Goal: Task Accomplishment & Management: Complete application form

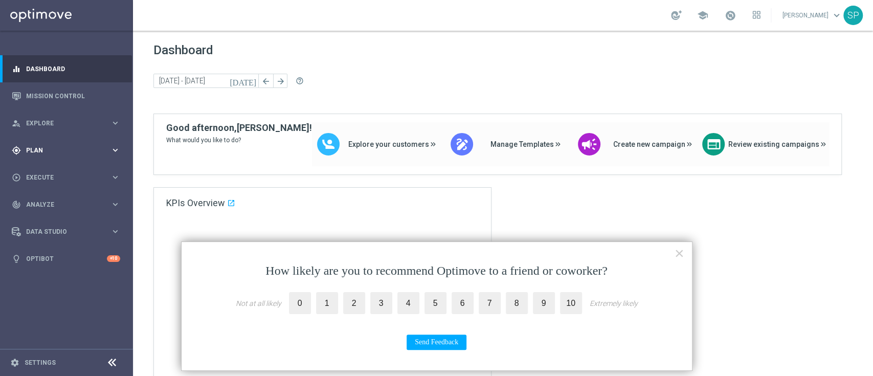
click at [63, 144] on div "gps_fixed Plan keyboard_arrow_right" at bounding box center [66, 150] width 132 height 27
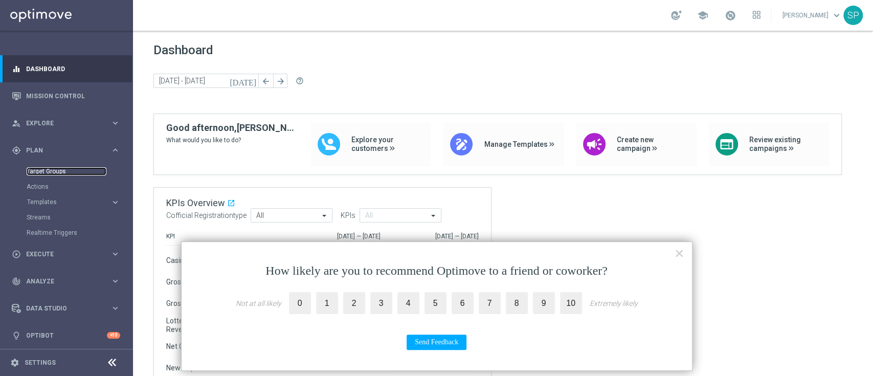
click at [59, 173] on link "Target Groups" at bounding box center [67, 171] width 80 height 8
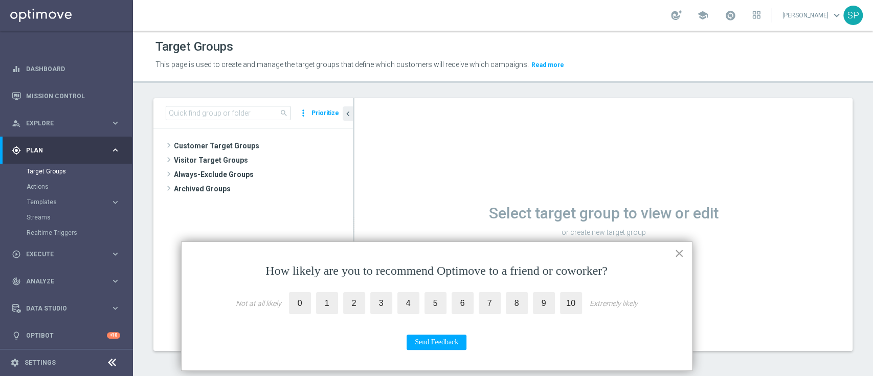
click at [683, 254] on button "×" at bounding box center [680, 253] width 10 height 16
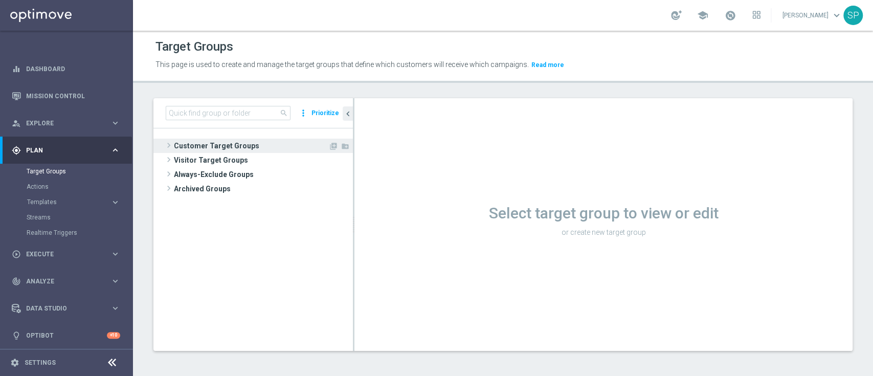
click at [233, 145] on span "Customer Target Groups" at bounding box center [251, 146] width 154 height 14
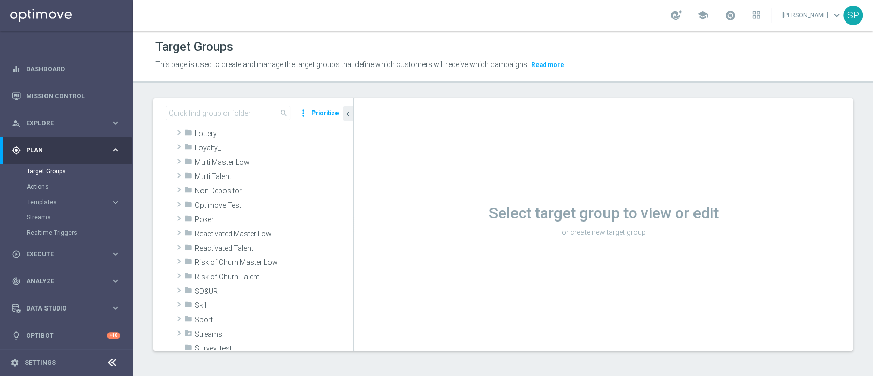
scroll to position [267, 0]
click at [246, 198] on div "folder Non Depositor" at bounding box center [268, 194] width 169 height 14
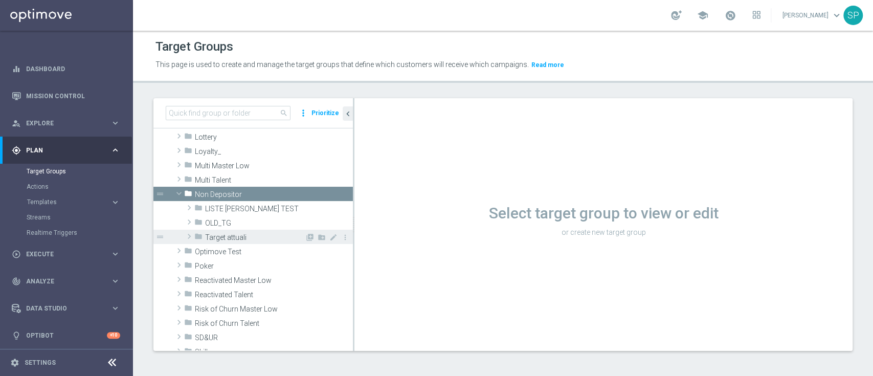
click at [248, 235] on span "Target attuali" at bounding box center [255, 237] width 100 height 9
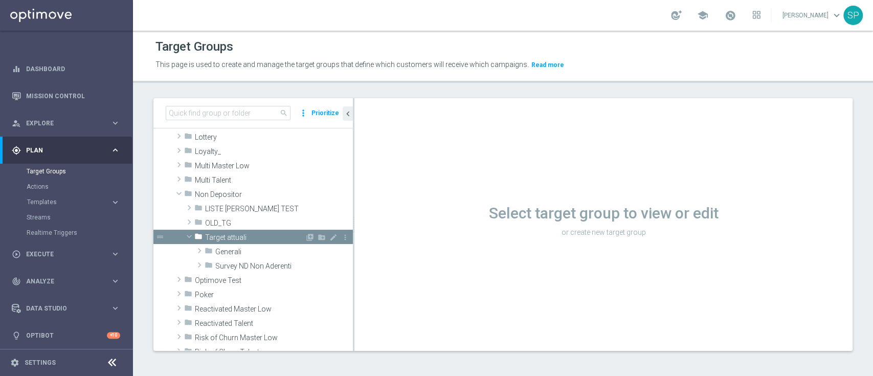
scroll to position [290, 0]
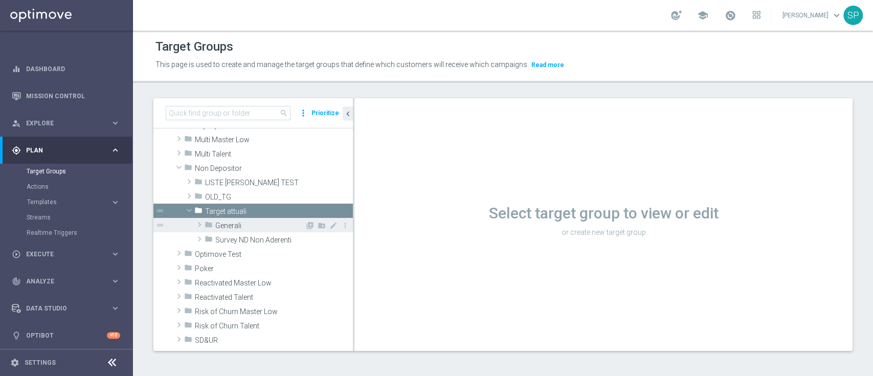
click at [254, 227] on span "Generali" at bounding box center [260, 225] width 90 height 9
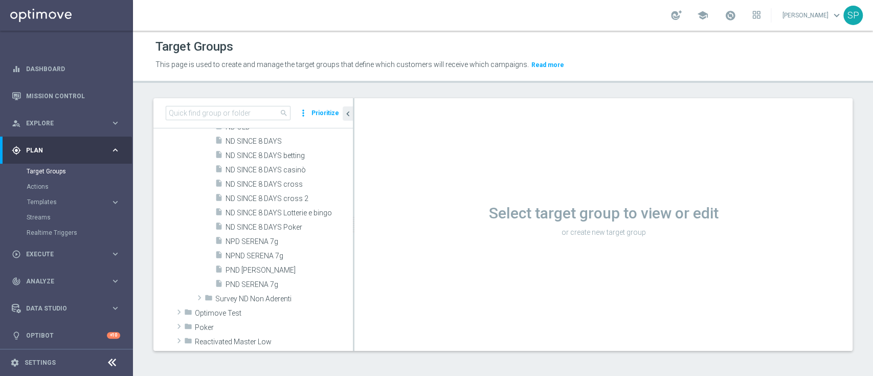
scroll to position [492, 0]
click at [264, 236] on span "NPD SERENA 7g" at bounding box center [277, 240] width 103 height 9
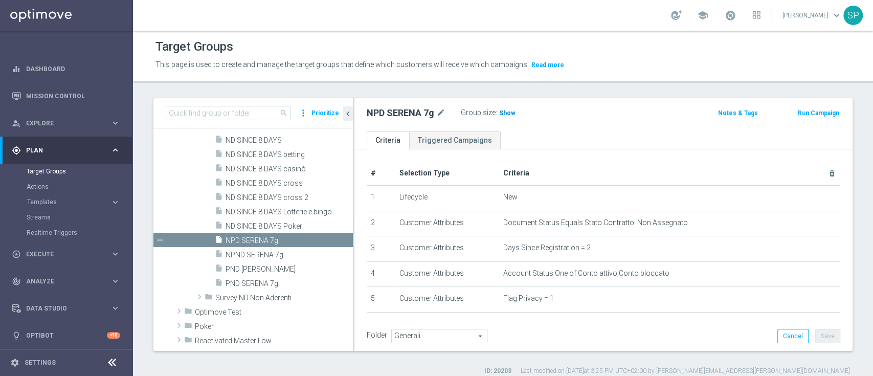
click at [512, 115] on span "Show" at bounding box center [507, 112] width 16 height 7
click at [278, 251] on span "NPND SERENA 7g" at bounding box center [277, 255] width 103 height 9
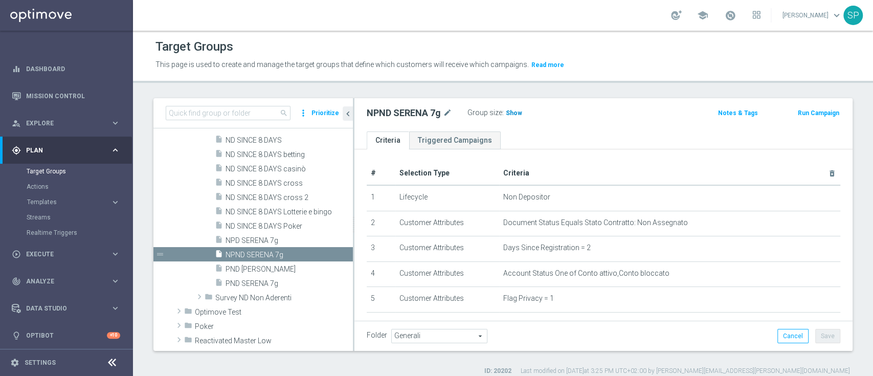
click at [507, 113] on span "Show" at bounding box center [514, 112] width 16 height 7
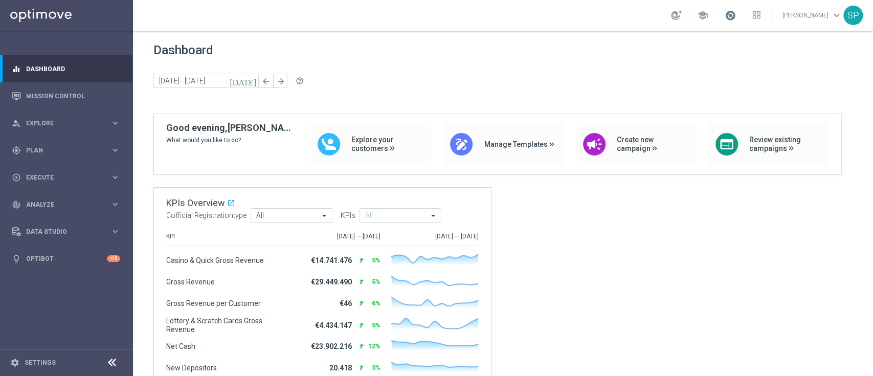
click at [736, 15] on span at bounding box center [730, 15] width 11 height 11
click at [78, 92] on link "Mission Control" at bounding box center [73, 95] width 94 height 27
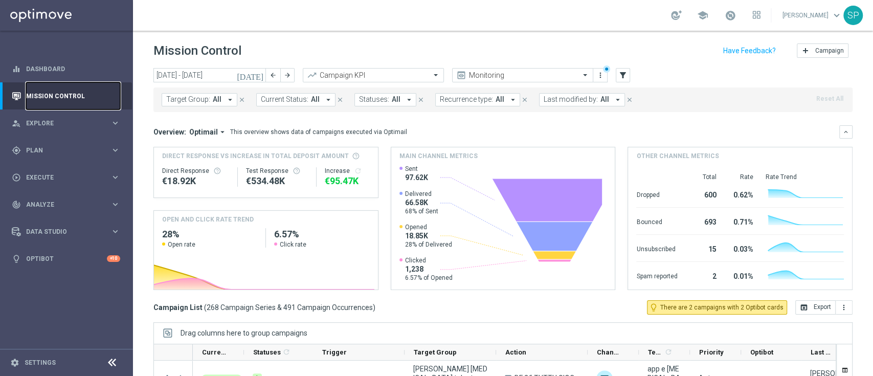
click at [78, 92] on link "Mission Control" at bounding box center [73, 95] width 94 height 27
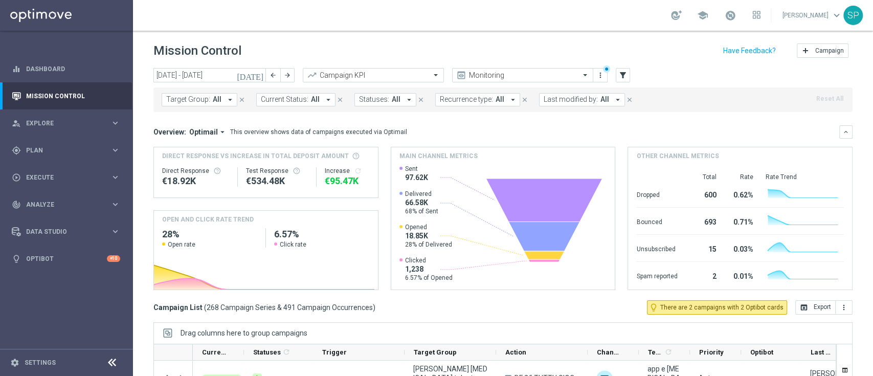
click at [577, 93] on button "Last modified by: All arrow_drop_down" at bounding box center [582, 99] width 86 height 13
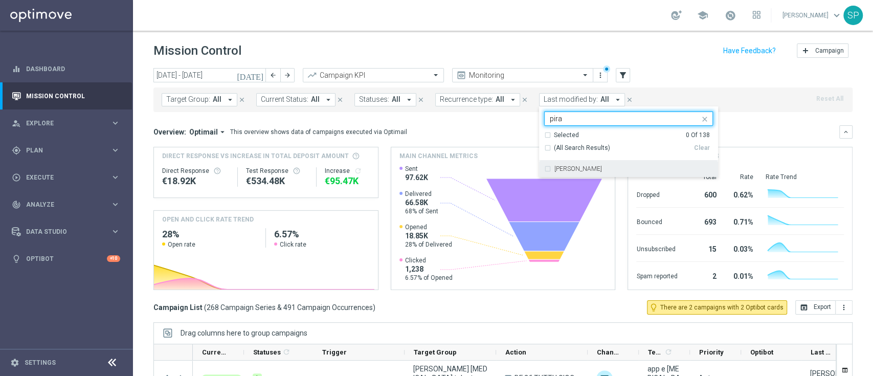
click at [610, 173] on div "[PERSON_NAME]" at bounding box center [628, 169] width 169 height 16
type input "pira"
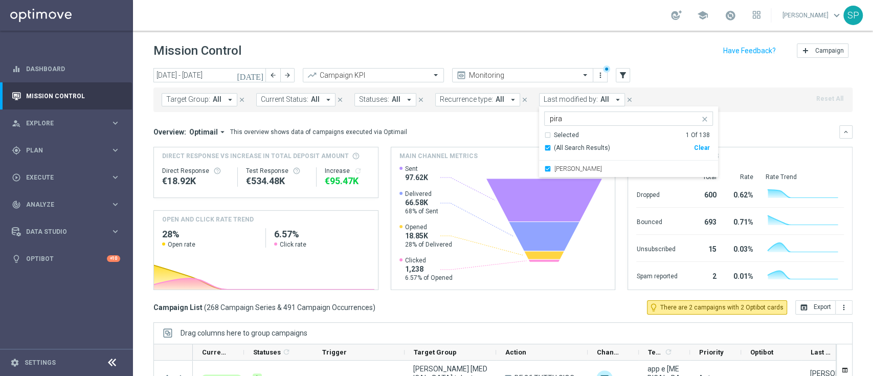
click at [660, 48] on div "Mission Control add Campaign" at bounding box center [502, 51] width 699 height 20
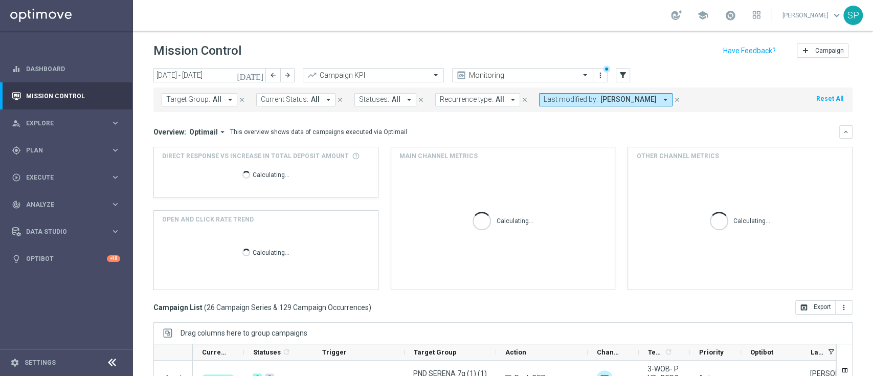
click at [660, 48] on div "Mission Control add Campaign" at bounding box center [502, 51] width 699 height 20
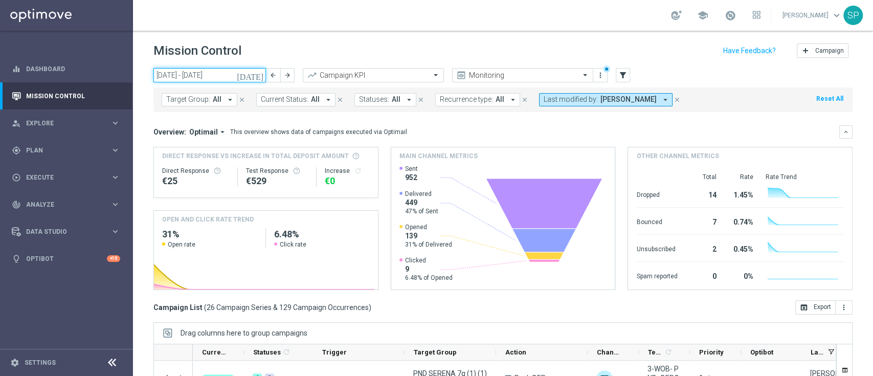
click at [241, 80] on input "18 Aug 2025 - 24 Aug 2025" at bounding box center [209, 75] width 113 height 14
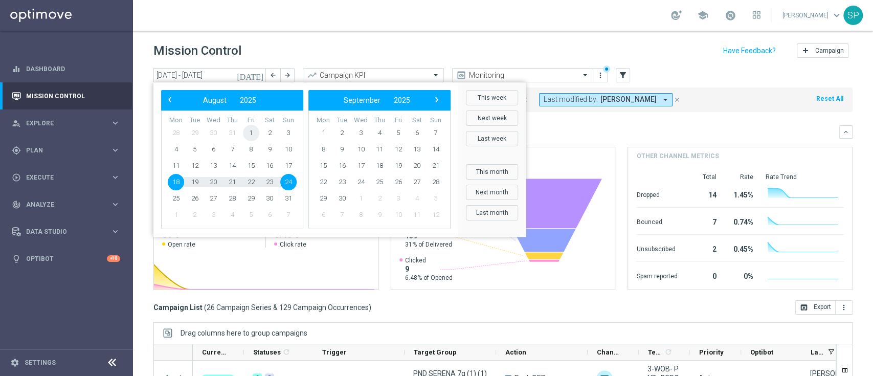
click at [250, 133] on span "1" at bounding box center [251, 133] width 16 height 16
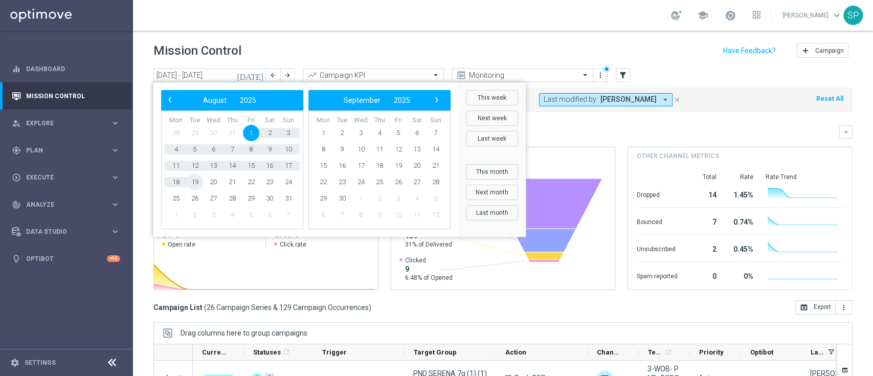
click at [194, 182] on span "19" at bounding box center [195, 182] width 16 height 16
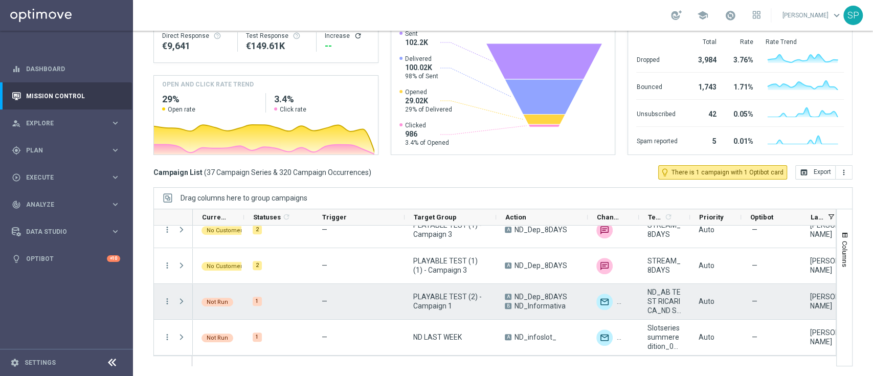
click at [180, 302] on span at bounding box center [181, 301] width 9 height 8
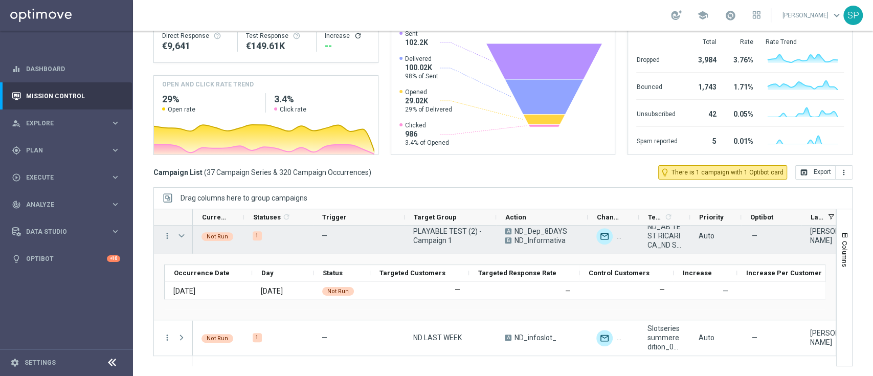
scroll to position [1204, 0]
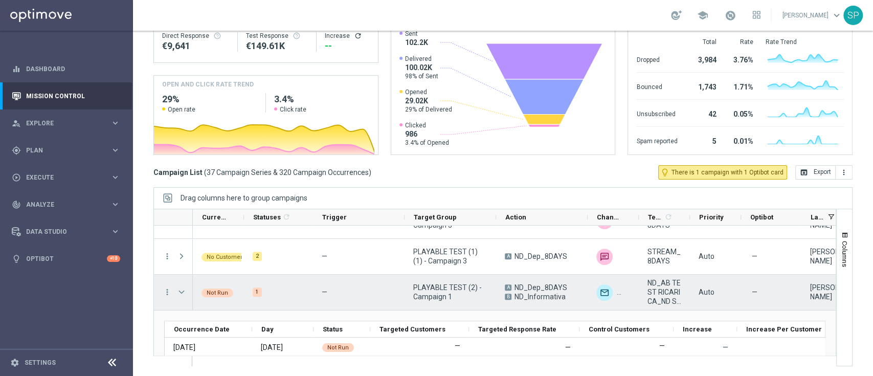
click at [181, 291] on span at bounding box center [181, 292] width 9 height 8
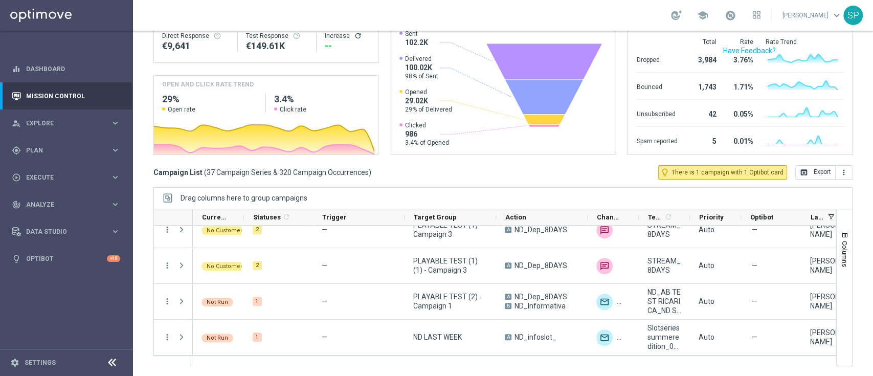
scroll to position [0, 0]
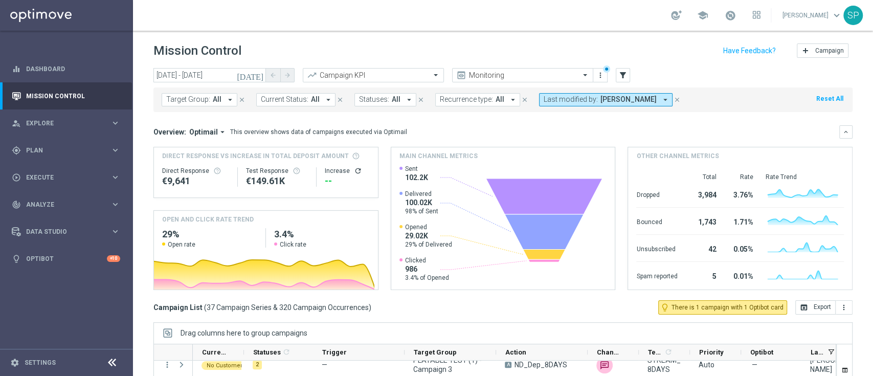
click at [261, 76] on icon "[DATE]" at bounding box center [251, 75] width 28 height 9
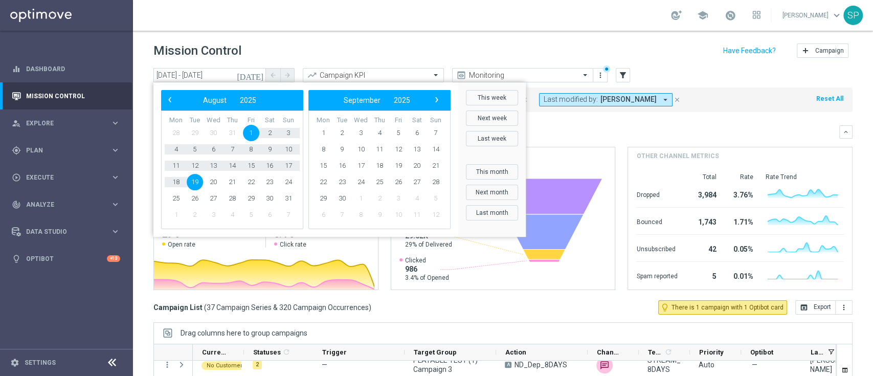
click at [233, 133] on span "31" at bounding box center [232, 133] width 16 height 16
click at [163, 104] on div "‹ ​ August ​ 2025 ​ ›" at bounding box center [232, 100] width 142 height 20
click at [173, 96] on span "‹" at bounding box center [169, 99] width 13 height 13
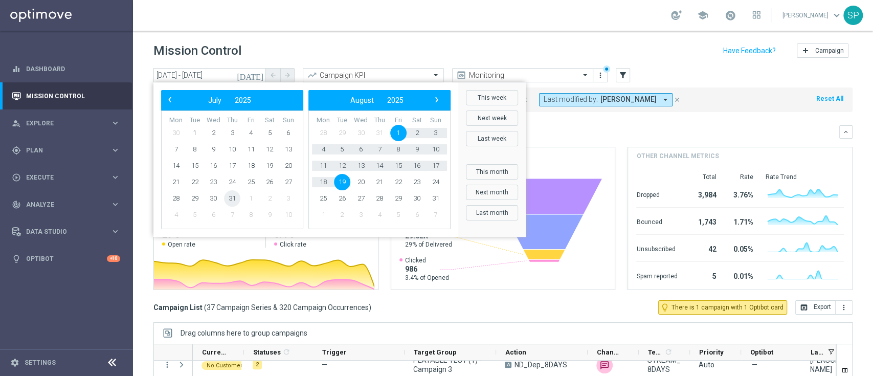
click at [225, 200] on span "31" at bounding box center [232, 198] width 16 height 16
click at [339, 184] on span "19" at bounding box center [342, 182] width 16 height 16
type input "31 Jul 2025 - 19 Aug 2025"
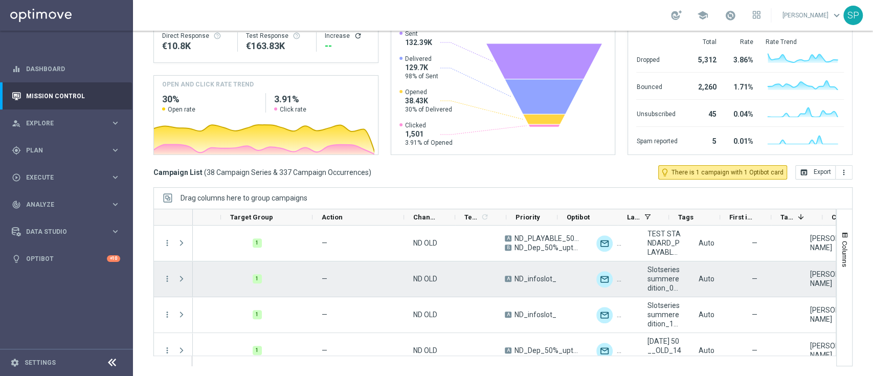
scroll to position [0, 218]
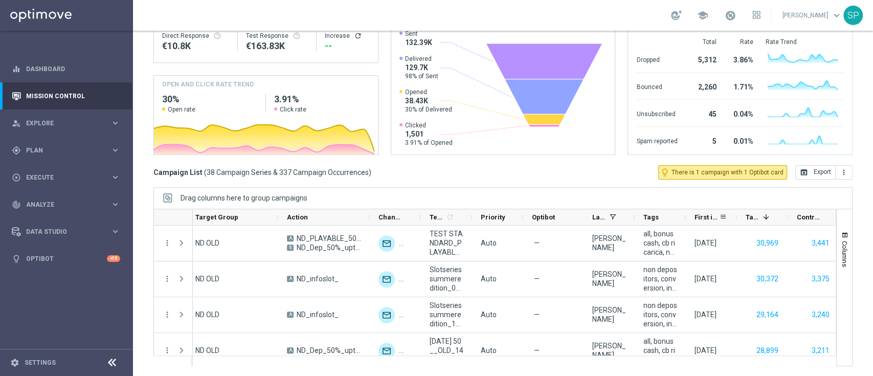
click at [708, 216] on span "First in Range" at bounding box center [707, 217] width 25 height 8
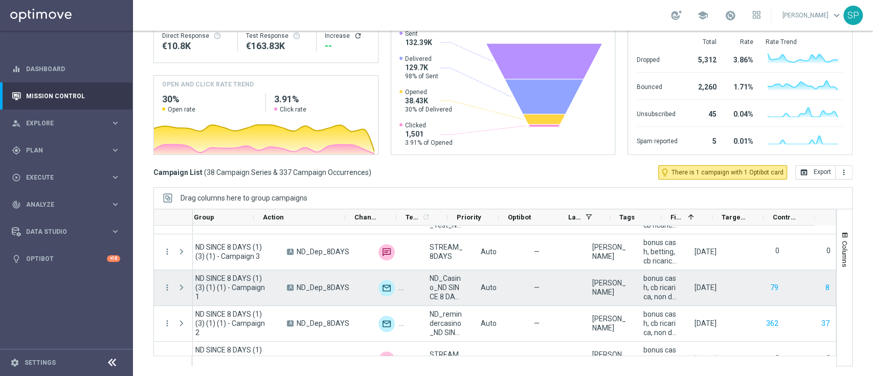
scroll to position [0, 0]
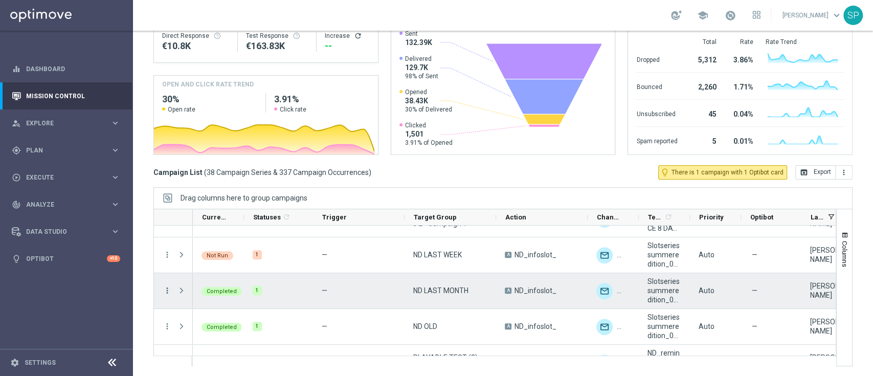
click at [163, 293] on icon "more_vert" at bounding box center [167, 290] width 9 height 9
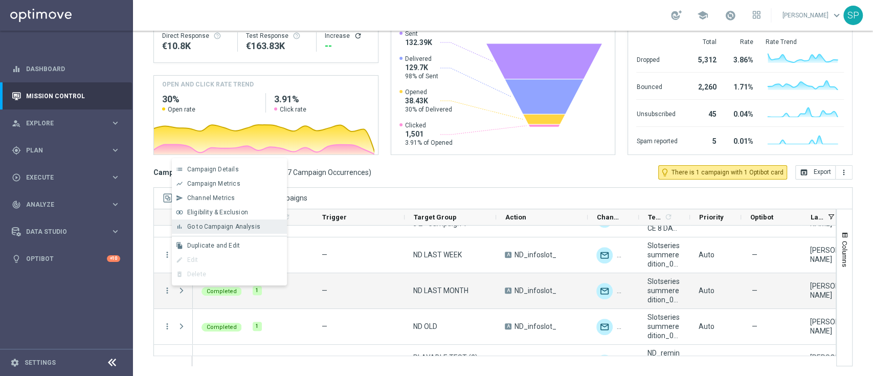
click at [250, 220] on div "bar_chart Go to Campaign Analysis" at bounding box center [229, 226] width 115 height 14
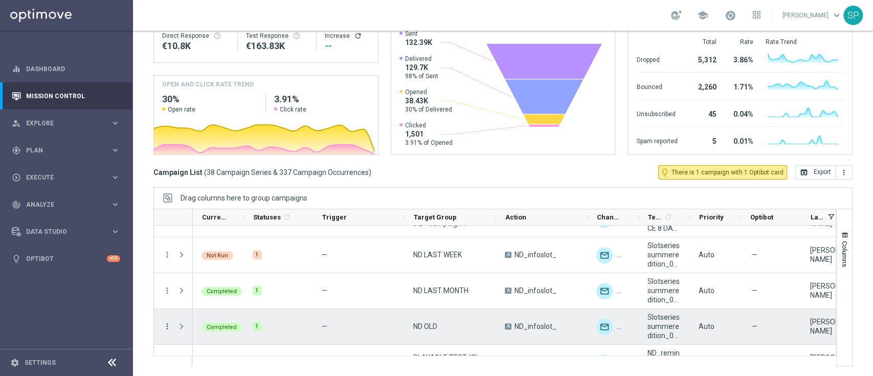
click at [166, 327] on icon "more_vert" at bounding box center [167, 326] width 9 height 9
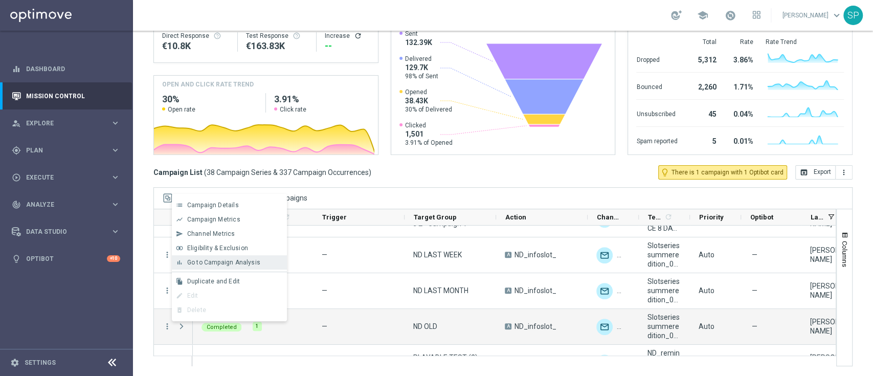
click at [220, 260] on span "Go to Campaign Analysis" at bounding box center [223, 262] width 73 height 7
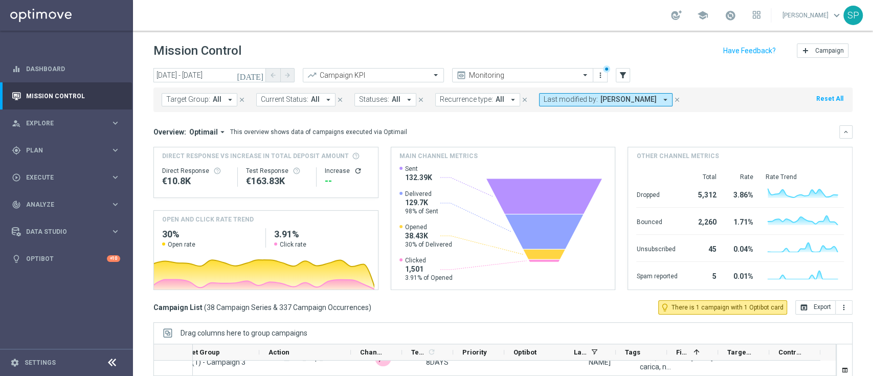
click at [620, 98] on span "[PERSON_NAME]" at bounding box center [629, 99] width 56 height 9
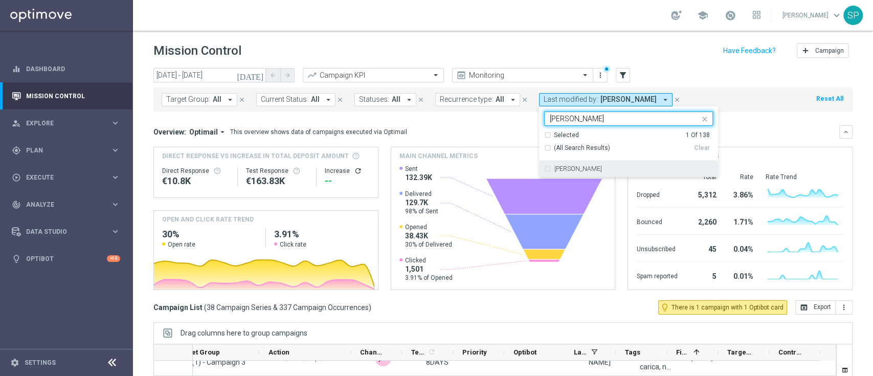
click at [601, 173] on div "Marta Chiappani" at bounding box center [628, 169] width 169 height 16
type input "marta chi"
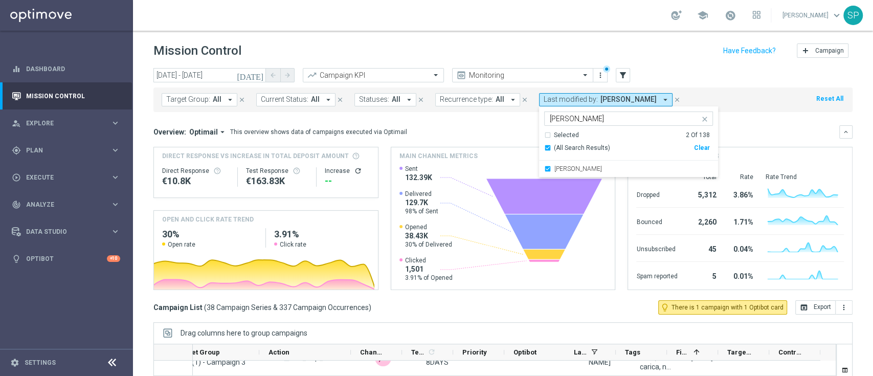
click at [725, 82] on div "today 31 Jul 2025 - 19 Aug 2025 arrow_back arrow_forward Campaign KPI trending_…" at bounding box center [502, 75] width 699 height 15
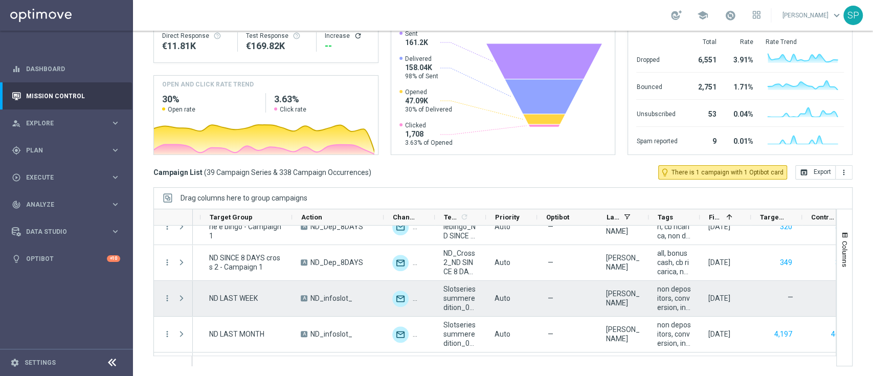
scroll to position [0, 205]
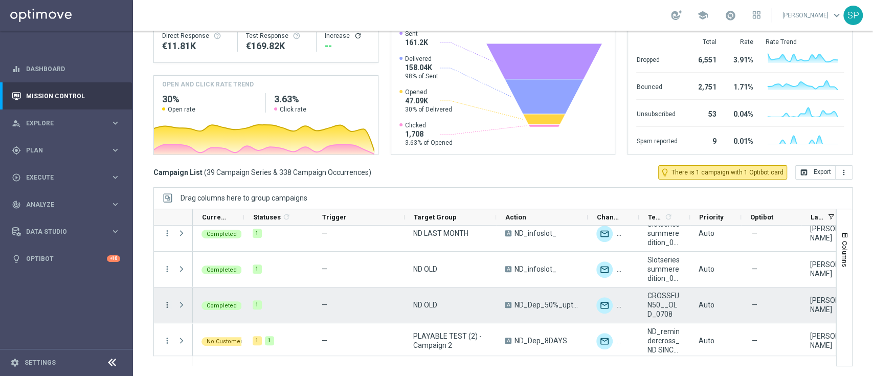
click at [166, 304] on icon "more_vert" at bounding box center [167, 304] width 9 height 9
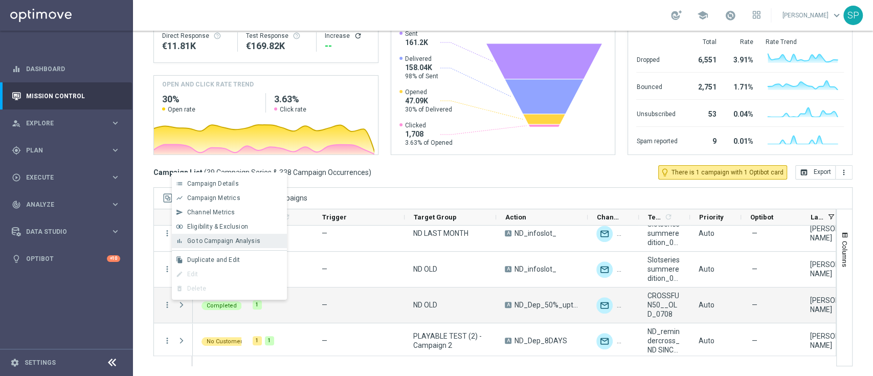
click at [276, 247] on div "bar_chart Go to Campaign Analysis" at bounding box center [229, 241] width 115 height 14
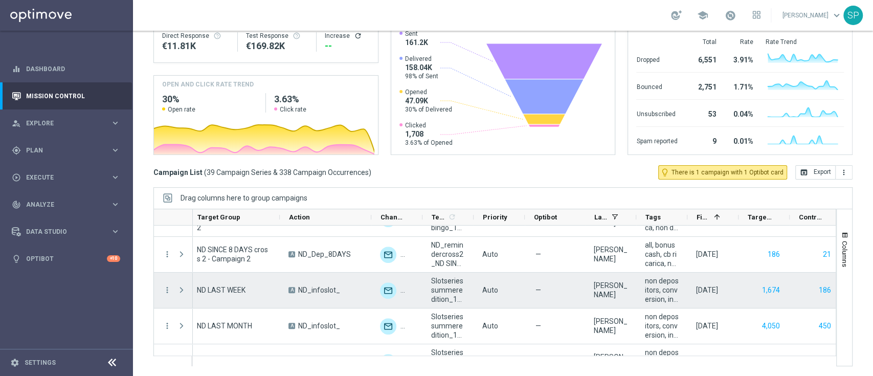
scroll to position [0, 216]
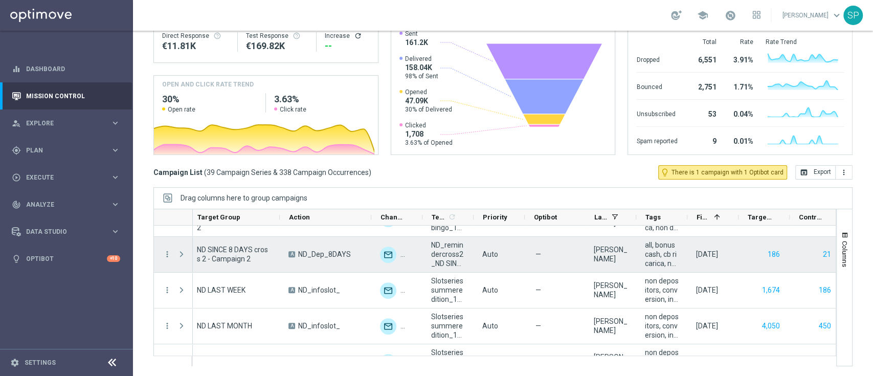
click at [523, 261] on div "Auto" at bounding box center [499, 254] width 51 height 35
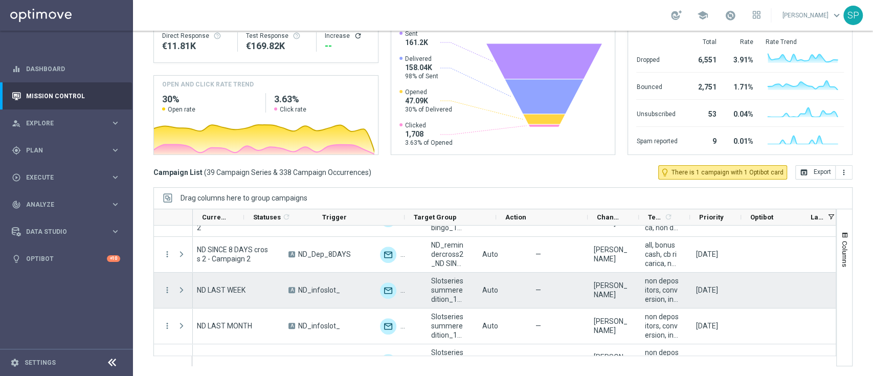
scroll to position [0, 0]
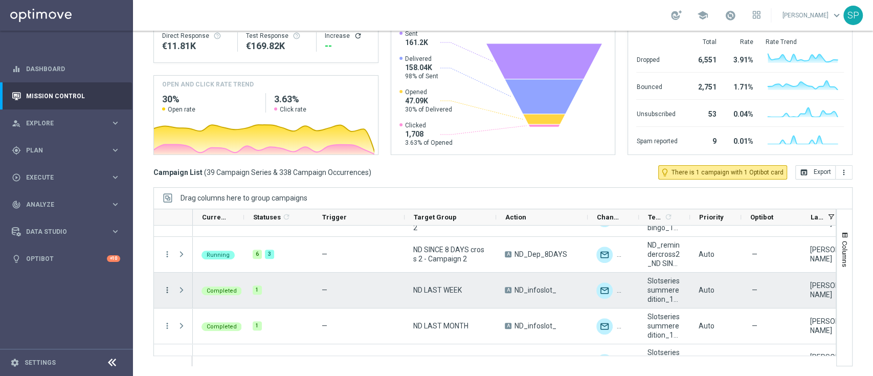
click at [164, 293] on icon "more_vert" at bounding box center [167, 289] width 9 height 9
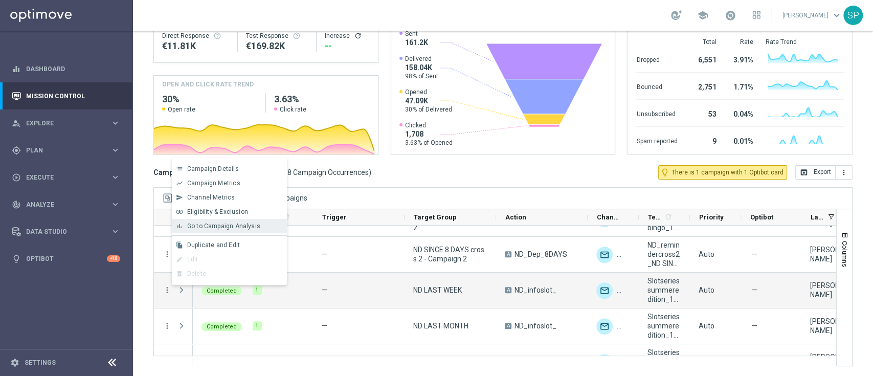
click at [240, 229] on span "Go to Campaign Analysis" at bounding box center [223, 226] width 73 height 7
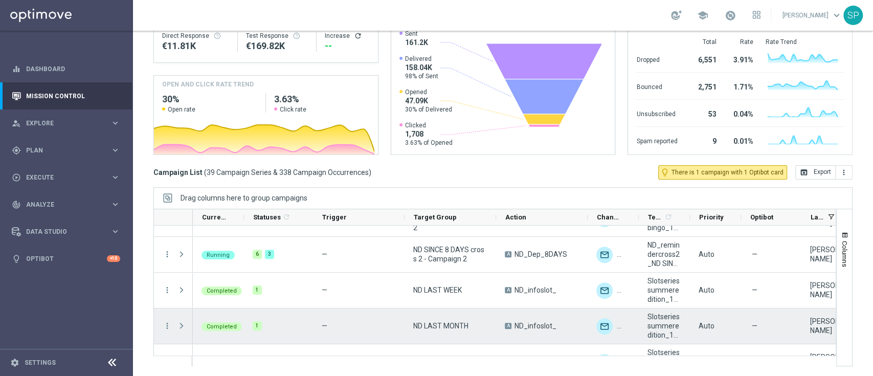
click at [169, 320] on div "more_vert" at bounding box center [163, 325] width 18 height 35
click at [163, 325] on icon "more_vert" at bounding box center [167, 325] width 9 height 9
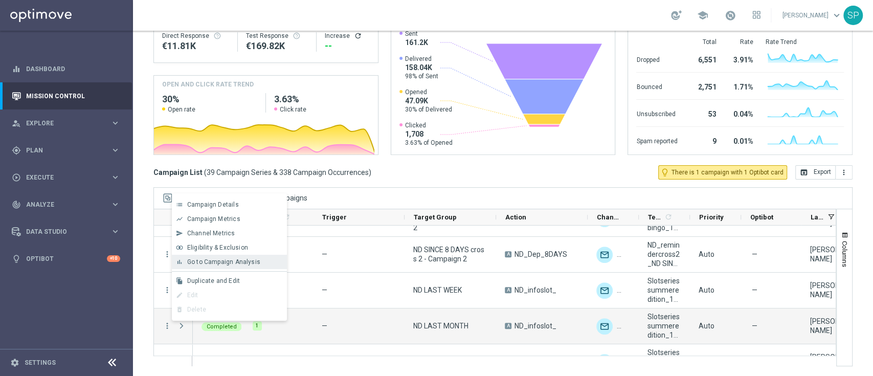
click at [217, 268] on div "bar_chart Go to Campaign Analysis" at bounding box center [229, 262] width 115 height 14
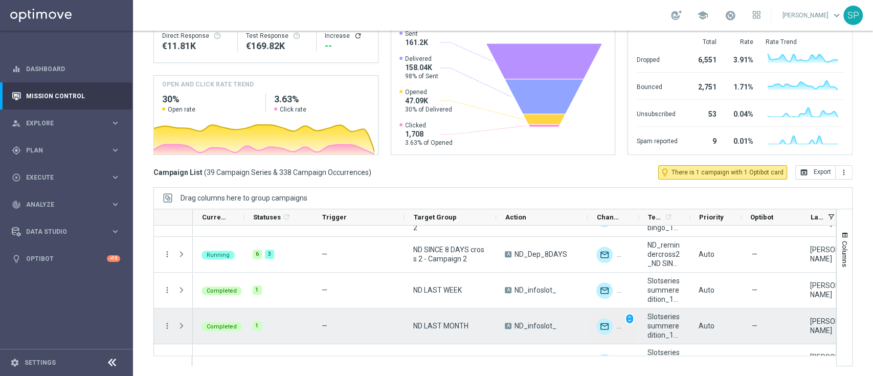
scroll to position [1089, 0]
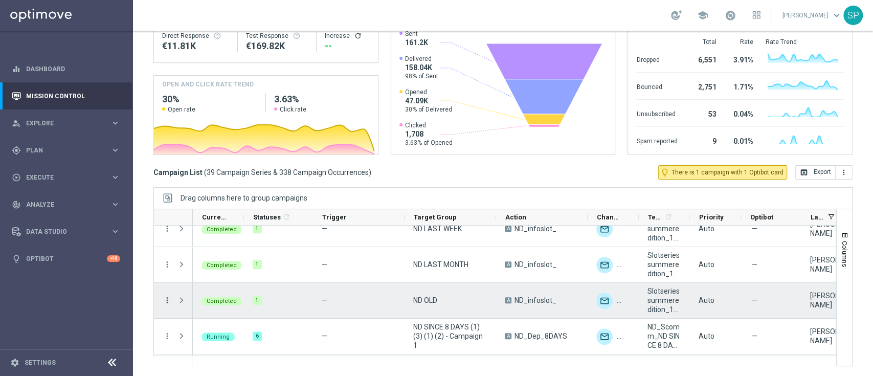
click at [167, 298] on icon "more_vert" at bounding box center [167, 300] width 9 height 9
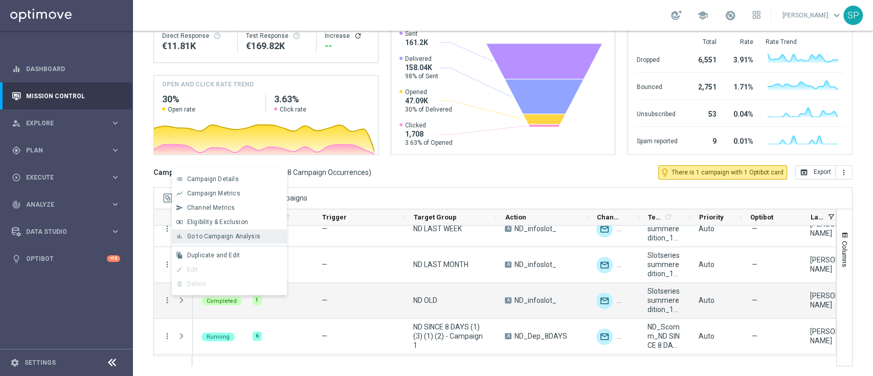
click at [244, 240] on div "bar_chart Go to Campaign Analysis" at bounding box center [229, 236] width 115 height 14
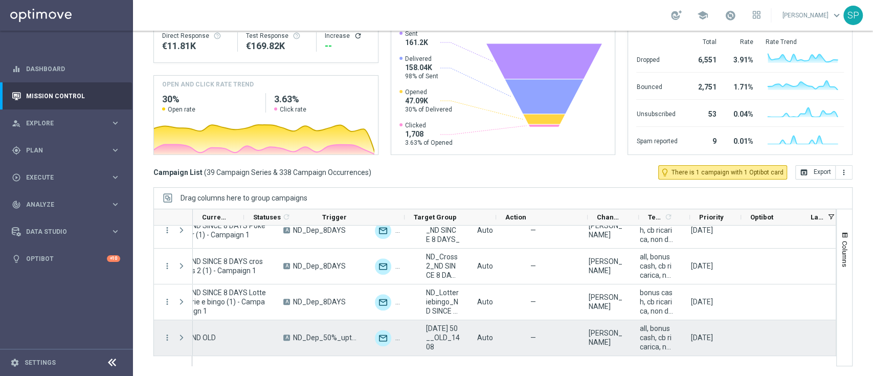
scroll to position [0, 0]
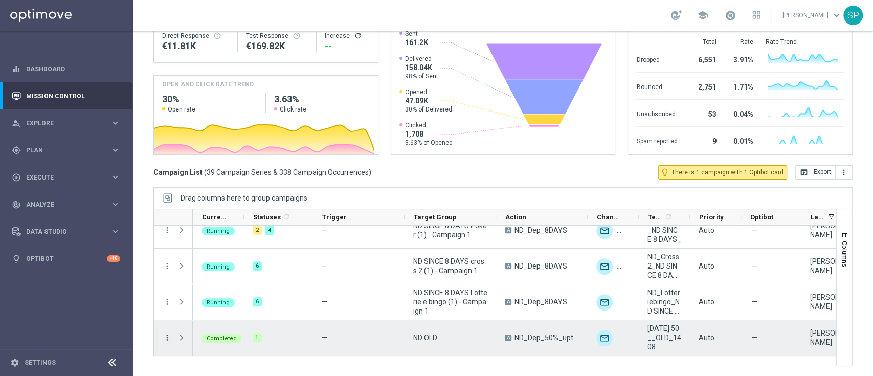
click at [169, 335] on icon "more_vert" at bounding box center [167, 337] width 9 height 9
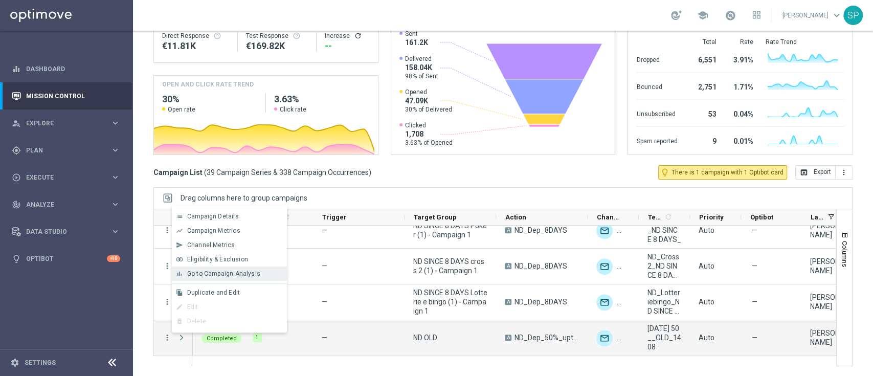
click at [244, 272] on span "Go to Campaign Analysis" at bounding box center [223, 273] width 73 height 7
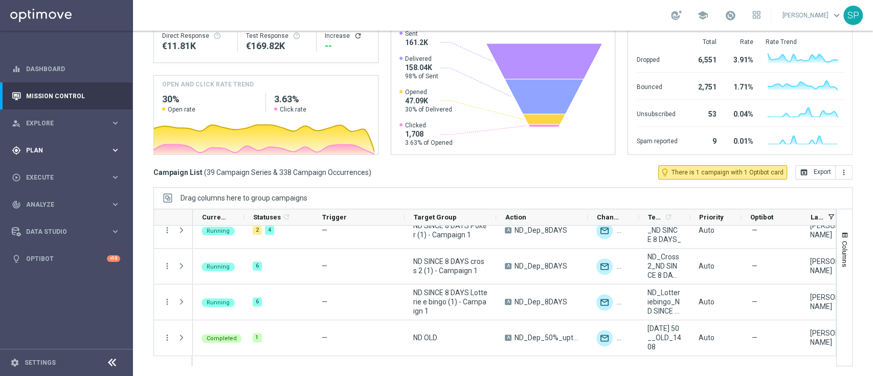
click at [88, 153] on div "gps_fixed Plan" at bounding box center [61, 150] width 99 height 9
click at [42, 217] on link "Streams" at bounding box center [67, 217] width 80 height 8
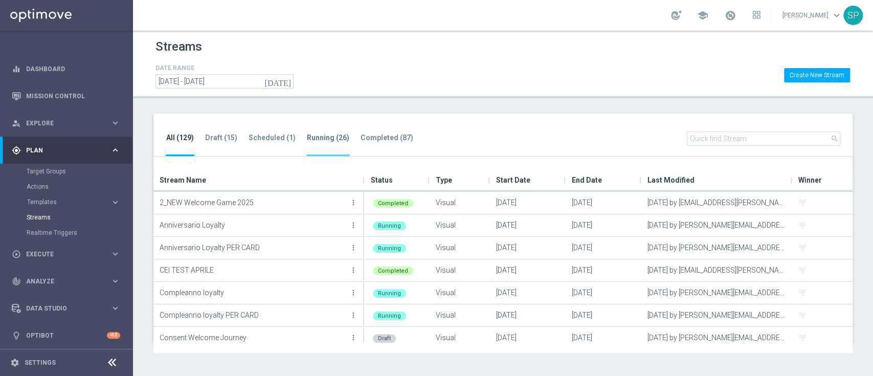
click at [313, 145] on li "Running (26)" at bounding box center [327, 144] width 43 height 24
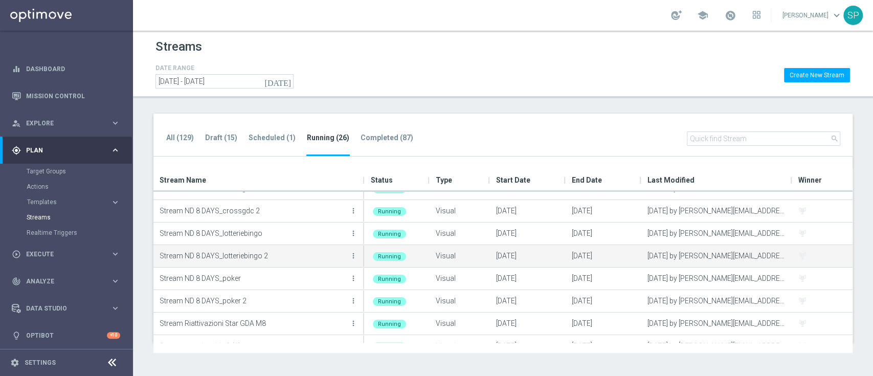
scroll to position [401, 0]
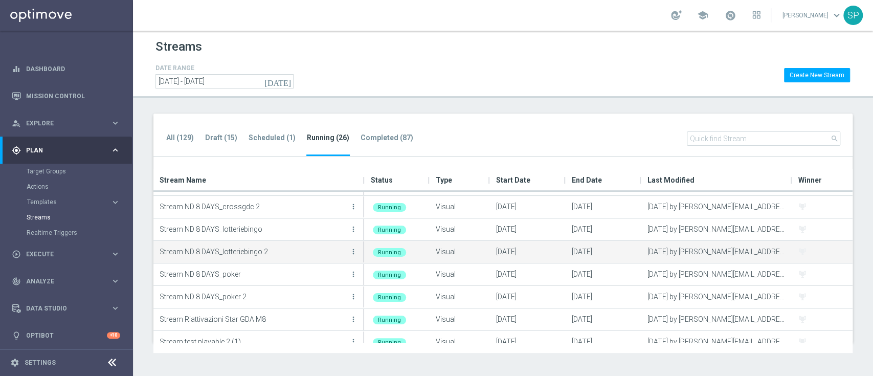
click at [304, 248] on p "Stream ND 8 DAYS_lotteriebingo 2" at bounding box center [254, 251] width 188 height 15
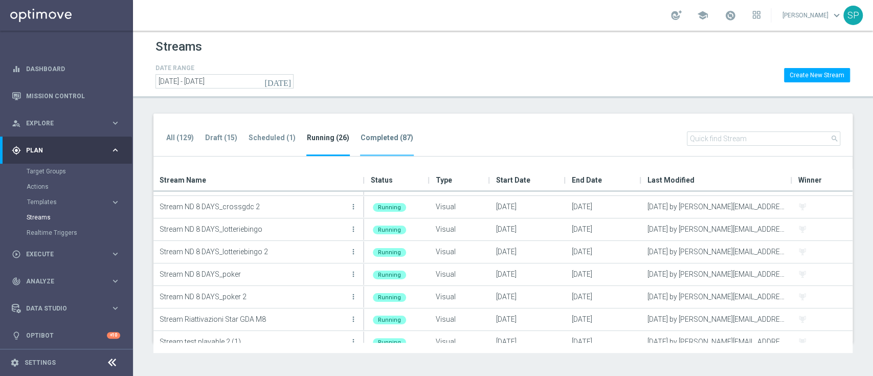
click at [364, 149] on li "Completed (87)" at bounding box center [387, 144] width 54 height 24
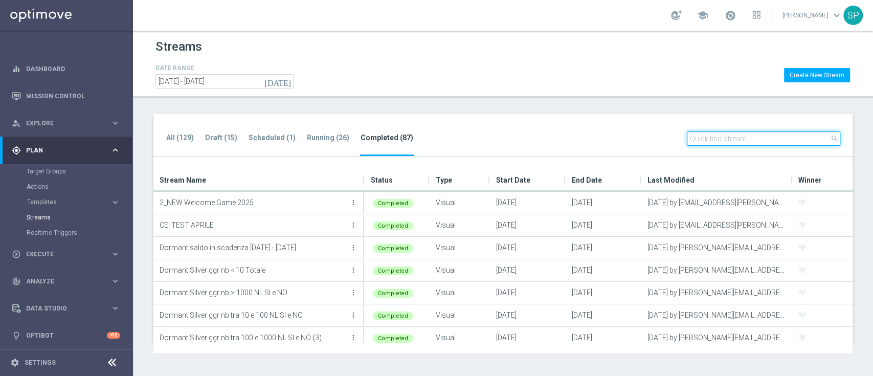
click at [787, 137] on input "text" at bounding box center [763, 138] width 153 height 14
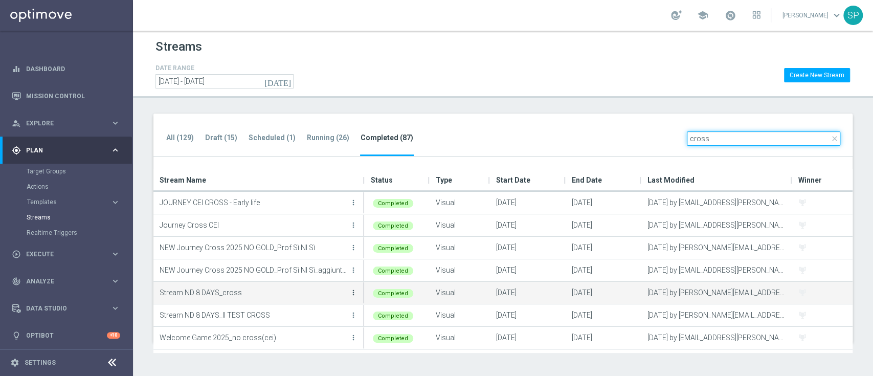
type input "cross"
click at [352, 291] on icon "more_vert" at bounding box center [353, 293] width 8 height 8
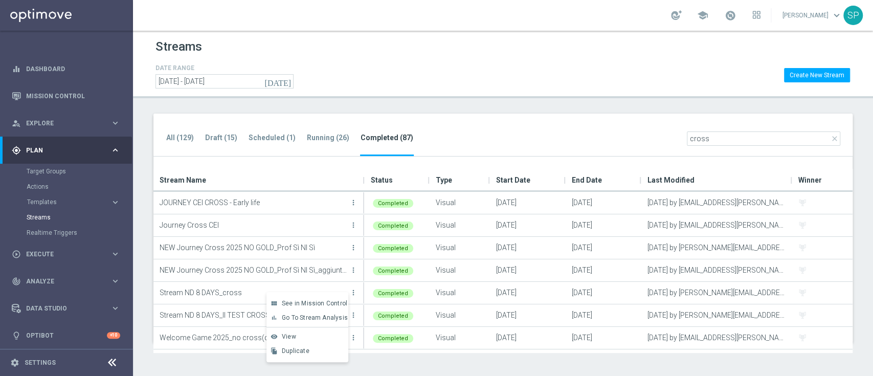
drag, startPoint x: 348, startPoint y: 315, endPoint x: 330, endPoint y: 319, distance: 18.8
click at [330, 319] on body "equalizer Dashboard Mission Control" at bounding box center [436, 188] width 873 height 376
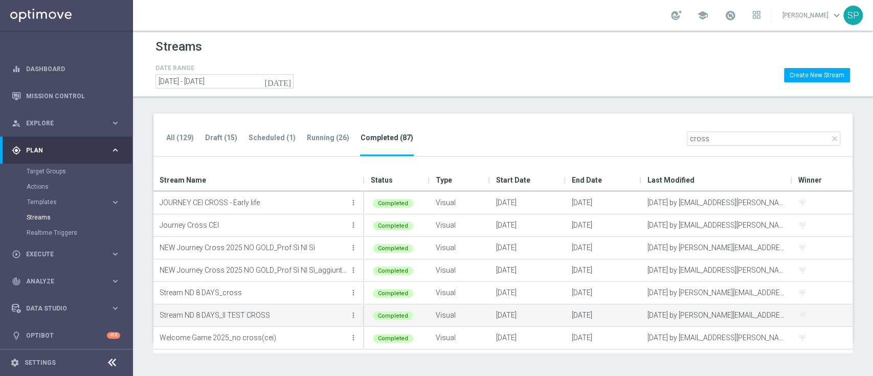
click at [330, 319] on p "Stream ND 8 DAYS_II TEST CROSS" at bounding box center [254, 314] width 188 height 15
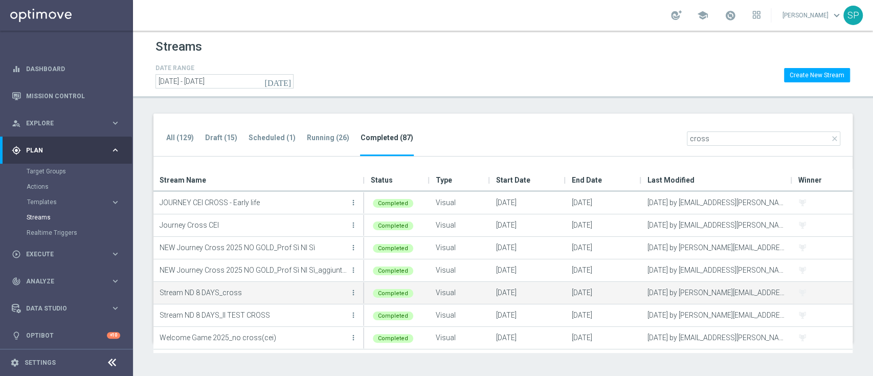
click at [358, 297] on button "more_vert" at bounding box center [353, 292] width 10 height 20
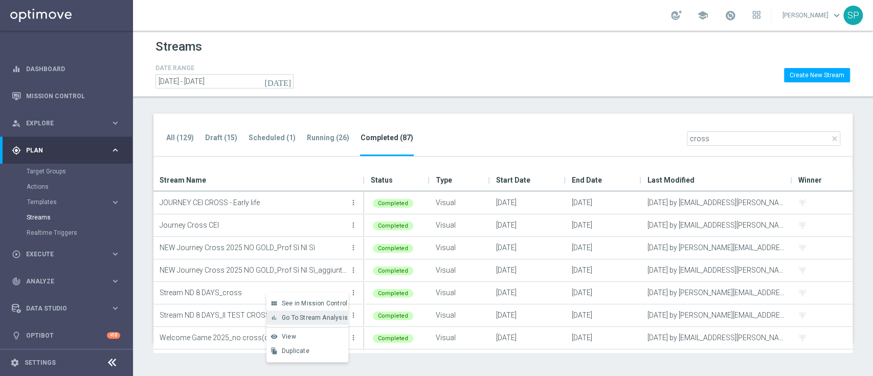
click at [328, 320] on span "Go To Stream Analysis" at bounding box center [315, 317] width 66 height 7
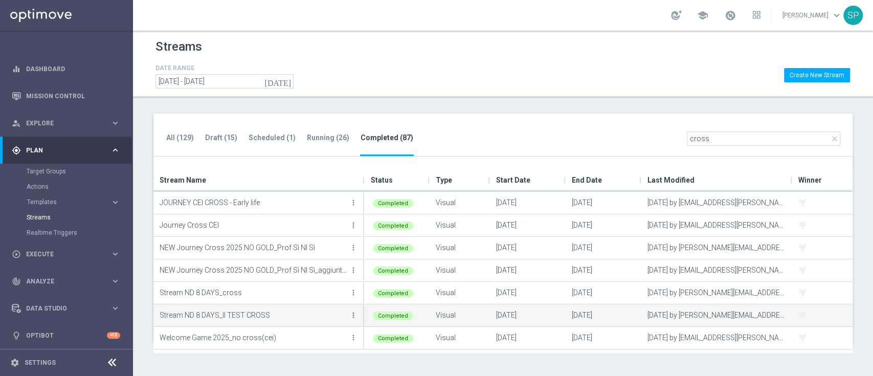
click at [358, 317] on button "more_vert" at bounding box center [353, 315] width 10 height 20
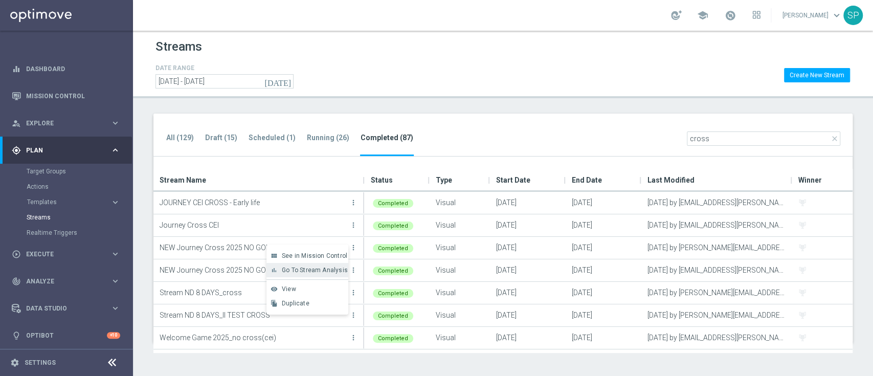
click at [302, 269] on span "Go To Stream Analysis" at bounding box center [315, 270] width 66 height 7
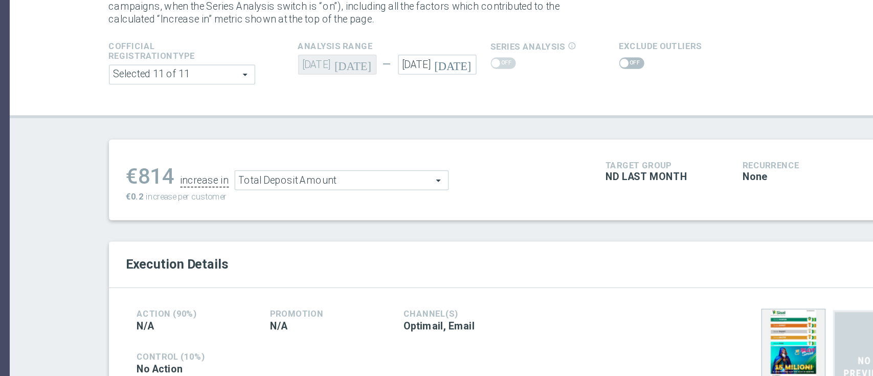
click at [574, 118] on span at bounding box center [579, 114] width 18 height 8
click at [574, 118] on input "checkbox" at bounding box center [579, 114] width 18 height 8
checkbox input "true"
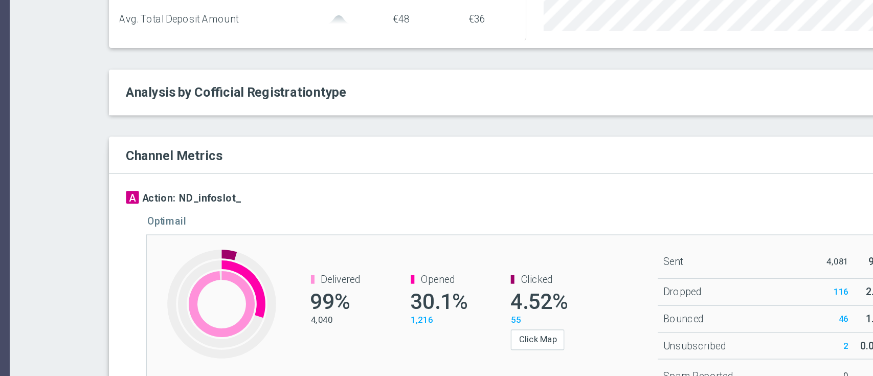
scroll to position [495, 0]
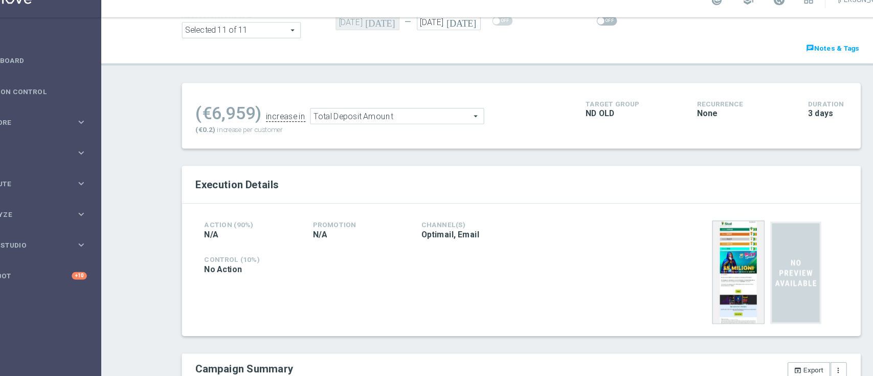
scroll to position [80, 0]
click at [539, 206] on div "Action (90%) N/A Promotion N/A Channel(s) Optimail, Email Control (10%) No Acti…" at bounding box center [503, 253] width 599 height 117
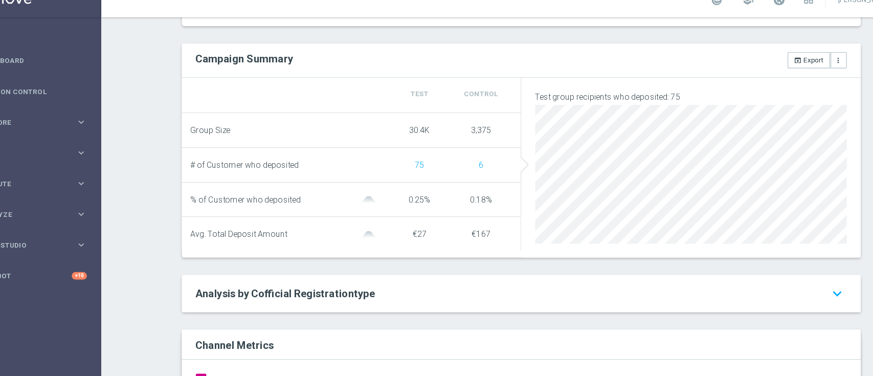
scroll to position [0, 0]
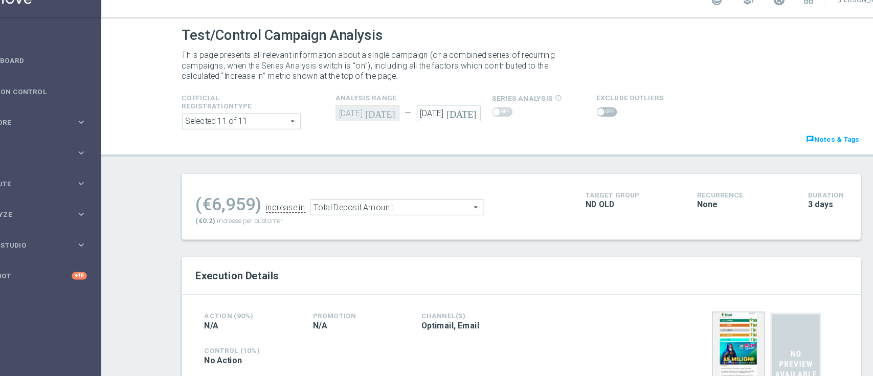
click at [570, 111] on span at bounding box center [579, 114] width 18 height 8
click at [570, 111] on input "checkbox" at bounding box center [579, 114] width 18 height 8
checkbox input "true"
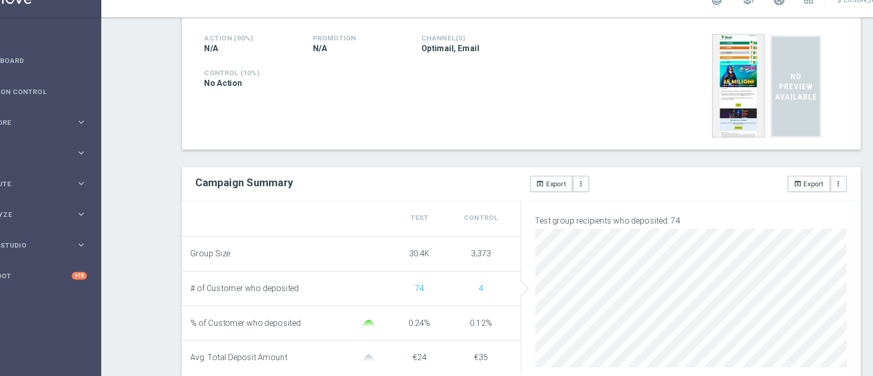
scroll to position [414, 0]
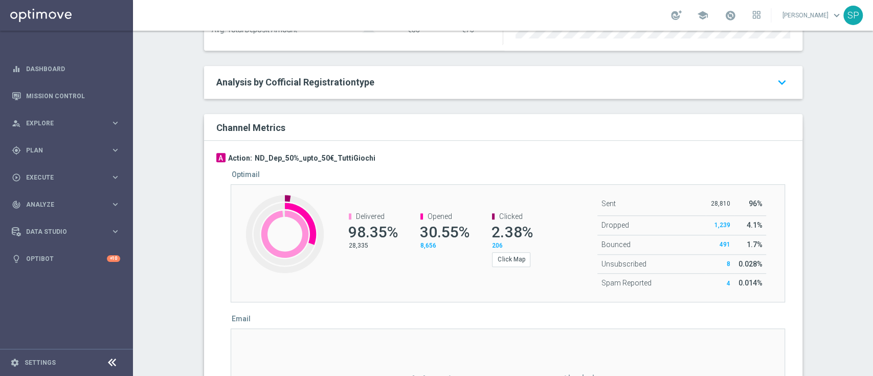
scroll to position [652, 0]
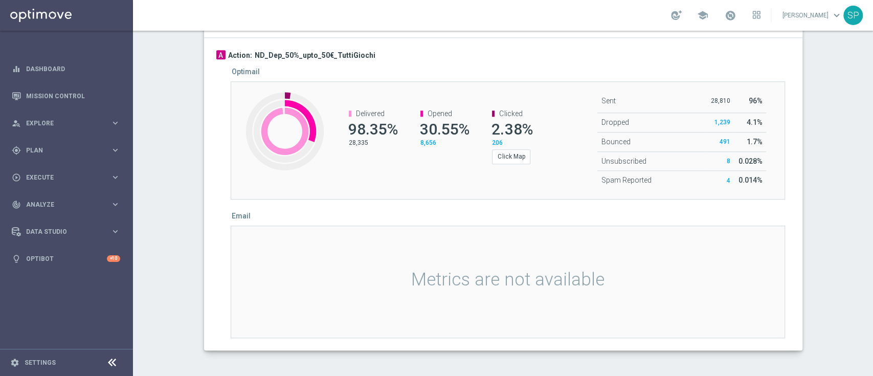
click at [498, 268] on div "Metrics are not available" at bounding box center [508, 282] width 555 height 113
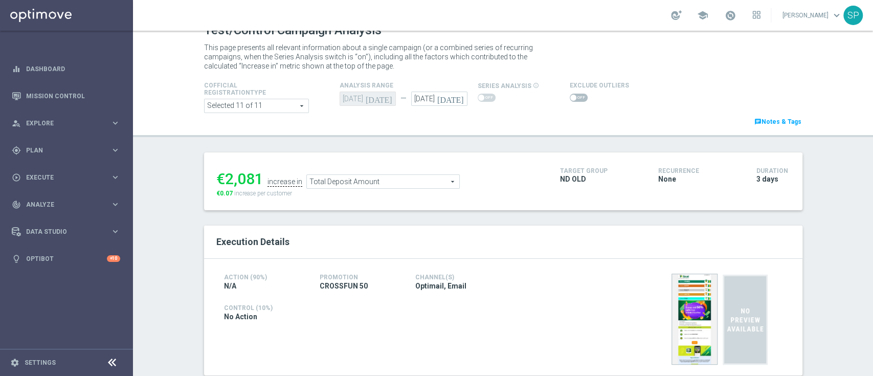
scroll to position [0, 0]
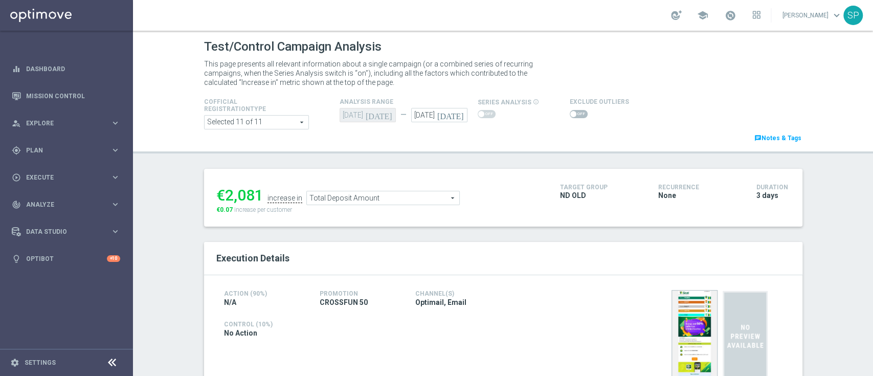
drag, startPoint x: 466, startPoint y: 230, endPoint x: 458, endPoint y: 232, distance: 7.3
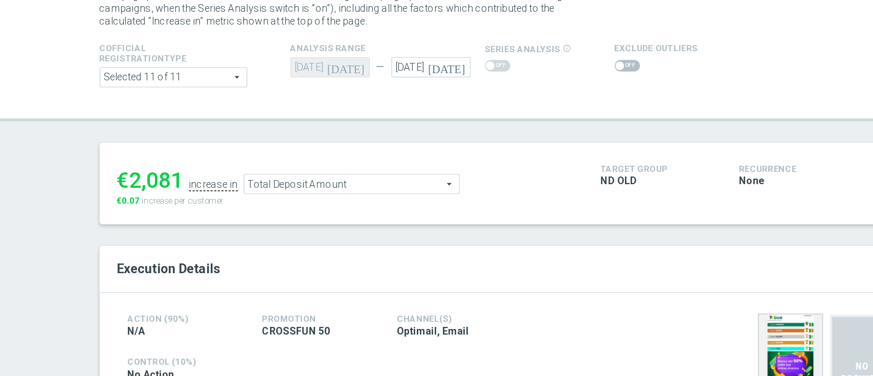
click at [570, 115] on span at bounding box center [579, 114] width 18 height 8
click at [570, 115] on input "checkbox" at bounding box center [579, 114] width 18 height 8
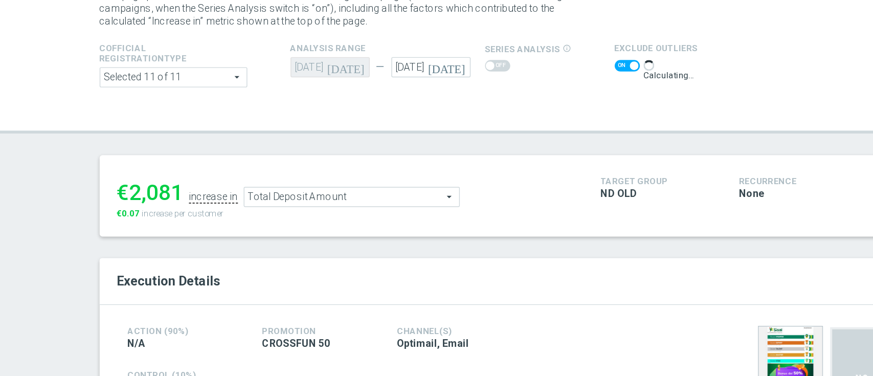
click at [433, 207] on span "Total Deposit Amount" at bounding box center [383, 207] width 152 height 13
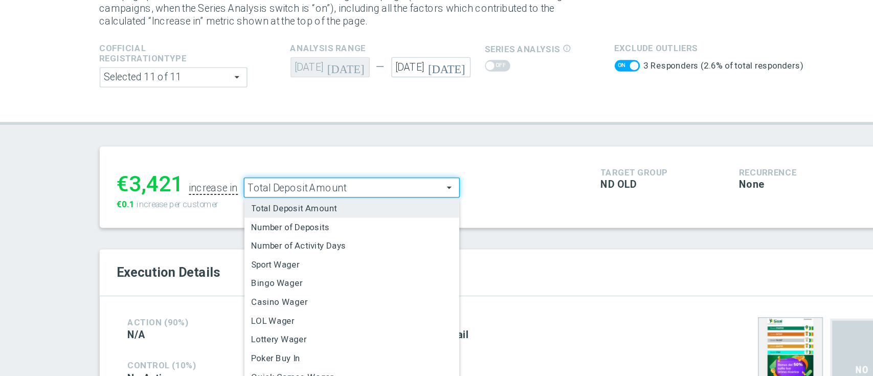
click at [497, 255] on h2 "Execution Details" at bounding box center [503, 261] width 574 height 12
checkbox input "false"
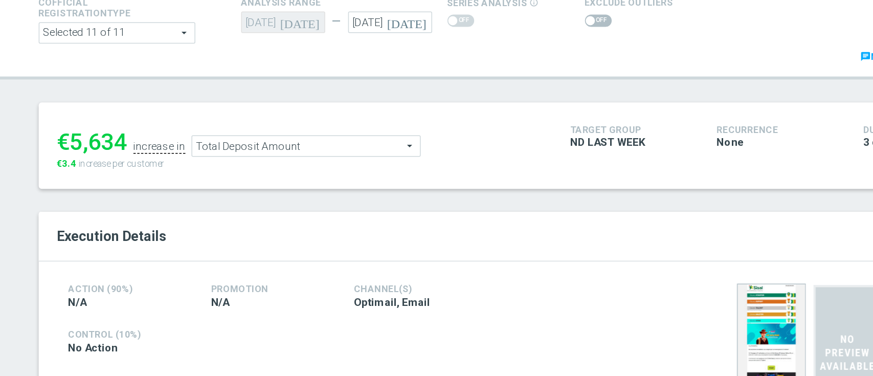
click at [570, 113] on span at bounding box center [573, 114] width 6 height 6
click at [570, 113] on input "checkbox" at bounding box center [579, 114] width 18 height 8
checkbox input "true"
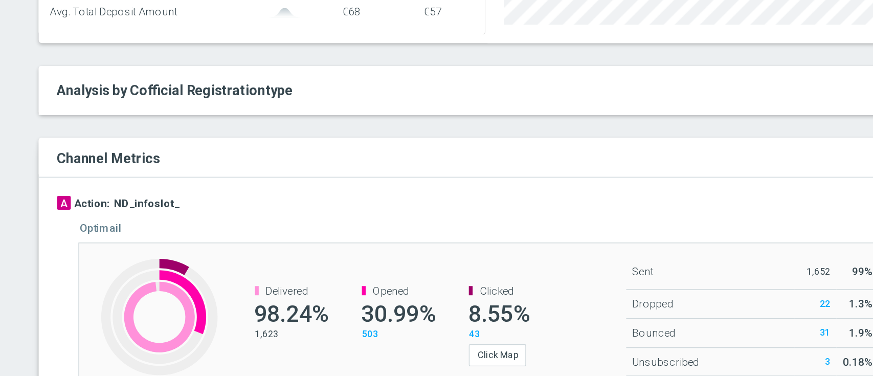
scroll to position [612, 0]
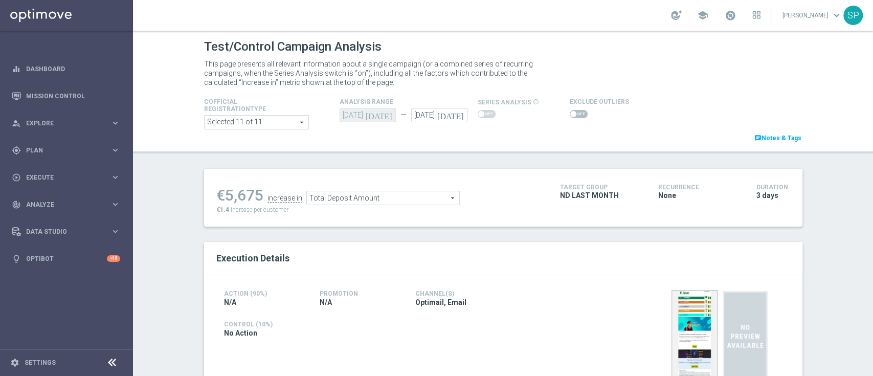
click at [570, 115] on span at bounding box center [579, 114] width 18 height 8
click at [570, 115] on input "checkbox" at bounding box center [579, 114] width 18 height 8
checkbox input "true"
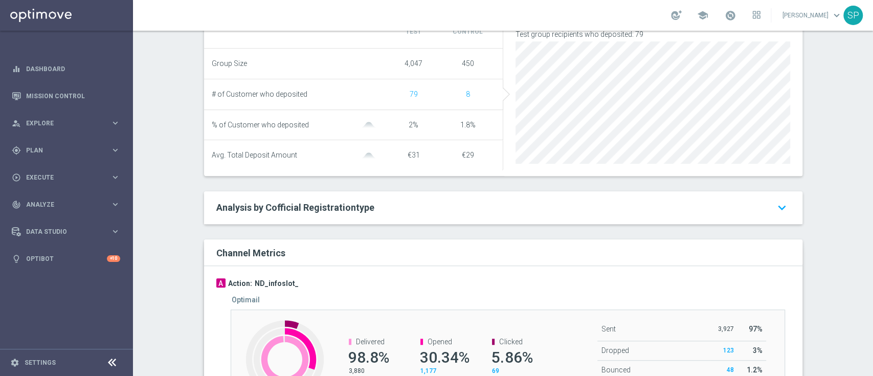
scroll to position [395, 0]
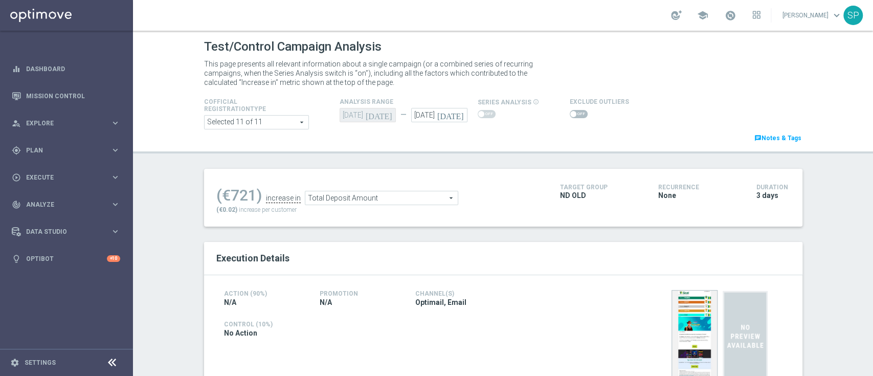
click at [575, 115] on span at bounding box center [579, 114] width 18 height 8
click at [575, 115] on input "checkbox" at bounding box center [579, 114] width 18 height 8
checkbox input "true"
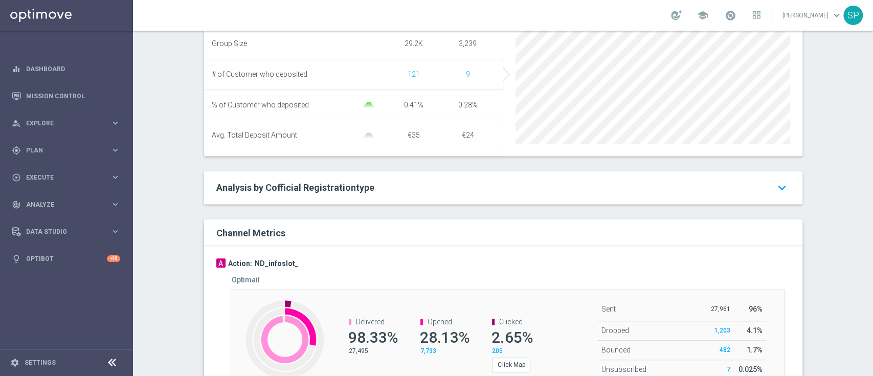
scroll to position [442, 0]
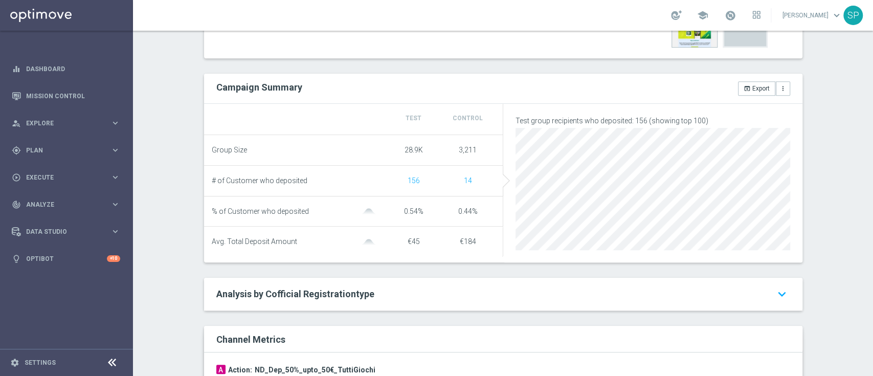
scroll to position [43, 0]
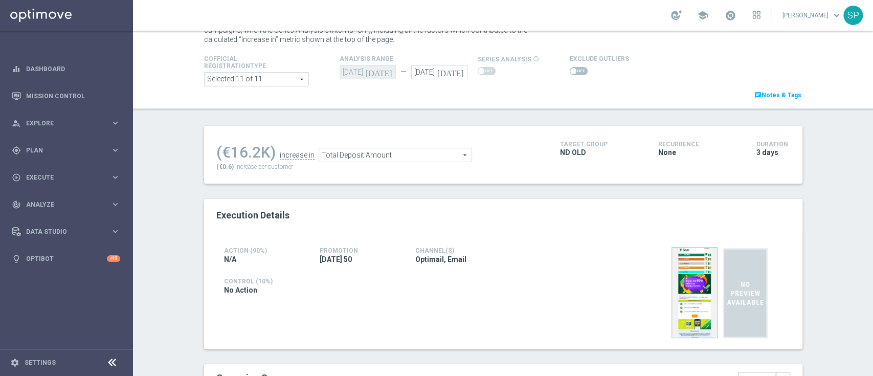
click at [455, 68] on icon "[DATE]" at bounding box center [452, 70] width 30 height 11
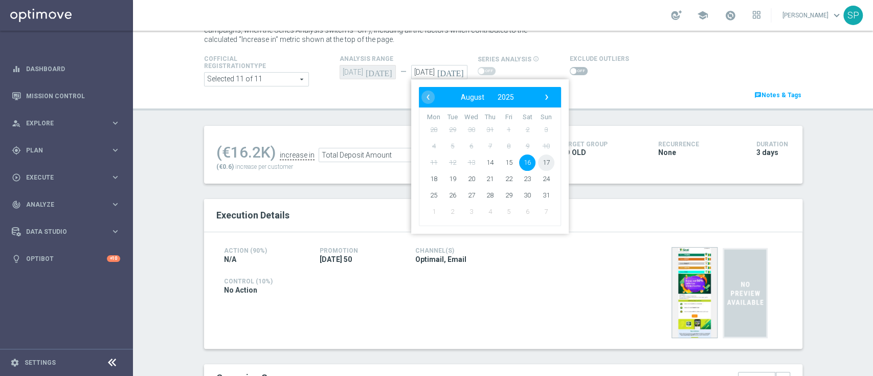
click at [540, 159] on span "17" at bounding box center [546, 162] width 16 height 16
type input "[DATE]"
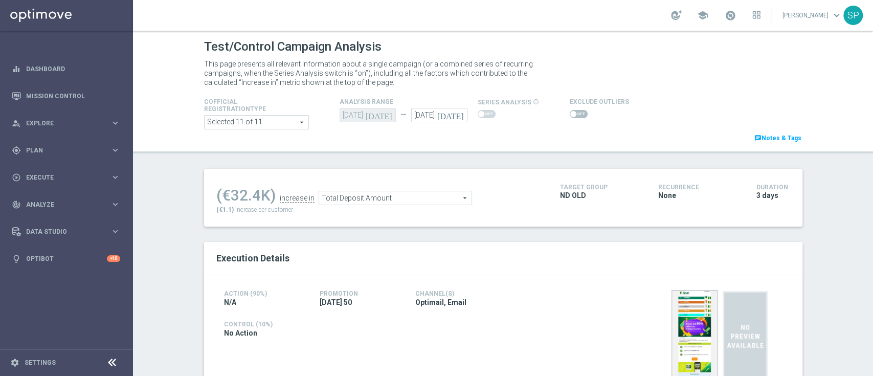
click at [578, 115] on span at bounding box center [579, 114] width 18 height 8
click at [578, 115] on input "checkbox" at bounding box center [579, 114] width 18 height 8
checkbox input "true"
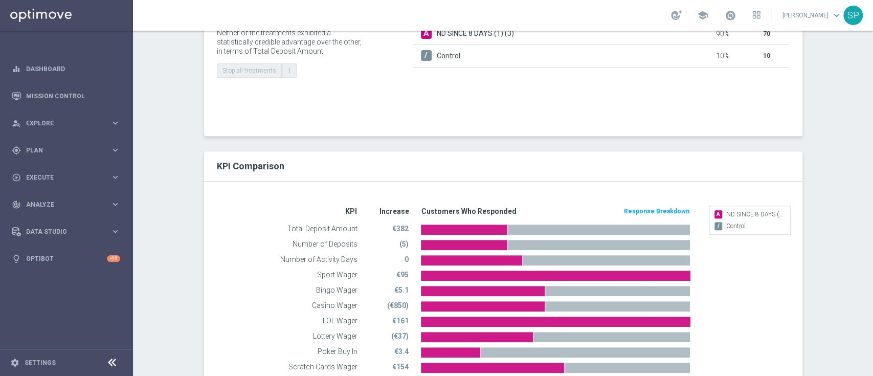
scroll to position [253, 0]
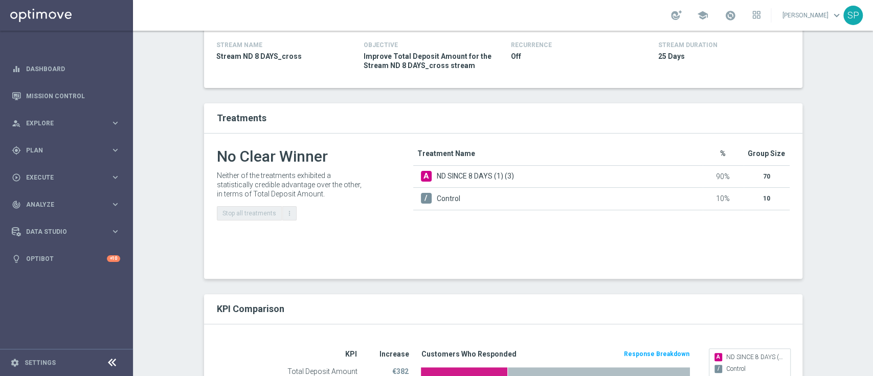
scroll to position [69, 0]
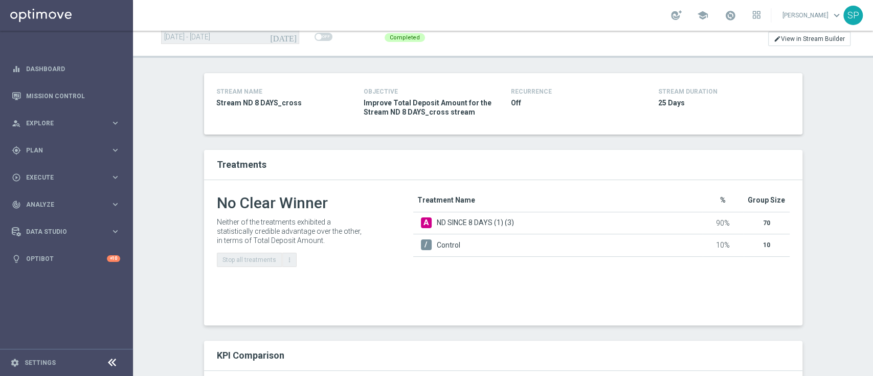
click at [446, 220] on span "ND SINCE 8 DAYS (1) (3)" at bounding box center [475, 222] width 77 height 7
click at [421, 218] on span "A" at bounding box center [426, 222] width 11 height 11
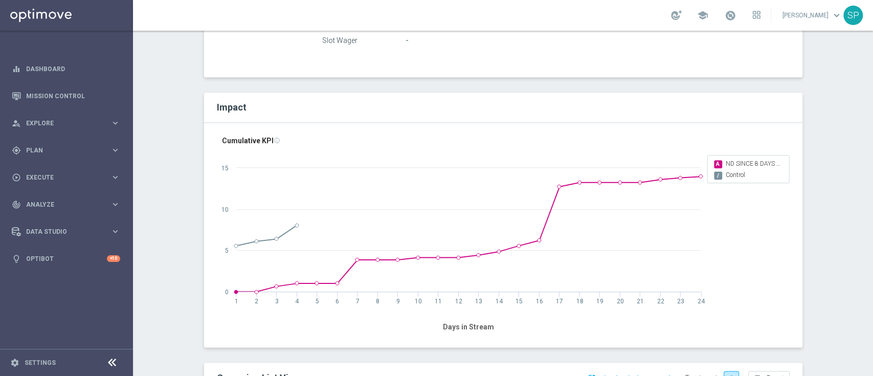
scroll to position [787, 0]
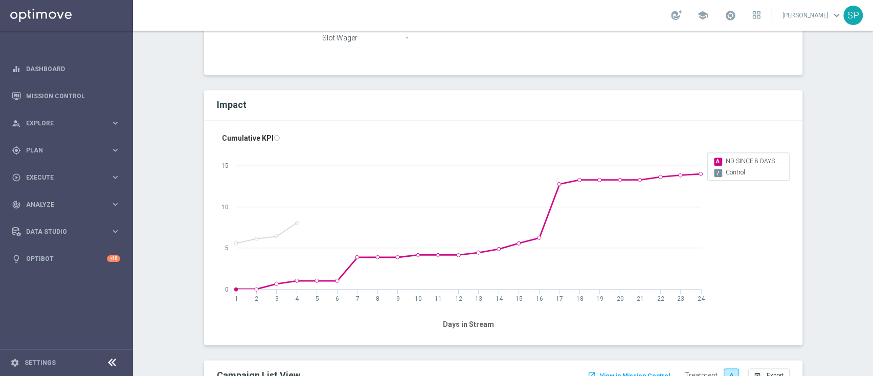
drag, startPoint x: 732, startPoint y: 160, endPoint x: 390, endPoint y: 225, distance: 348.4
click at [390, 225] on rect at bounding box center [503, 233] width 573 height 206
click at [750, 159] on span "ND SINCE 8 DAYS (1) (3)" at bounding box center [754, 162] width 56 height 8
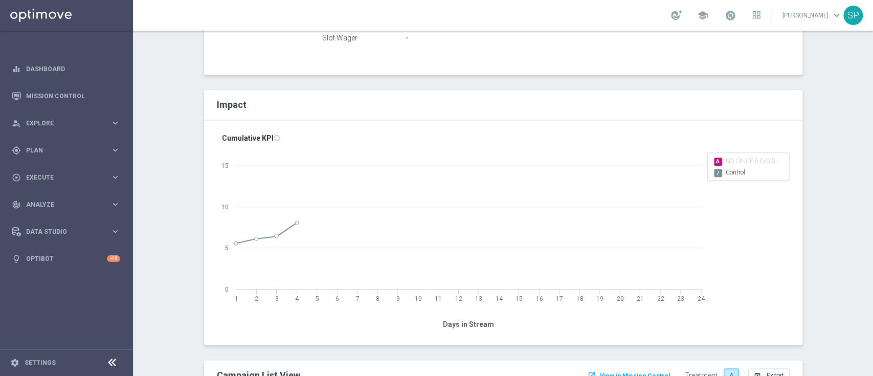
click at [750, 159] on span "ND SINCE 8 DAYS (1) (3)" at bounding box center [754, 162] width 56 height 8
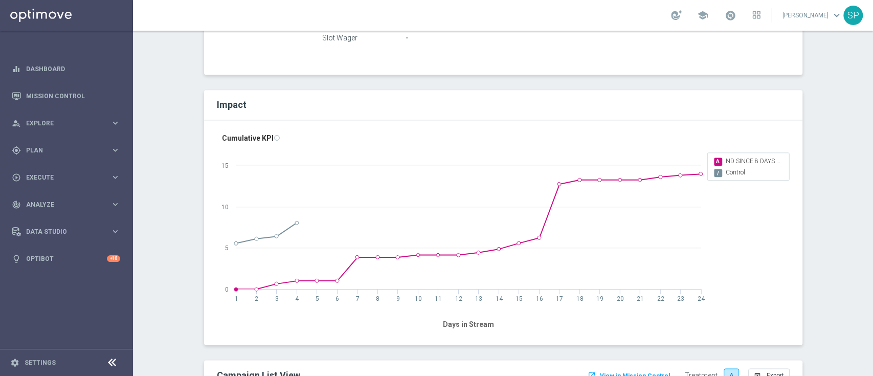
click at [471, 320] on text "Days in Stream" at bounding box center [468, 324] width 51 height 8
click at [274, 138] on icon "info_outline" at bounding box center [277, 138] width 7 height 7
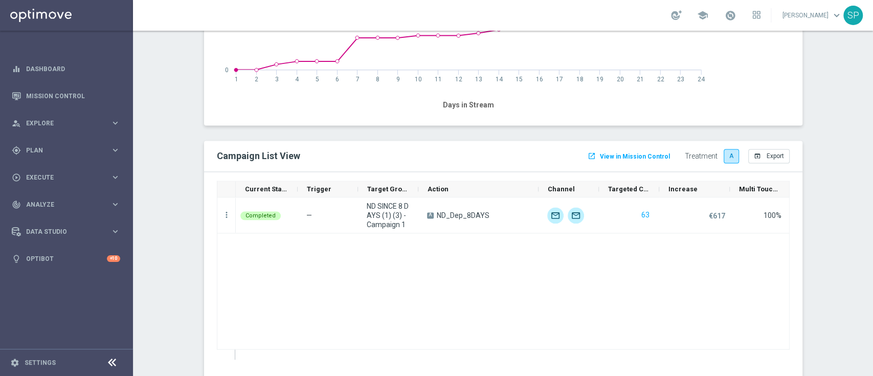
scroll to position [1007, 0]
click at [207, 227] on div "Drag here to set row groups Drag here to set column labels Current Status Trigg…" at bounding box center [503, 273] width 599 height 207
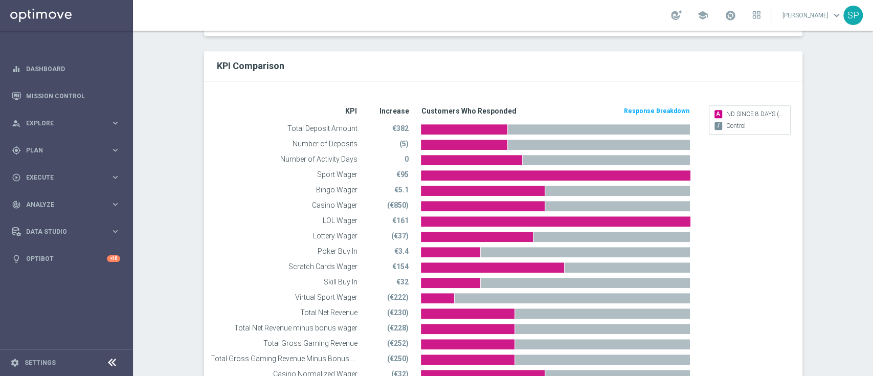
scroll to position [355, 0]
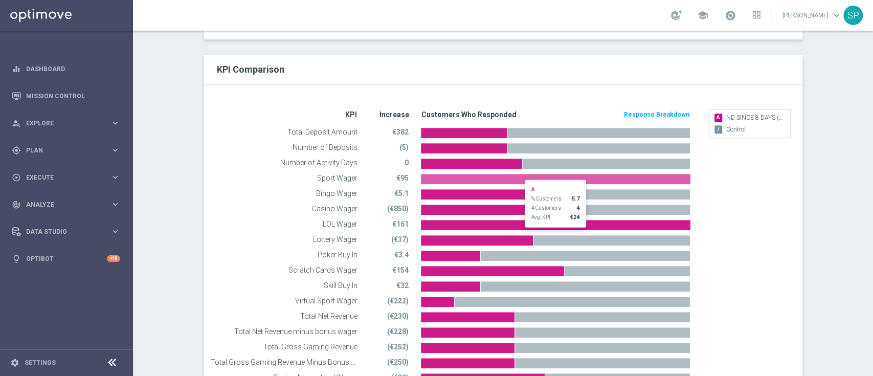
click at [485, 174] on span at bounding box center [555, 179] width 269 height 10
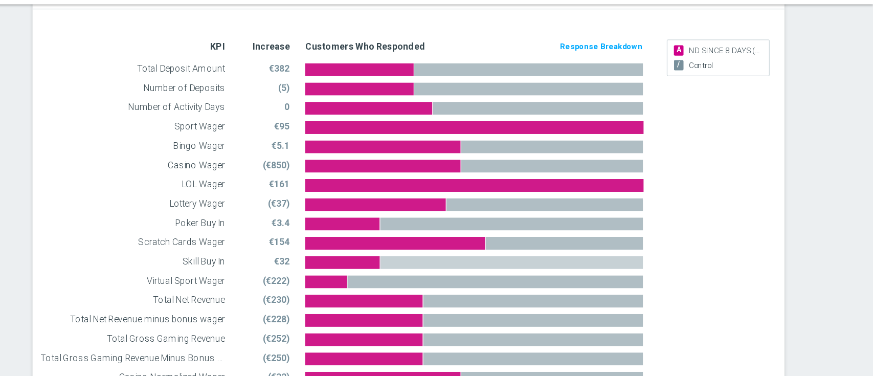
scroll to position [384, 0]
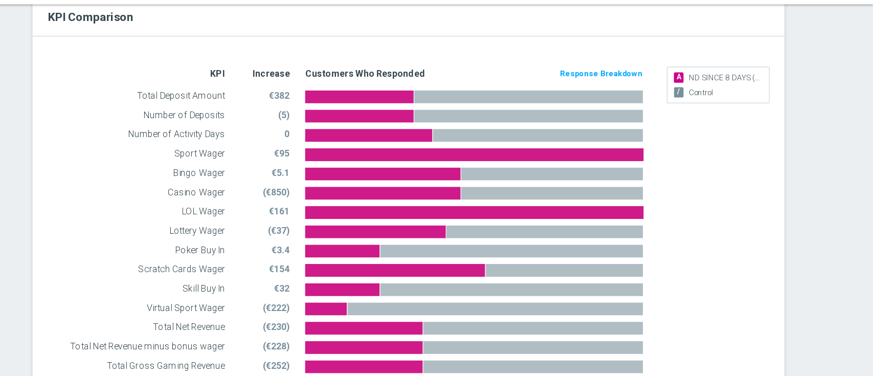
click at [726, 86] on span "ND SINCE 8 DAYS (1) (3)" at bounding box center [755, 89] width 58 height 9
click at [715, 85] on span "A" at bounding box center [719, 89] width 8 height 8
drag, startPoint x: 714, startPoint y: 84, endPoint x: 647, endPoint y: 106, distance: 69.9
click at [647, 106] on section "KPI Increase Customers Who Responded Response Breakdown Response Breakdown Tota…" at bounding box center [502, 264] width 583 height 369
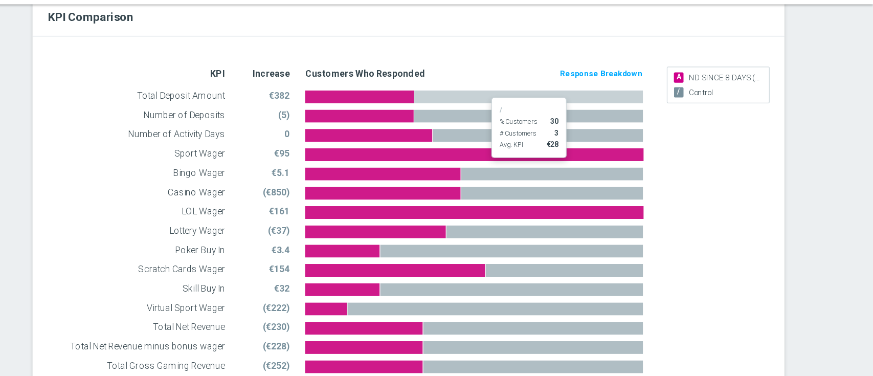
click at [647, 106] on span at bounding box center [599, 104] width 183 height 10
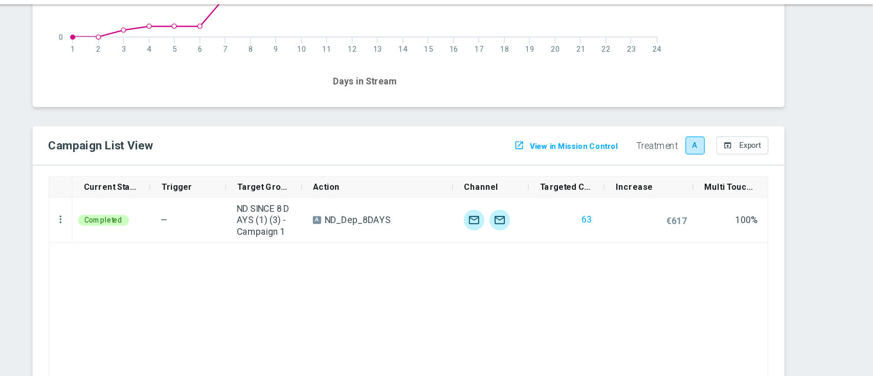
scroll to position [1022, 0]
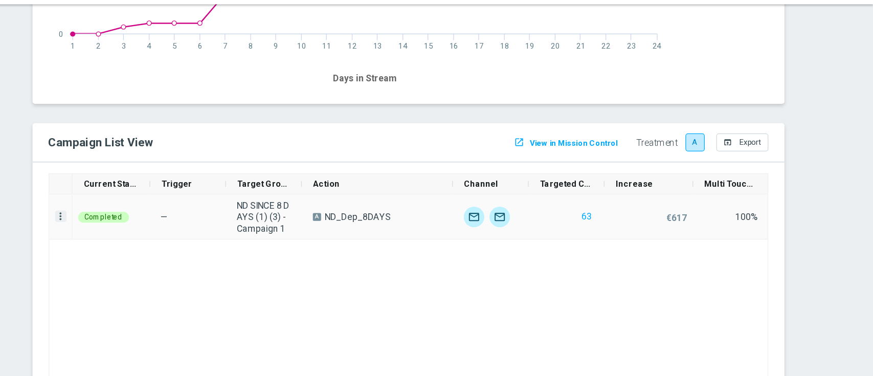
click at [222, 195] on icon "more_vert" at bounding box center [226, 199] width 9 height 9
click at [264, 204] on span "Campaign Details" at bounding box center [267, 205] width 52 height 7
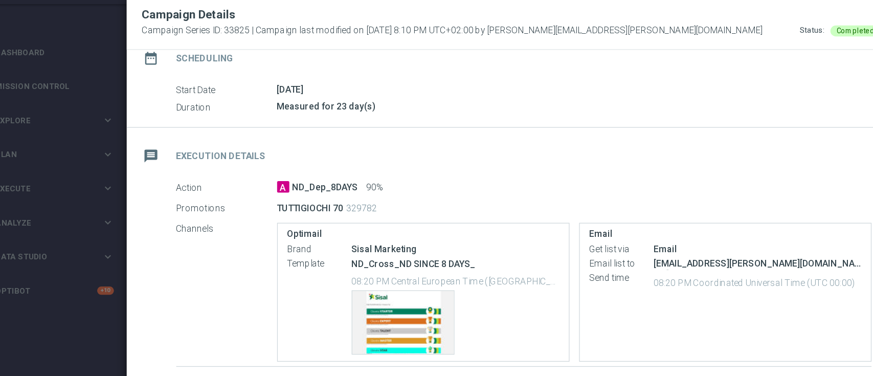
scroll to position [0, 0]
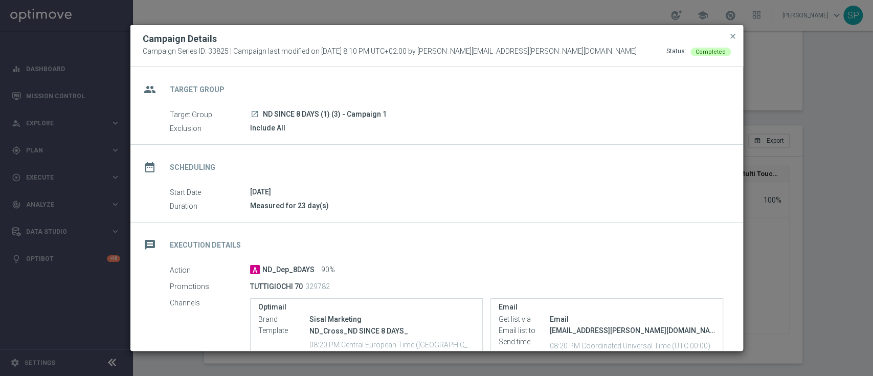
click at [734, 42] on div "Campaign Details" at bounding box center [437, 39] width 604 height 12
click at [734, 31] on button "close" at bounding box center [733, 36] width 10 height 12
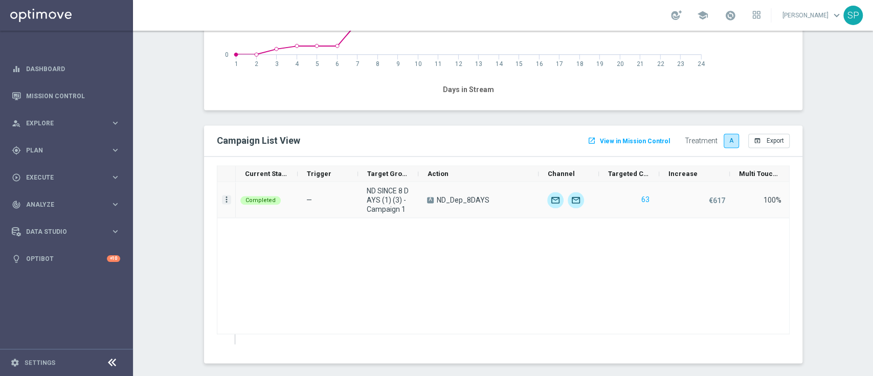
click at [223, 199] on icon "more_vert" at bounding box center [226, 199] width 9 height 9
click at [265, 212] on div "show_chart Campaign Metrics" at bounding box center [283, 219] width 115 height 14
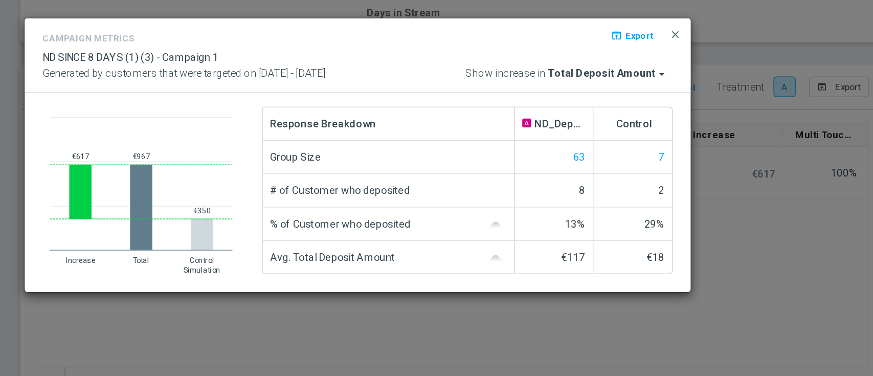
click at [659, 102] on span "close" at bounding box center [656, 105] width 8 height 8
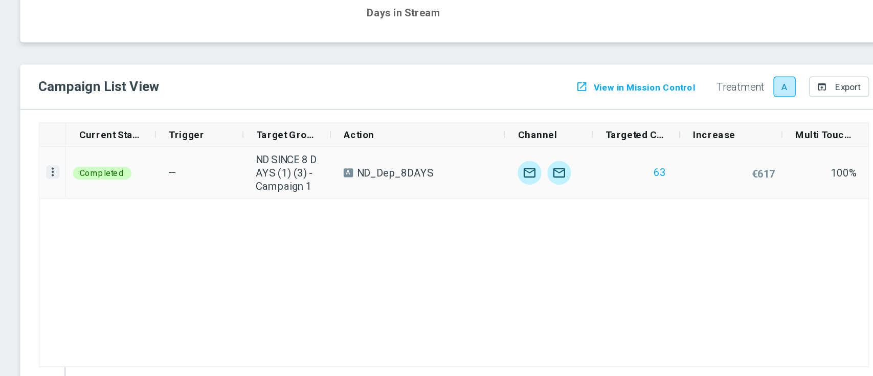
click at [222, 200] on icon "more_vert" at bounding box center [226, 199] width 9 height 9
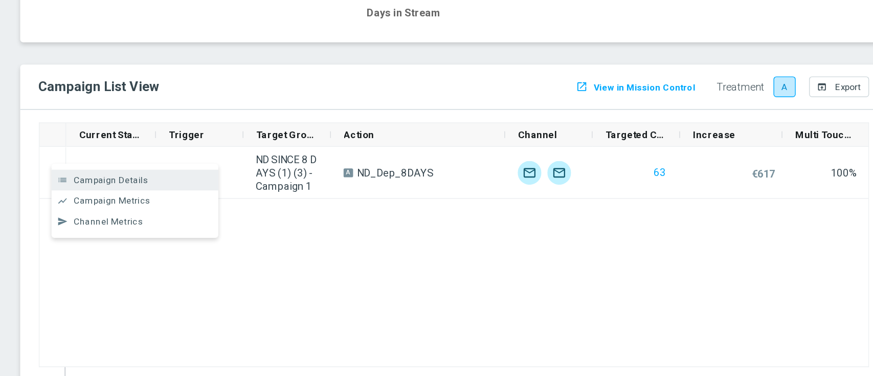
click at [250, 206] on span "Campaign Details" at bounding box center [267, 205] width 52 height 7
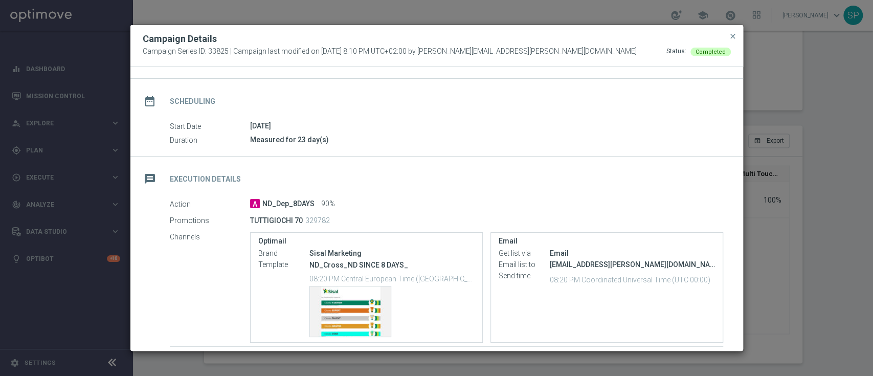
scroll to position [137, 0]
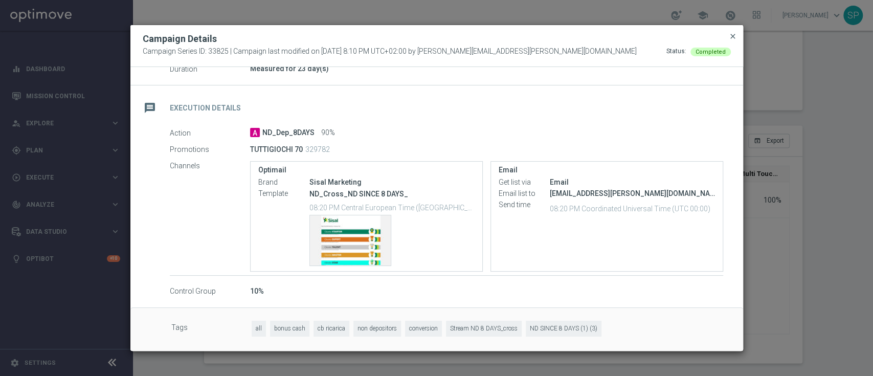
click at [730, 38] on span "close" at bounding box center [733, 36] width 8 height 8
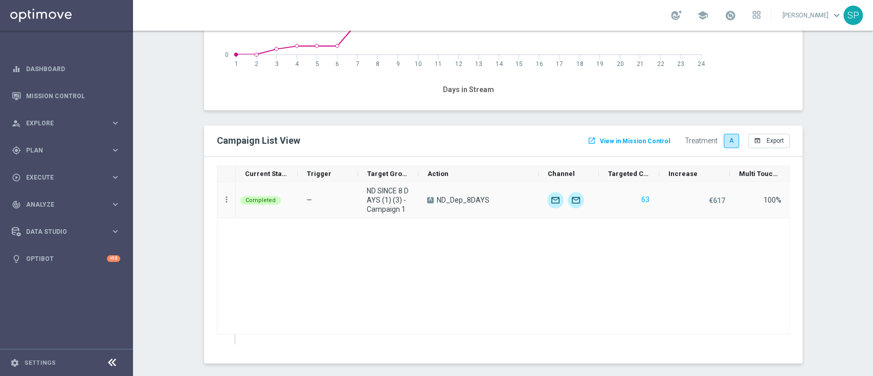
click at [225, 192] on div "more_vert" at bounding box center [226, 199] width 18 height 35
click at [224, 193] on div "more_vert" at bounding box center [226, 199] width 18 height 35
click at [222, 203] on overflow-menu "more_vert" at bounding box center [226, 200] width 9 height 8
click at [223, 201] on icon "more_vert" at bounding box center [226, 199] width 9 height 9
click at [282, 241] on div "list Campaign Details show_chart Campaign Metrics send Channel Metrics" at bounding box center [283, 219] width 115 height 51
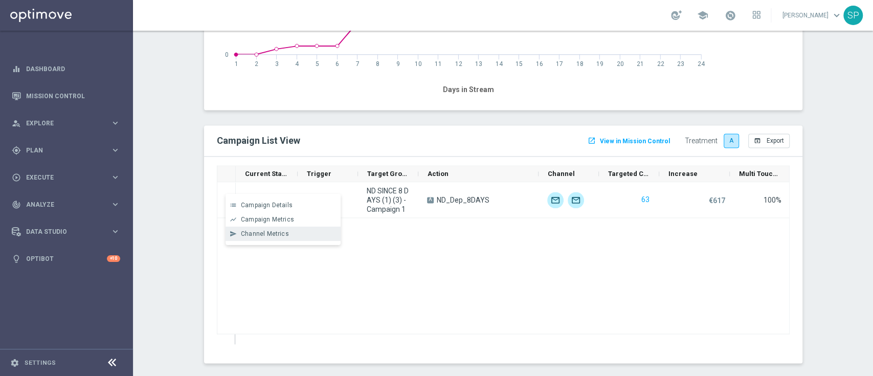
click at [291, 235] on div "Channel Metrics" at bounding box center [288, 233] width 95 height 7
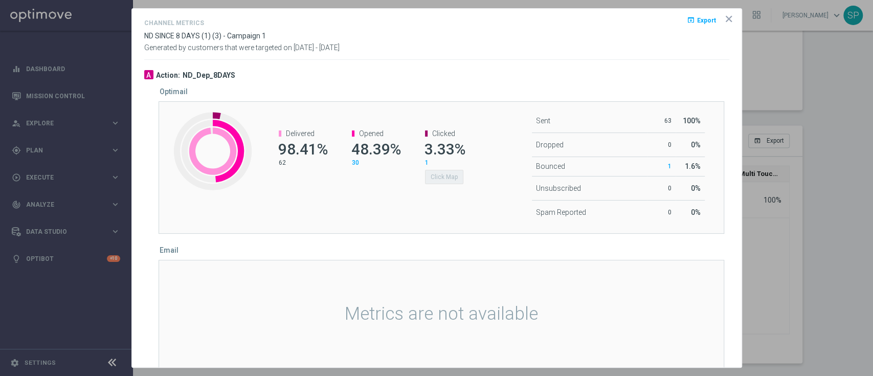
click at [724, 18] on icon "icon" at bounding box center [729, 19] width 10 height 10
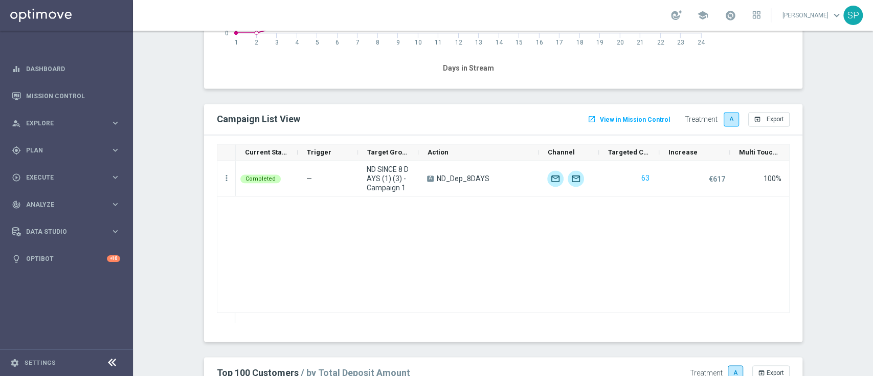
scroll to position [1046, 0]
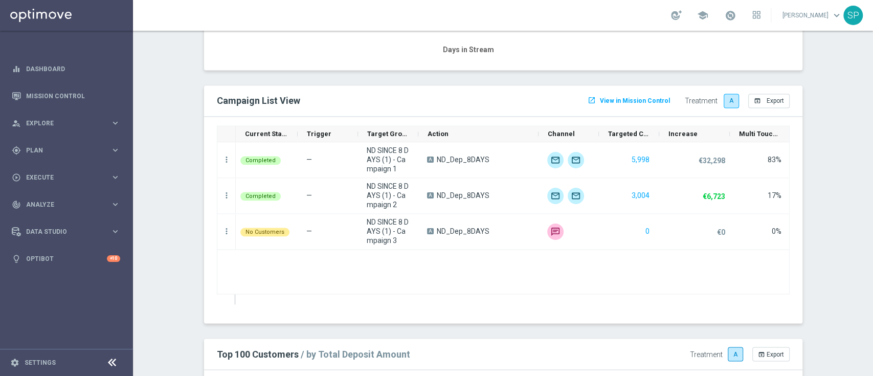
scroll to position [1088, 0]
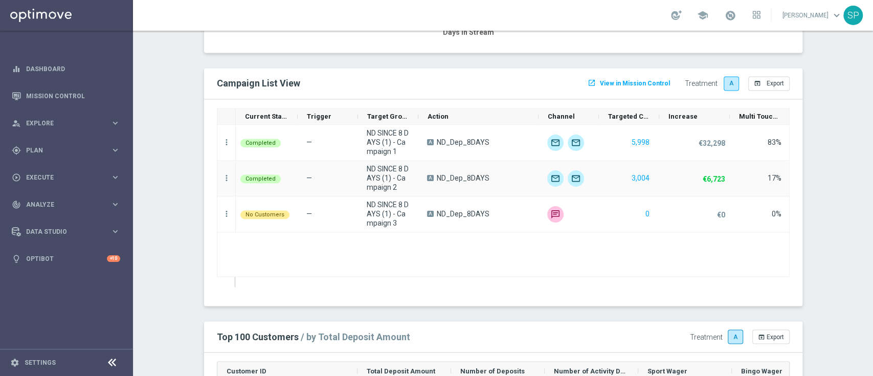
click at [217, 177] on div "more_vert" at bounding box center [226, 178] width 18 height 35
click at [222, 177] on icon "more_vert" at bounding box center [226, 177] width 9 height 9
click at [261, 181] on span "Campaign Details" at bounding box center [267, 184] width 52 height 7
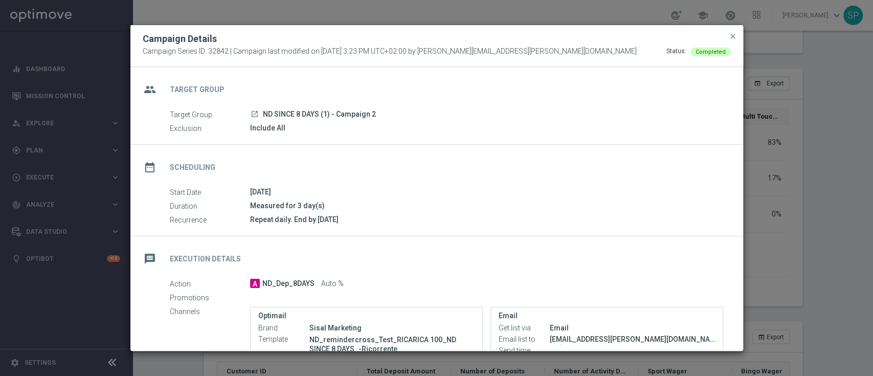
scroll to position [155, 0]
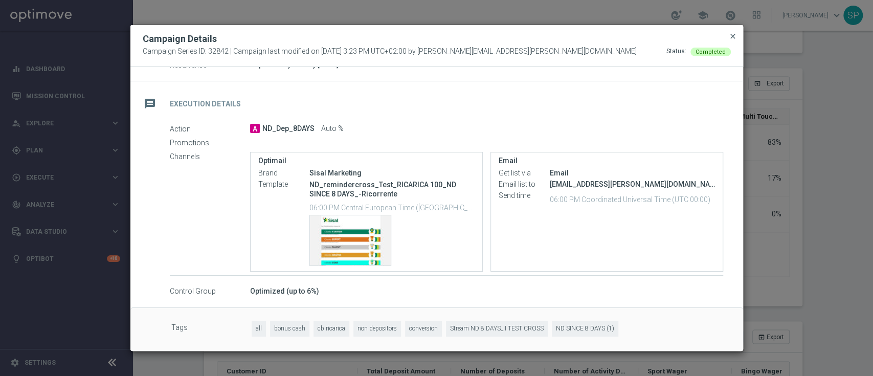
click at [729, 35] on span "close" at bounding box center [733, 36] width 8 height 8
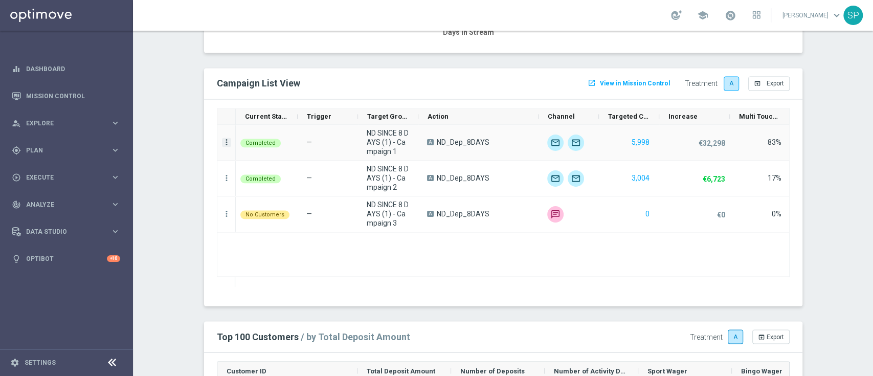
click at [222, 143] on icon "more_vert" at bounding box center [226, 142] width 9 height 9
click at [306, 152] on div "list Campaign Details" at bounding box center [283, 148] width 115 height 14
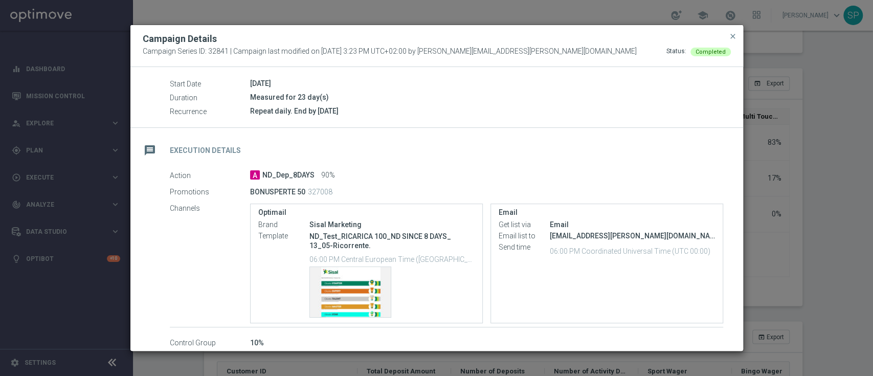
scroll to position [110, 0]
click at [459, 131] on div "message Execution Details" at bounding box center [436, 147] width 613 height 42
click at [729, 38] on span "close" at bounding box center [733, 36] width 8 height 8
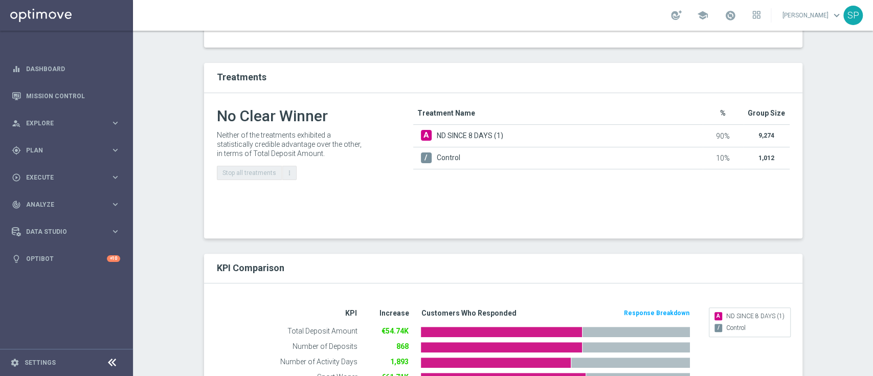
scroll to position [0, 0]
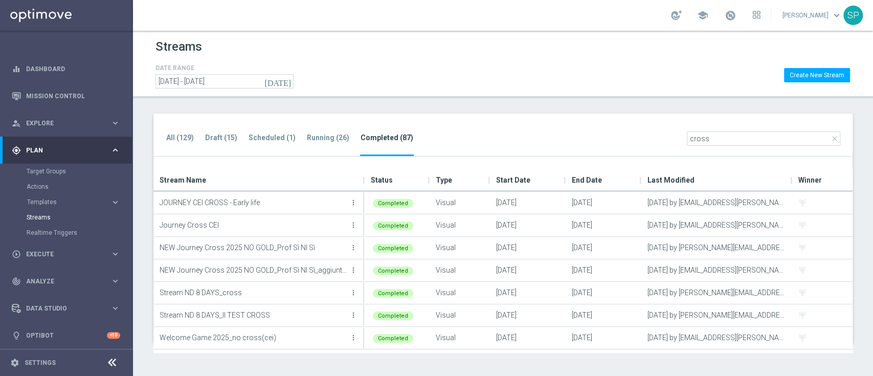
click at [671, 132] on div "All (129) Draft (15) Scheduled (1) Running (26) Completed (87) close cross" at bounding box center [502, 135] width 699 height 43
drag, startPoint x: 0, startPoint y: 0, endPoint x: 671, endPoint y: 132, distance: 684.0
click at [671, 132] on div "All (129) Draft (15) Scheduled (1) Running (26) Completed (87) close cross" at bounding box center [502, 135] width 699 height 43
click at [677, 137] on div "All (129) Draft (15) Scheduled (1) Running (26) Completed (87) close cross" at bounding box center [502, 135] width 699 height 43
drag, startPoint x: 677, startPoint y: 137, endPoint x: 449, endPoint y: 61, distance: 240.5
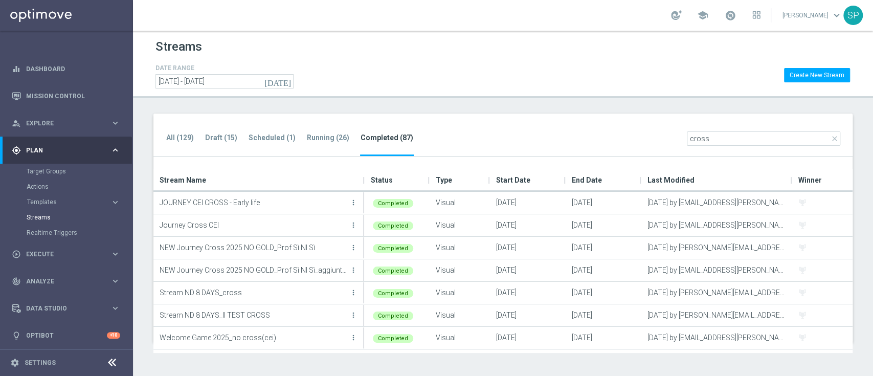
click at [449, 61] on div "Streams" at bounding box center [503, 49] width 695 height 25
drag, startPoint x: 712, startPoint y: 139, endPoint x: 613, endPoint y: 162, distance: 101.4
click at [613, 162] on div "All (129) Draft (15) Scheduled (1) Running (26) Completed (87) close cross Drag…" at bounding box center [502, 228] width 699 height 229
click at [562, 137] on div "All (129) Draft (15) Scheduled (1) Running (26) Completed (87) search" at bounding box center [502, 135] width 699 height 43
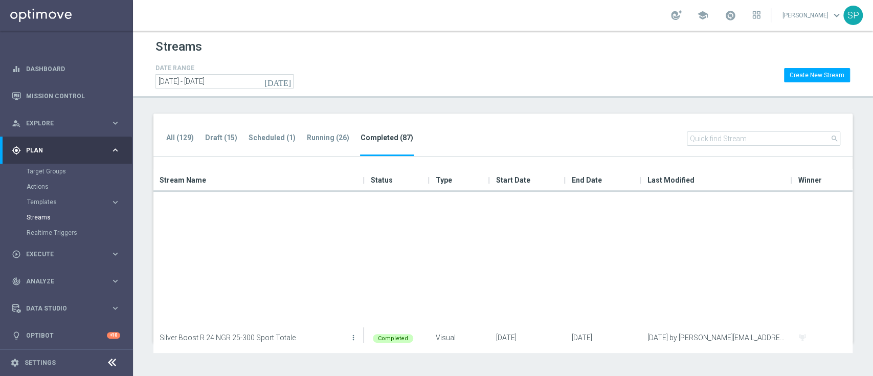
scroll to position [1432, 0]
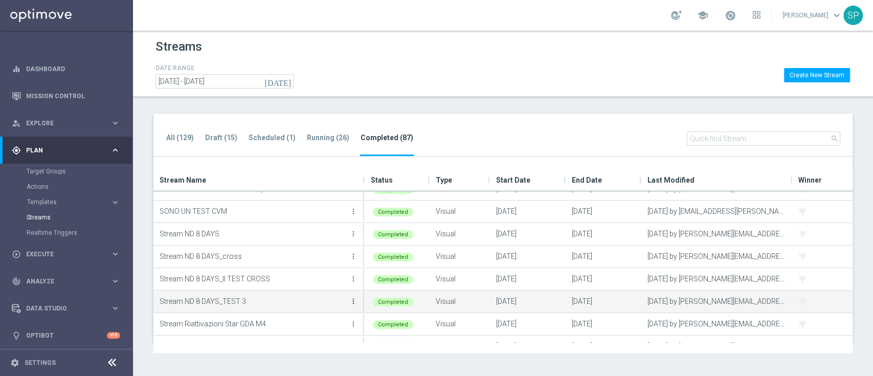
click at [354, 305] on icon "more_vert" at bounding box center [353, 301] width 8 height 8
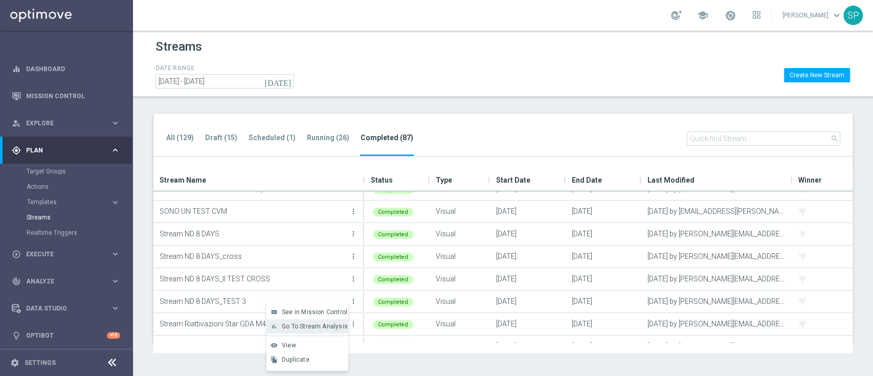
click at [331, 325] on span "Go To Stream Analysis" at bounding box center [315, 326] width 66 height 7
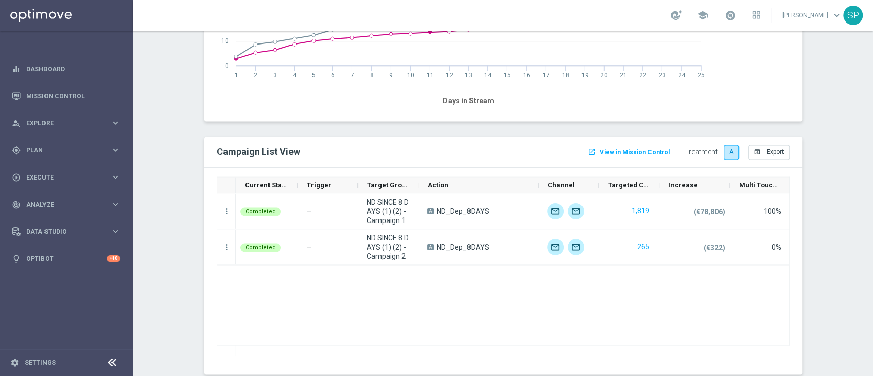
scroll to position [1009, 0]
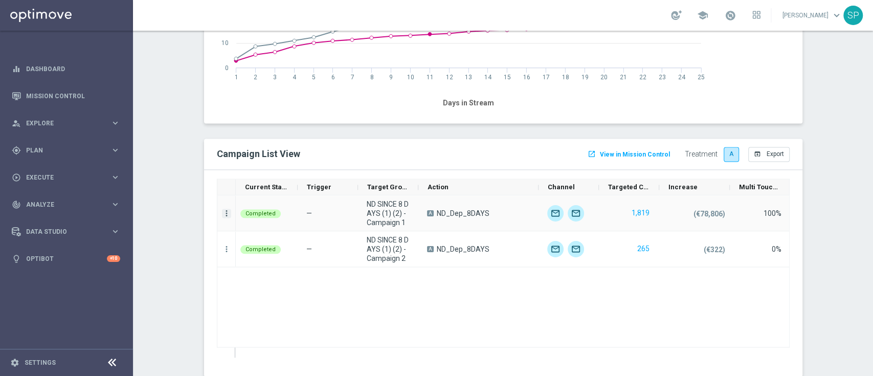
click at [222, 214] on icon "more_vert" at bounding box center [226, 213] width 9 height 9
click at [276, 212] on div "list Campaign Details" at bounding box center [283, 218] width 115 height 14
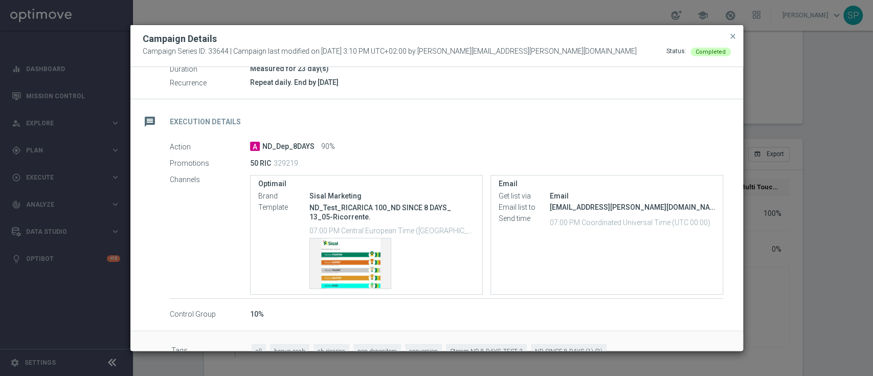
scroll to position [160, 0]
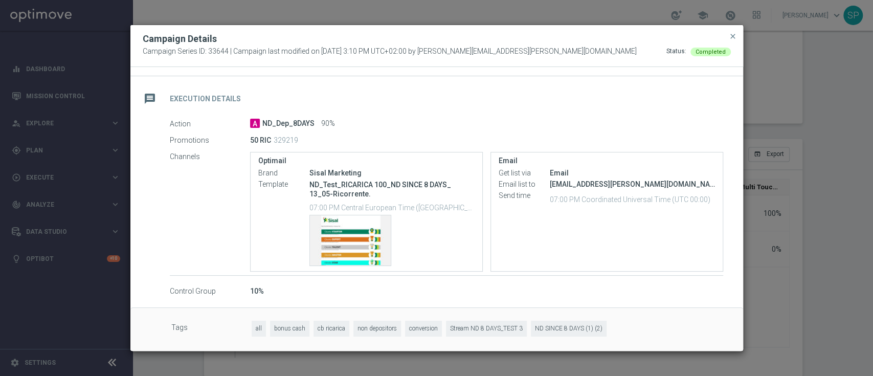
click at [799, 93] on modal-container "Campaign Details Campaign Series ID: 33644 | Campaign last modified on 20 Jun 2…" at bounding box center [436, 188] width 873 height 376
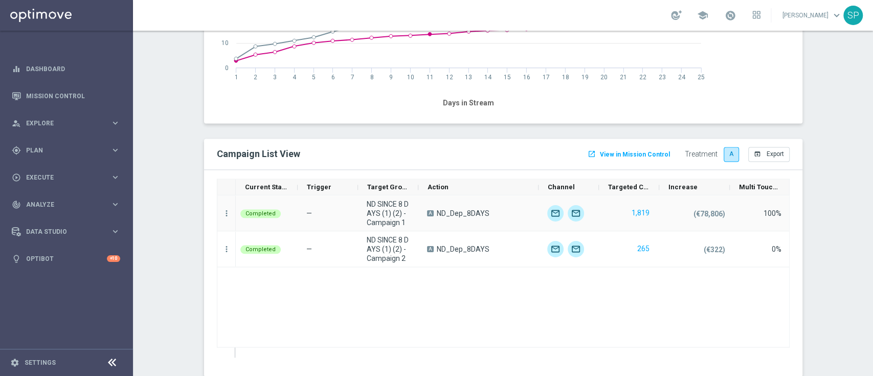
drag, startPoint x: 213, startPoint y: 218, endPoint x: 221, endPoint y: 220, distance: 8.6
click at [221, 220] on div "more_vert" at bounding box center [226, 212] width 18 height 35
click at [222, 213] on icon "more_vert" at bounding box center [226, 213] width 9 height 9
click at [241, 238] on div "show_chart Campaign Metrics" at bounding box center [283, 233] width 115 height 14
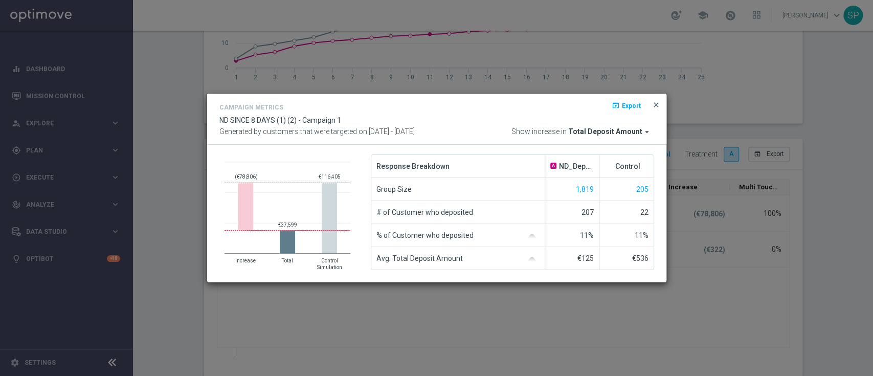
click at [655, 102] on span "close" at bounding box center [656, 105] width 8 height 8
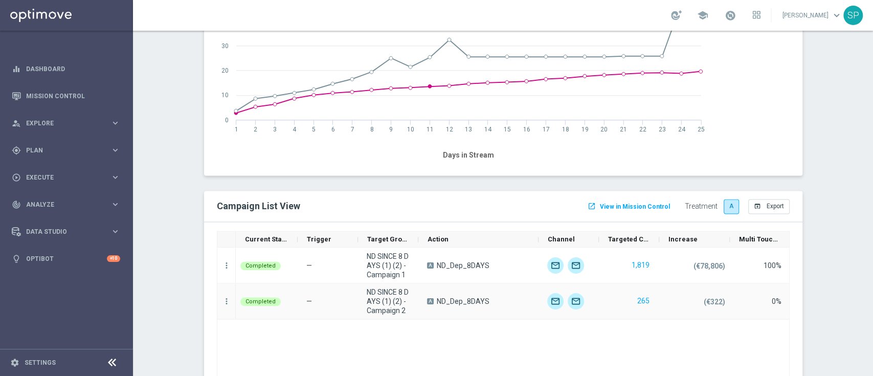
scroll to position [948, 0]
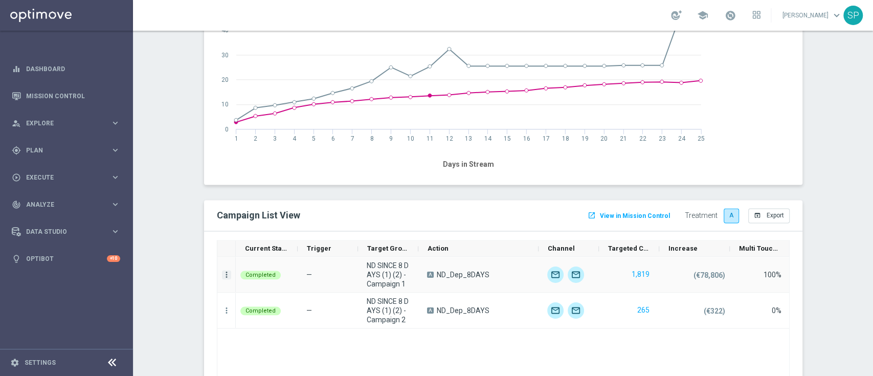
click at [225, 270] on icon "more_vert" at bounding box center [226, 274] width 9 height 9
click at [271, 292] on span "Campaign Metrics" at bounding box center [267, 294] width 53 height 7
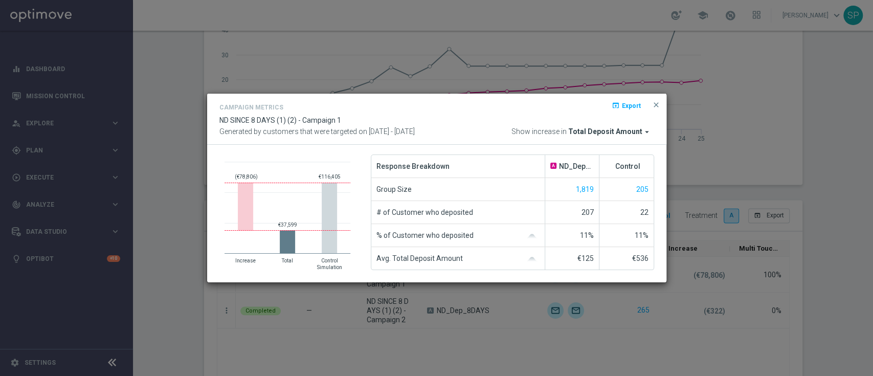
click at [655, 111] on div "Campaign Metrics open_in_browser Export ND SINCE 8 DAYS (1) (2) - Campaign 1 Ge…" at bounding box center [436, 120] width 459 height 52
click at [657, 104] on span "close" at bounding box center [656, 105] width 8 height 8
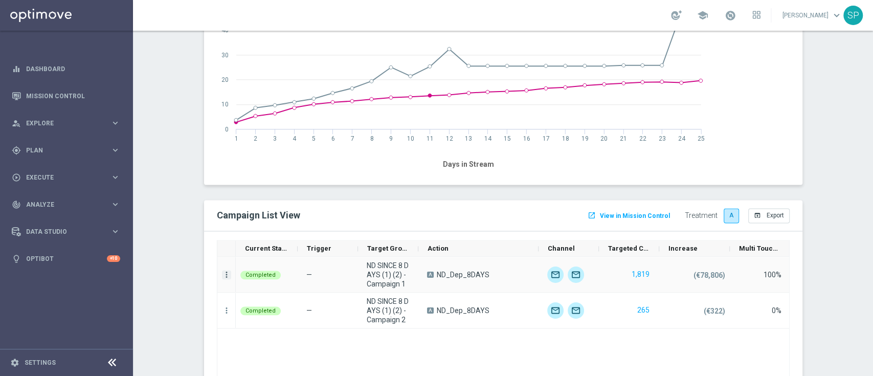
click at [222, 271] on icon "more_vert" at bounding box center [226, 274] width 9 height 9
click at [272, 311] on span "Channel Metrics" at bounding box center [265, 308] width 48 height 7
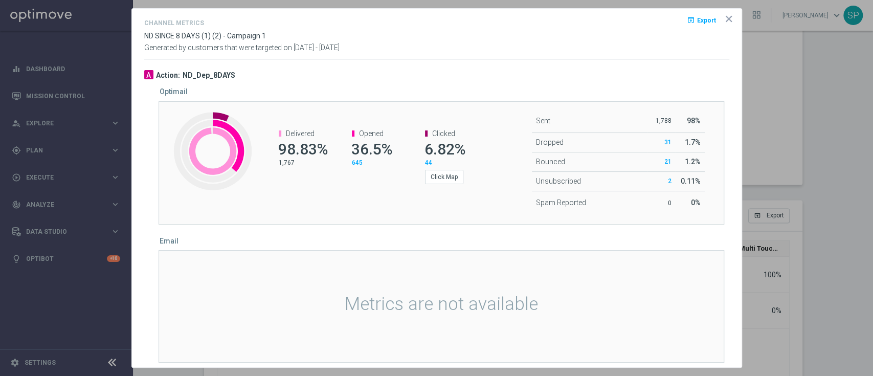
click at [724, 17] on icon "icon" at bounding box center [729, 19] width 10 height 10
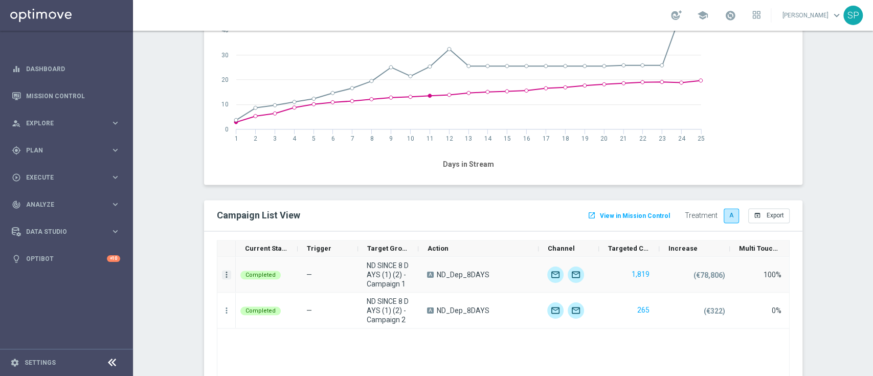
click at [223, 276] on icon "more_vert" at bounding box center [226, 274] width 9 height 9
click at [318, 299] on div "show_chart Campaign Metrics" at bounding box center [283, 294] width 115 height 14
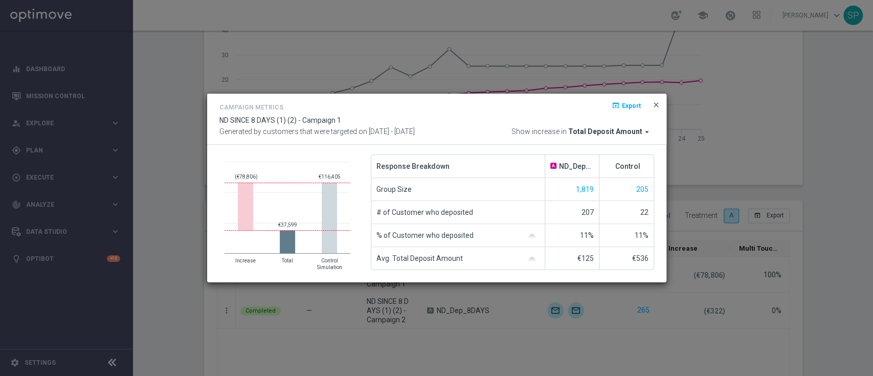
click at [655, 105] on span "close" at bounding box center [656, 105] width 8 height 8
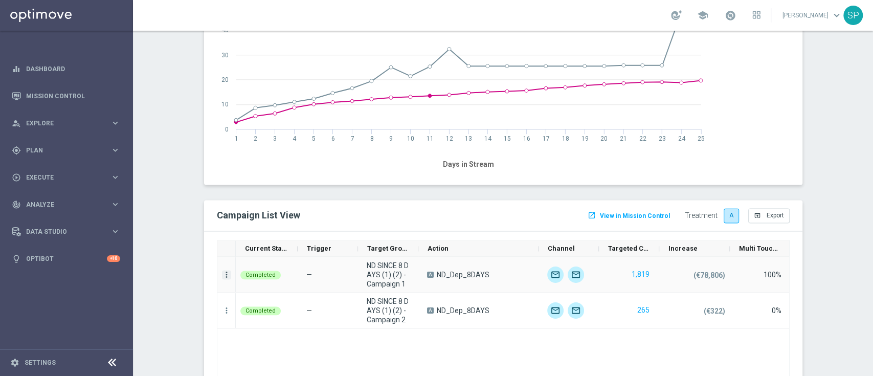
click at [225, 276] on icon "more_vert" at bounding box center [226, 274] width 9 height 9
click at [250, 279] on span "Campaign Details" at bounding box center [267, 279] width 52 height 7
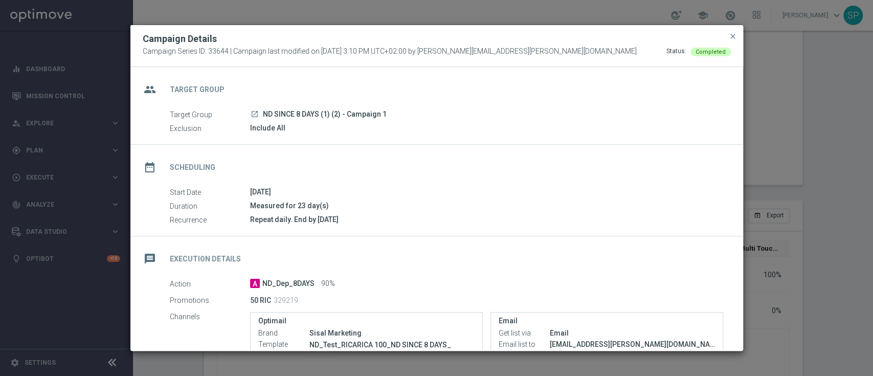
scroll to position [160, 0]
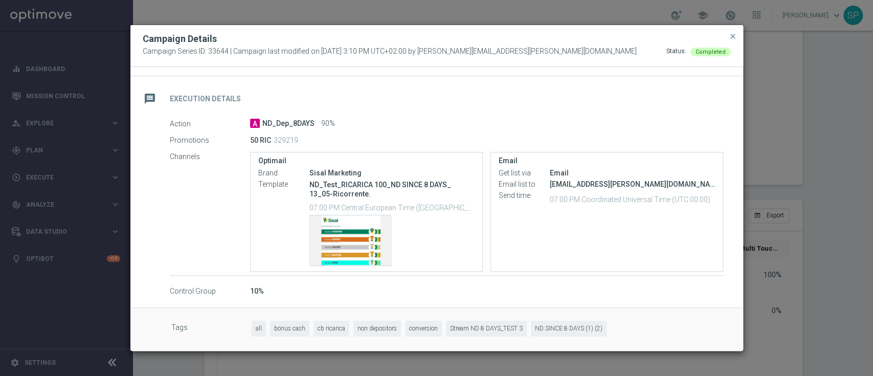
click at [726, 27] on div "Campaign Details Campaign Series ID: 33644 | Campaign last modified on 20 Jun 2…" at bounding box center [436, 46] width 613 height 42
click at [730, 36] on span "close" at bounding box center [733, 36] width 8 height 8
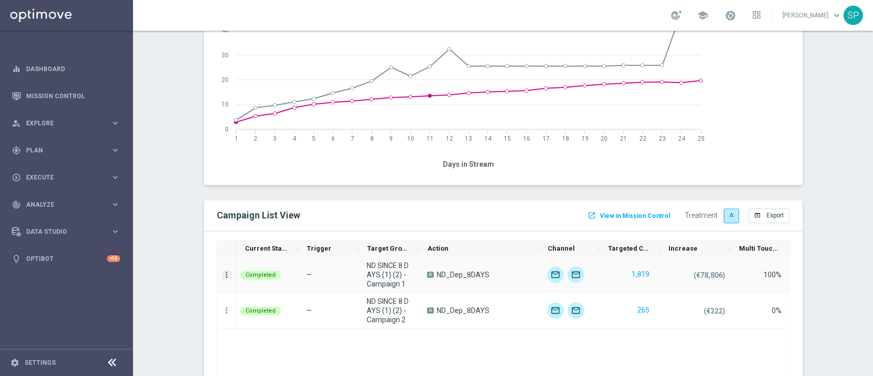
click at [222, 272] on icon "more_vert" at bounding box center [226, 274] width 9 height 9
click at [264, 306] on span "Channel Metrics" at bounding box center [265, 308] width 48 height 7
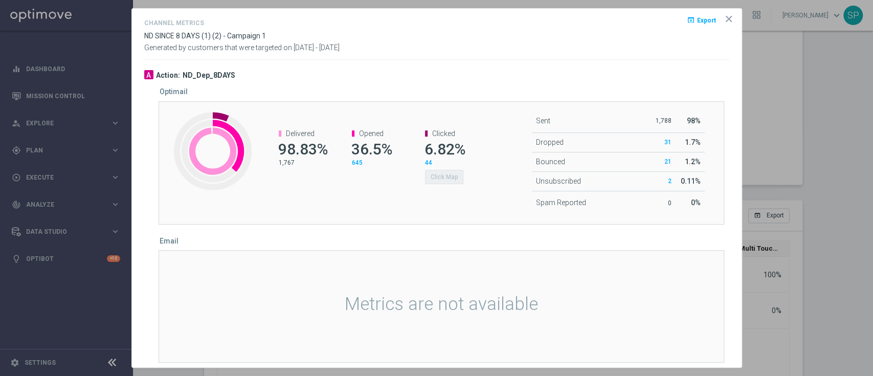
click at [264, 306] on div "Metrics are not available" at bounding box center [442, 306] width 566 height 113
click at [726, 19] on icon "icon" at bounding box center [728, 18] width 5 height 5
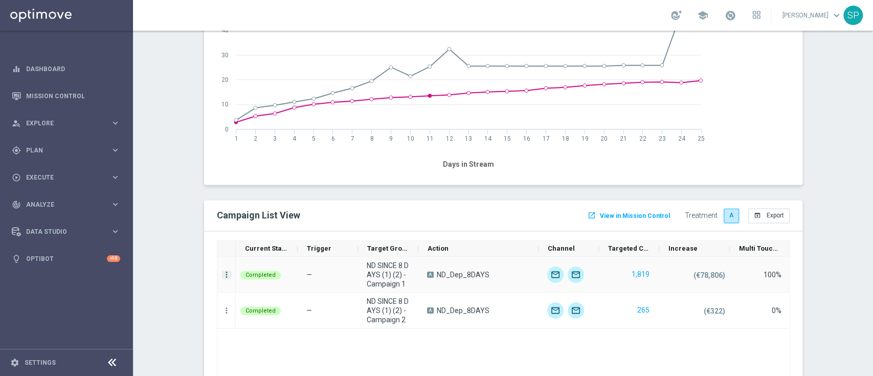
drag, startPoint x: 226, startPoint y: 274, endPoint x: 220, endPoint y: 272, distance: 6.2
click at [220, 272] on div "more_vert" at bounding box center [226, 274] width 18 height 35
click at [222, 272] on icon "more_vert" at bounding box center [226, 274] width 9 height 9
click at [287, 284] on div "list Campaign Details" at bounding box center [283, 280] width 115 height 14
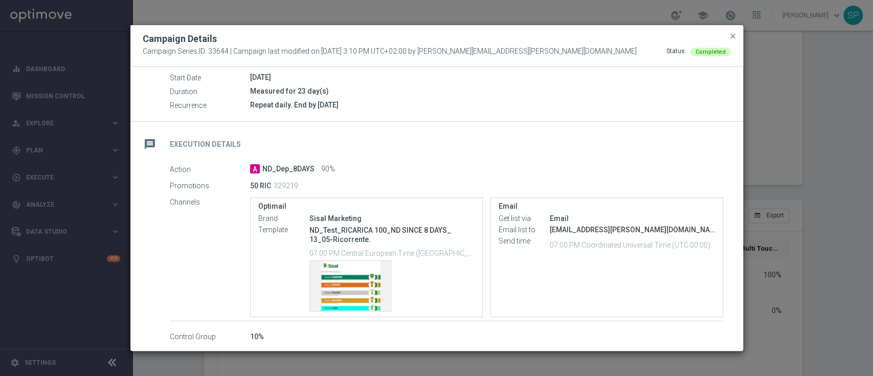
scroll to position [113, 0]
click at [732, 37] on span "close" at bounding box center [733, 36] width 8 height 8
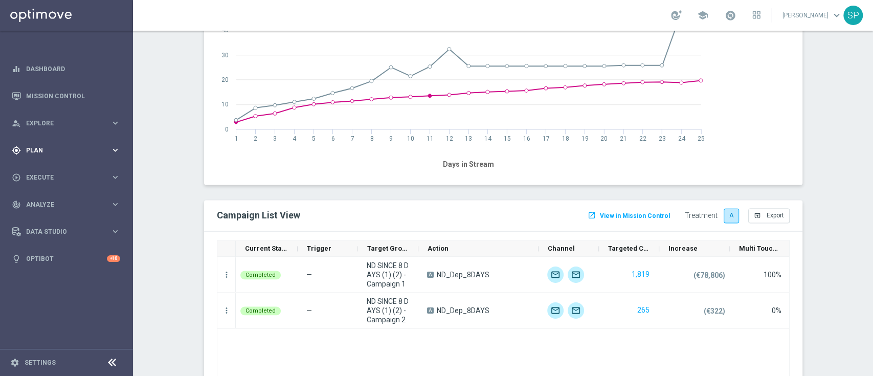
click at [112, 143] on div "gps_fixed Plan keyboard_arrow_right" at bounding box center [66, 150] width 132 height 27
click at [47, 197] on accordion "Templates keyboard_arrow_right Optimail OptiMobile In-App OptiMobile Push Optip…" at bounding box center [79, 201] width 105 height 15
click at [45, 216] on link "Streams" at bounding box center [67, 217] width 80 height 8
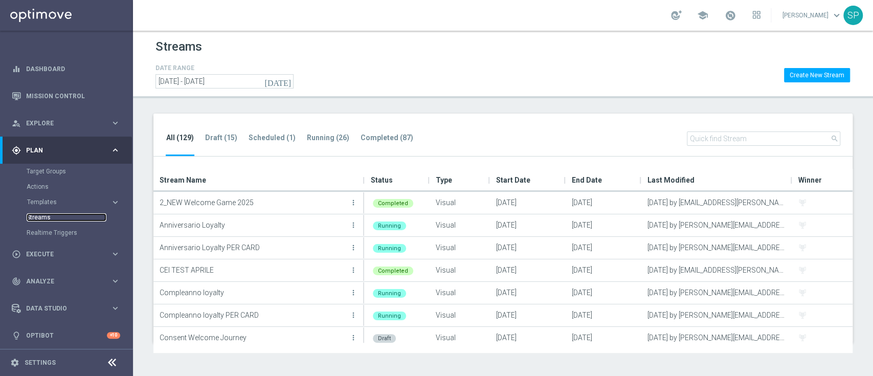
click at [45, 216] on link "Streams" at bounding box center [67, 217] width 80 height 8
click at [315, 150] on li "Running (26)" at bounding box center [327, 144] width 43 height 24
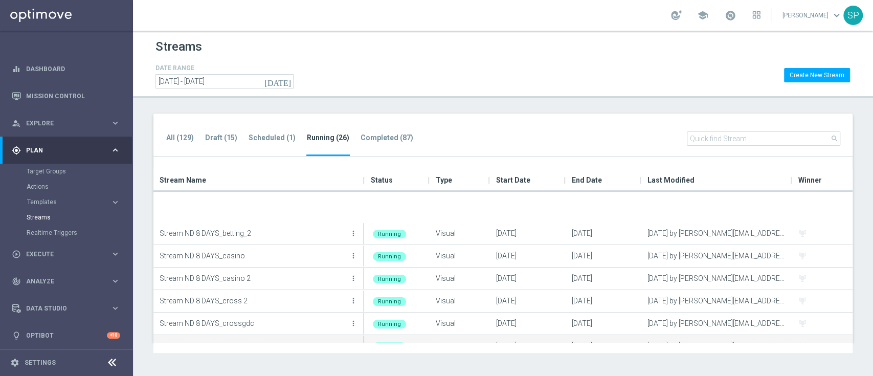
scroll to position [434, 0]
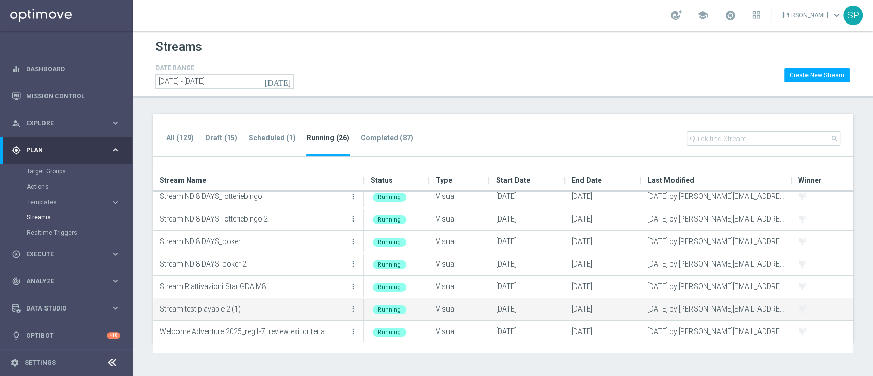
click at [311, 305] on p "Stream test playable 2 (1)" at bounding box center [254, 308] width 188 height 15
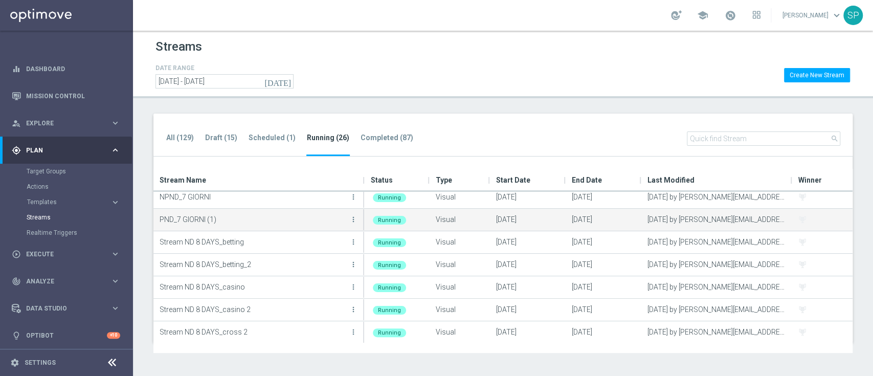
scroll to position [230, 0]
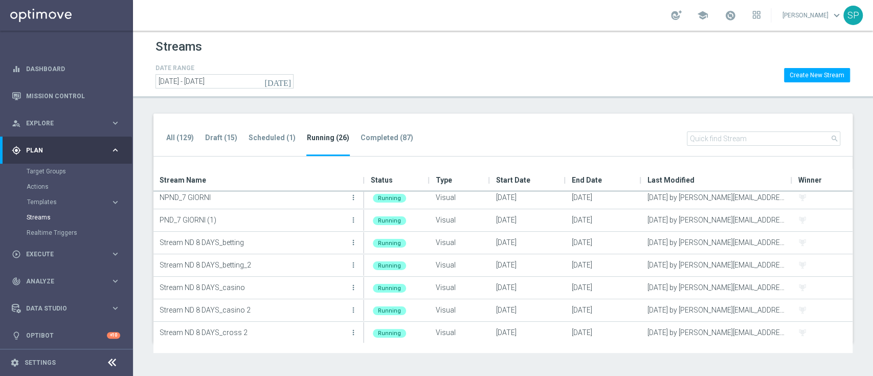
click at [37, 205] on button "Templates keyboard_arrow_right" at bounding box center [74, 202] width 94 height 8
click at [58, 219] on link "Optimail" at bounding box center [69, 217] width 75 height 8
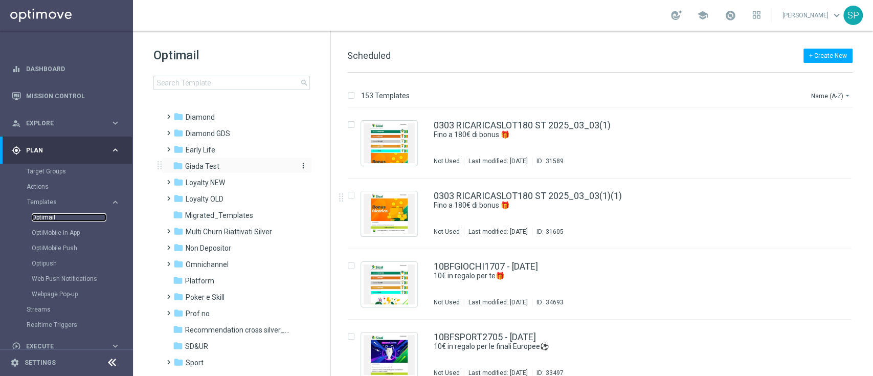
scroll to position [127, 0]
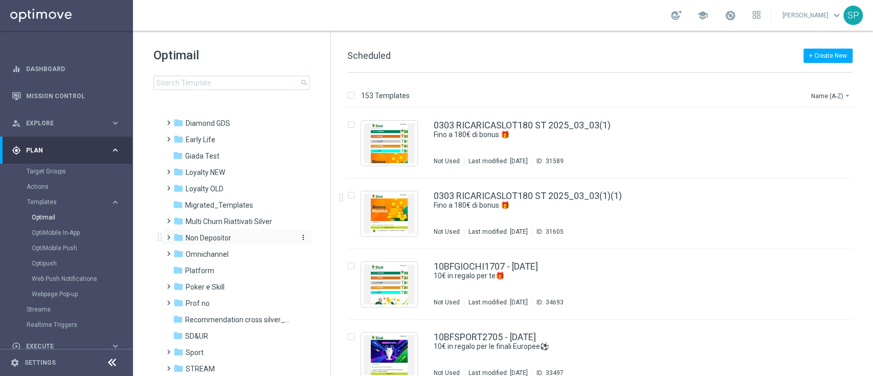
click at [251, 235] on div "folder Non Depositor" at bounding box center [232, 238] width 118 height 12
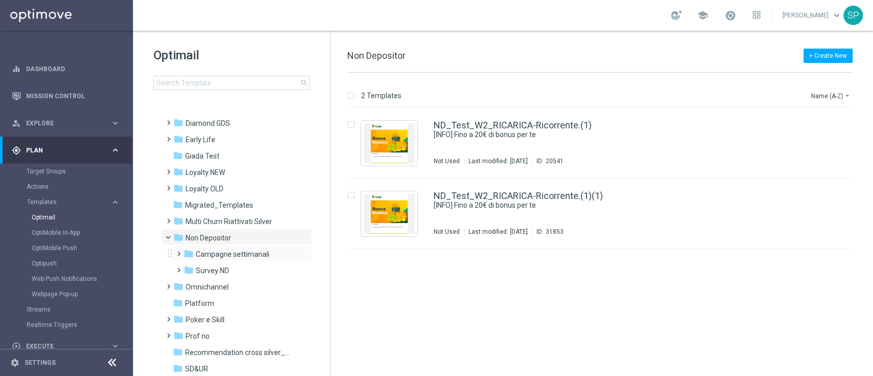
click at [253, 248] on div "folder Campagne settimanali more_vert" at bounding box center [242, 253] width 140 height 16
click at [251, 256] on span "Campagne settimanali" at bounding box center [233, 254] width 74 height 9
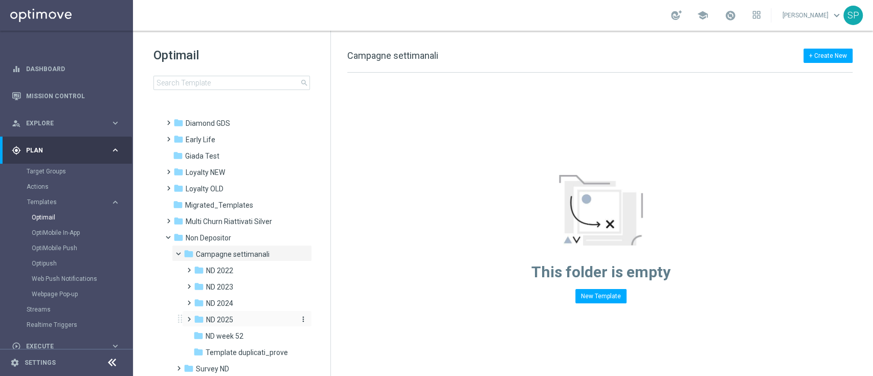
click at [251, 324] on div "folder ND 2025" at bounding box center [244, 320] width 100 height 12
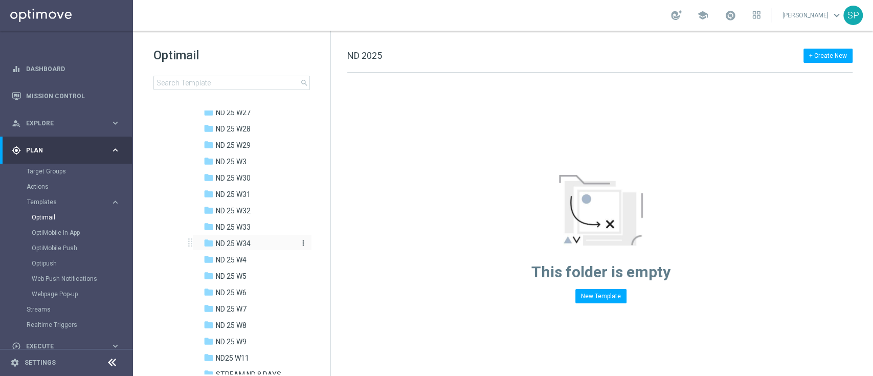
scroll to position [614, 0]
click at [256, 247] on div "folder ND 25 W34" at bounding box center [250, 243] width 92 height 12
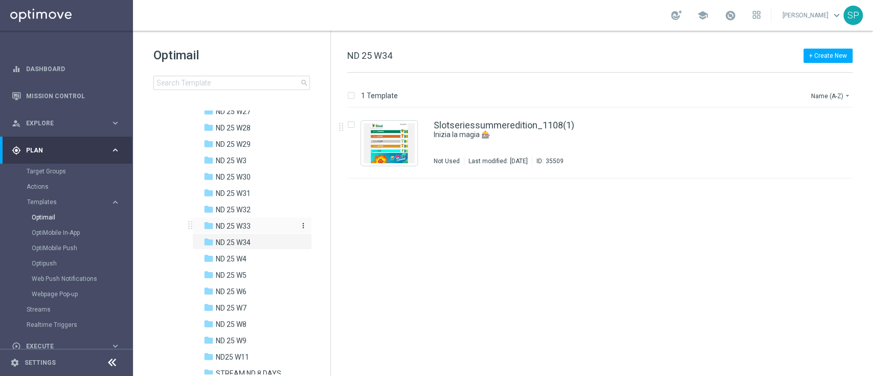
click at [246, 228] on span "ND 25 W33" at bounding box center [233, 225] width 35 height 9
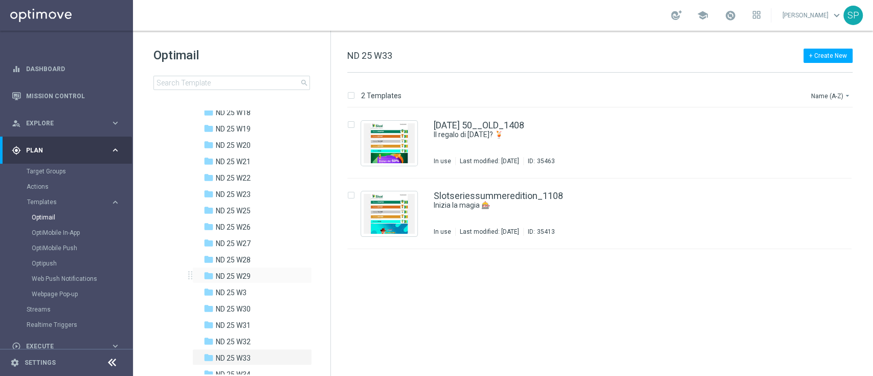
scroll to position [480, 0]
click at [256, 137] on div "folder ND 25 W19" at bounding box center [250, 131] width 92 height 12
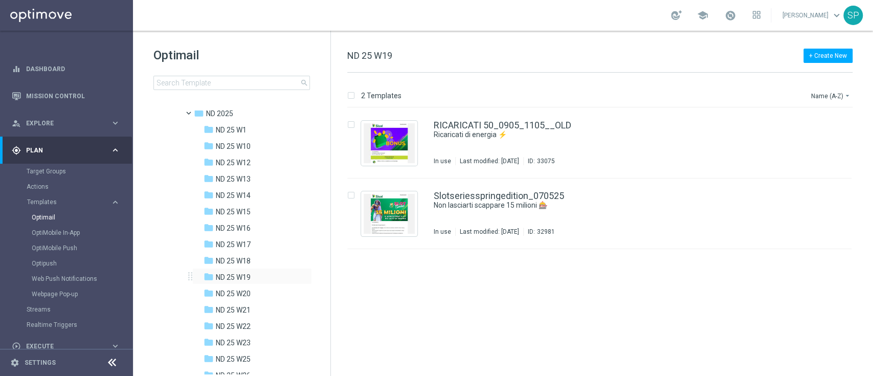
scroll to position [333, 0]
click at [257, 251] on div "folder ND 25 W17" at bounding box center [250, 246] width 92 height 12
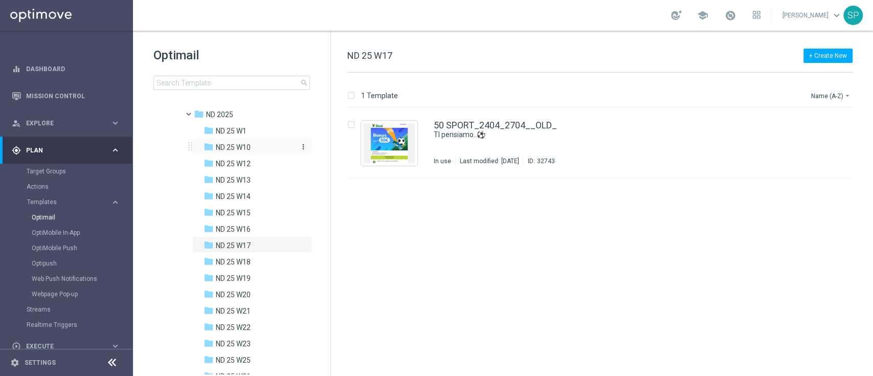
click at [255, 151] on div "folder ND 25 W10" at bounding box center [250, 148] width 92 height 12
click at [255, 134] on div "folder ND 25 W1" at bounding box center [250, 131] width 92 height 12
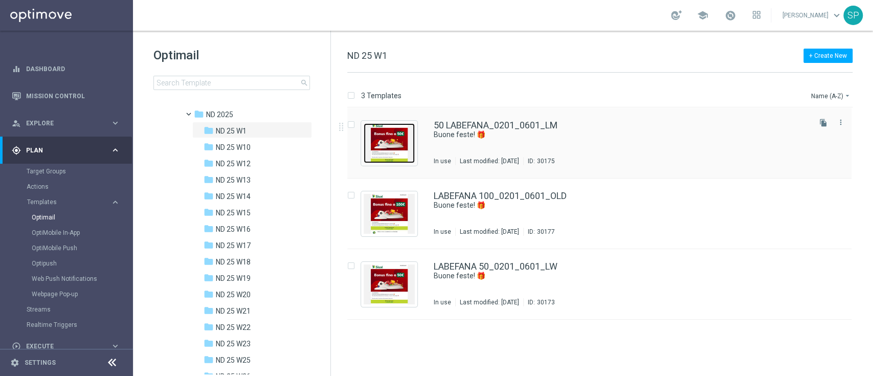
click at [383, 146] on img "Press SPACE to select this row." at bounding box center [389, 143] width 51 height 40
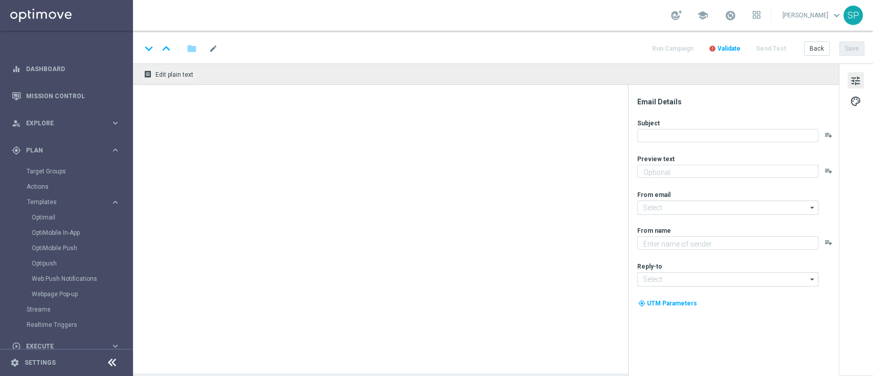
type textarea "50-LABEFANA"
type textarea "SISAL"
type input "[EMAIL_ADDRESS][DOMAIN_NAME]"
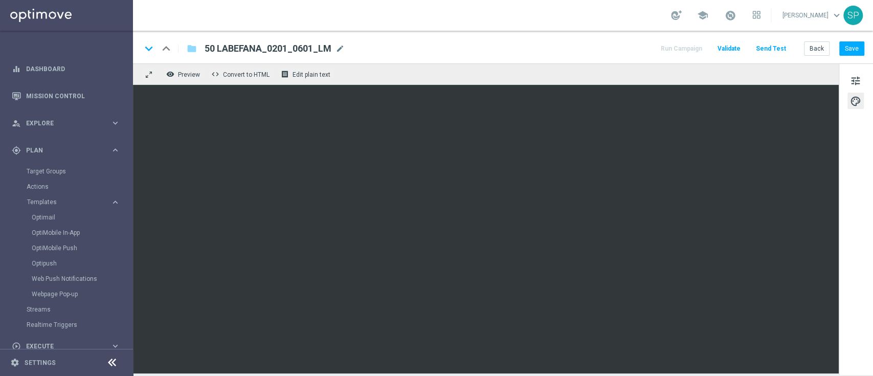
scroll to position [94, 0]
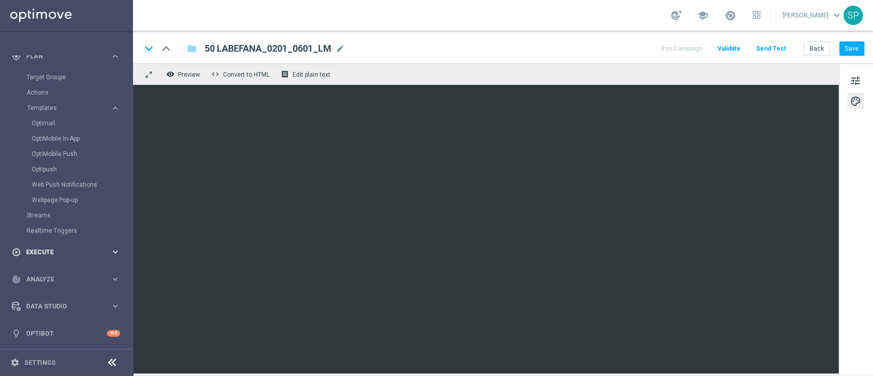
click at [84, 252] on span "Execute" at bounding box center [68, 252] width 84 height 6
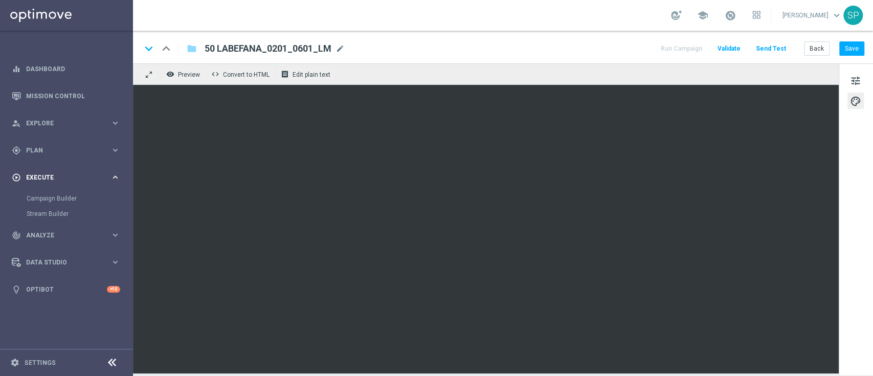
scroll to position [0, 0]
click at [59, 198] on link "Campaign Builder" at bounding box center [67, 198] width 80 height 8
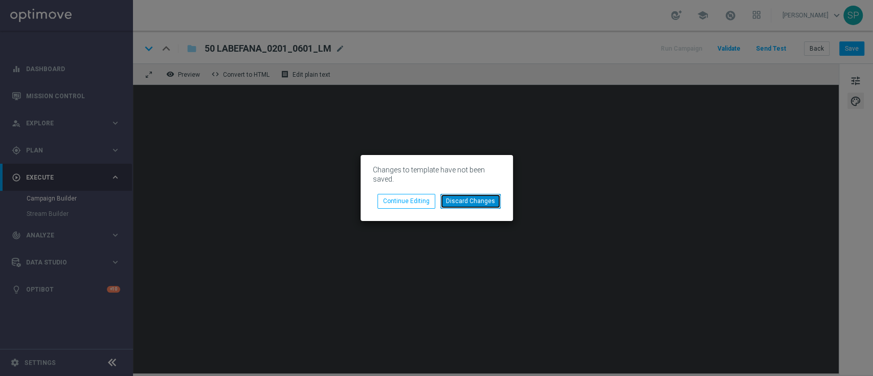
click at [481, 200] on button "Discard Changes" at bounding box center [470, 201] width 60 height 14
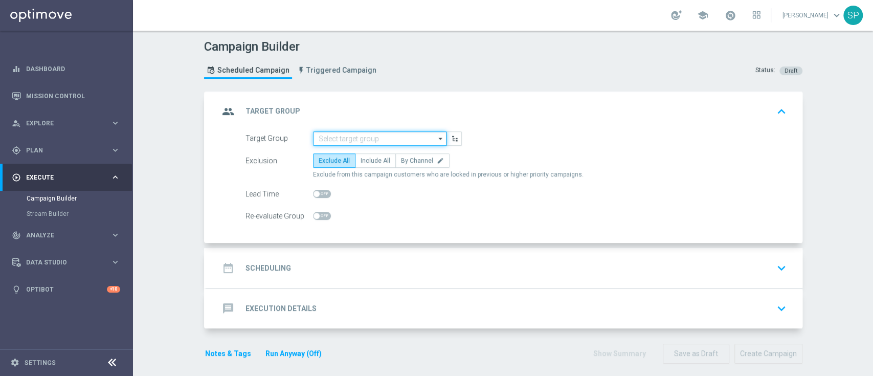
click at [360, 135] on input at bounding box center [380, 138] width 134 height 14
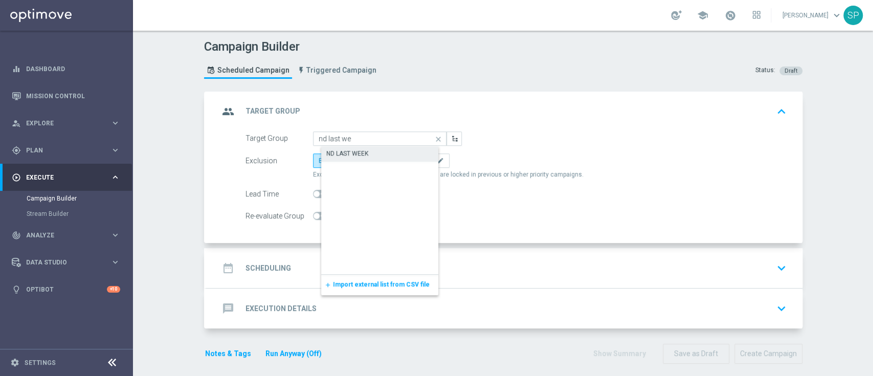
click at [372, 151] on div "ND LAST WEEK" at bounding box center [388, 153] width 134 height 14
type input "ND LAST WEEK"
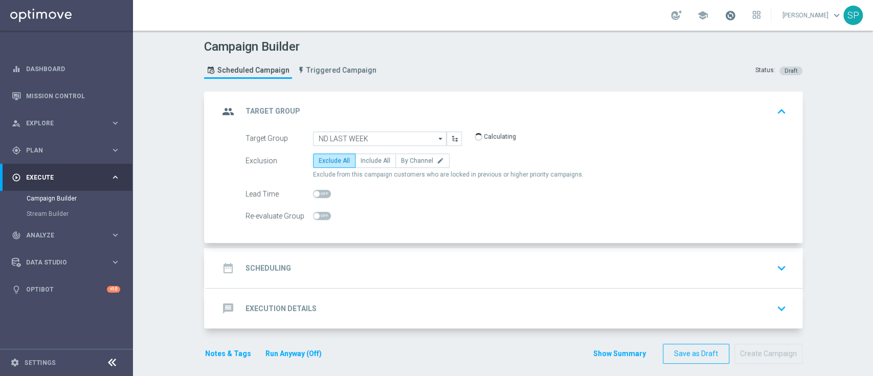
click at [734, 16] on span at bounding box center [730, 15] width 11 height 11
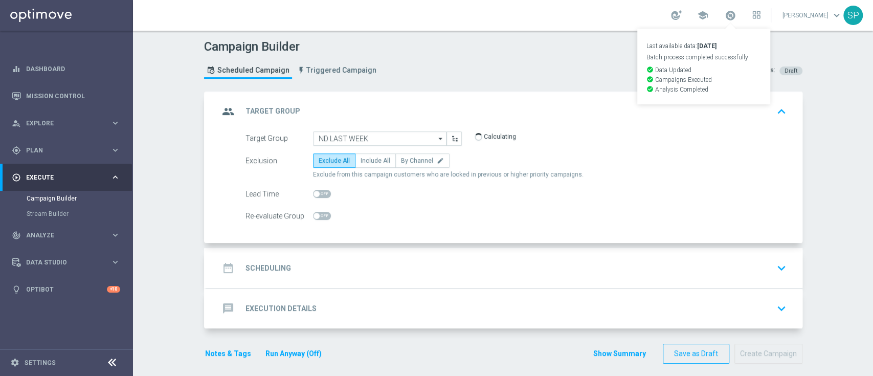
click at [508, 79] on div "Campaign Builder Scheduled Campaign Triggered Campaign Status: Draft" at bounding box center [503, 60] width 614 height 47
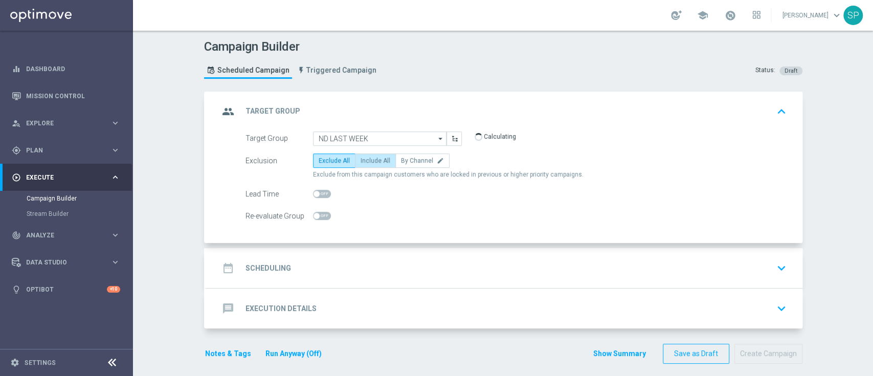
click at [368, 162] on span "Include All" at bounding box center [376, 160] width 30 height 7
click at [367, 162] on input "Include All" at bounding box center [364, 162] width 7 height 7
radio input "true"
click at [370, 256] on div "date_range Scheduling keyboard_arrow_down" at bounding box center [505, 268] width 596 height 40
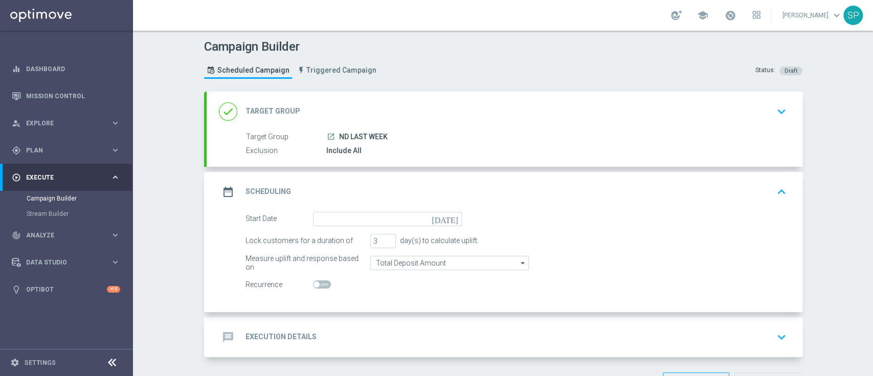
scroll to position [35, 0]
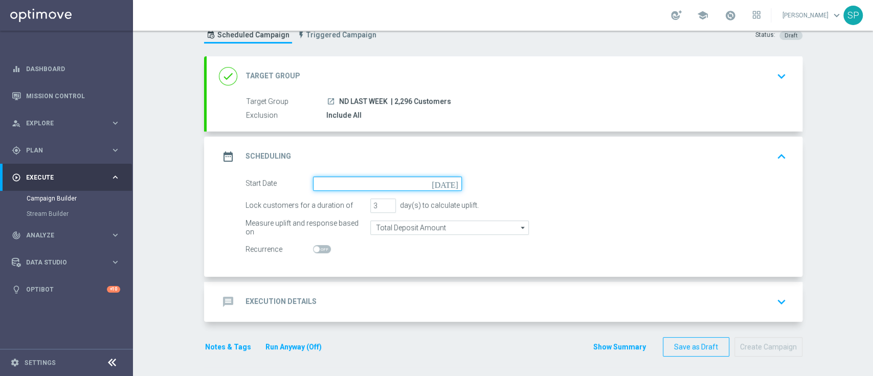
click at [398, 182] on input at bounding box center [387, 183] width 149 height 14
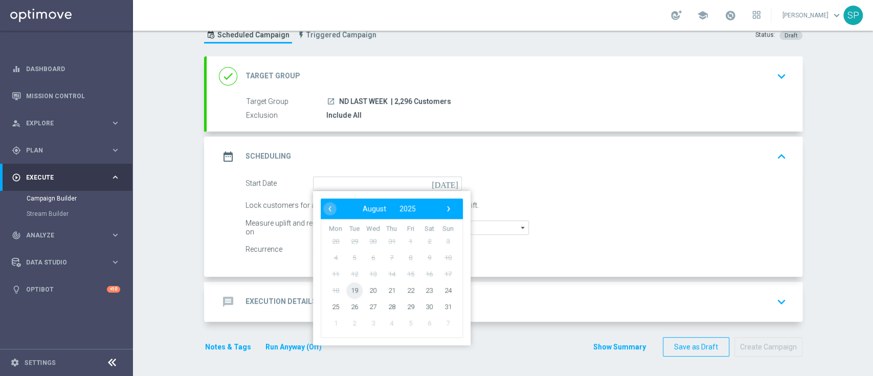
click at [348, 296] on span "19" at bounding box center [354, 290] width 16 height 16
type input "19 Aug 2025"
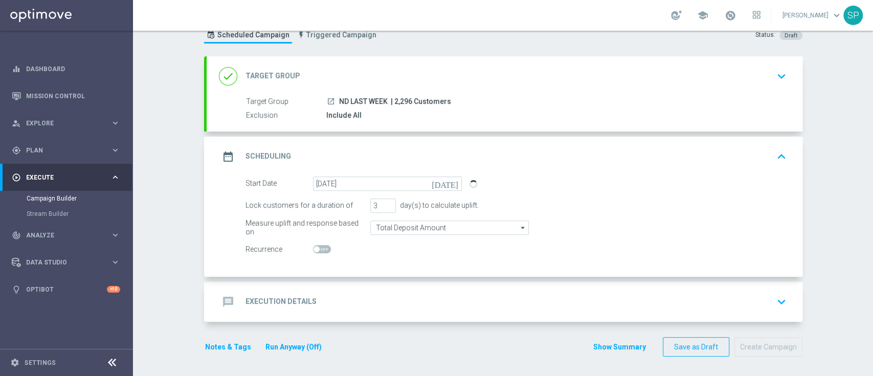
click at [384, 290] on div "message Execution Details keyboard_arrow_down" at bounding box center [505, 302] width 596 height 40
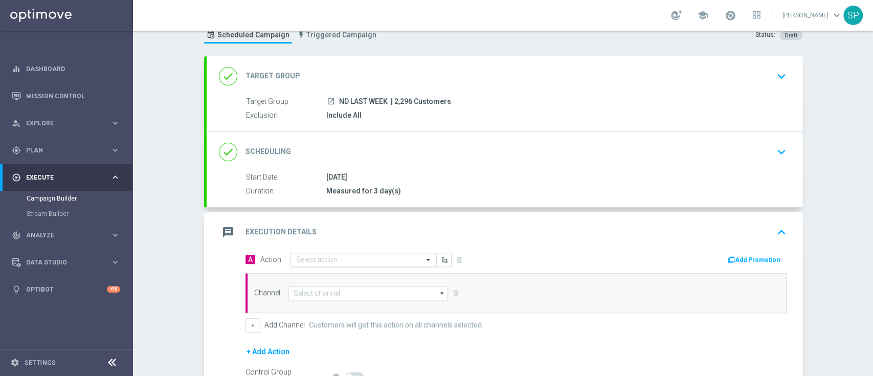
click at [387, 256] on input "text" at bounding box center [353, 260] width 114 height 9
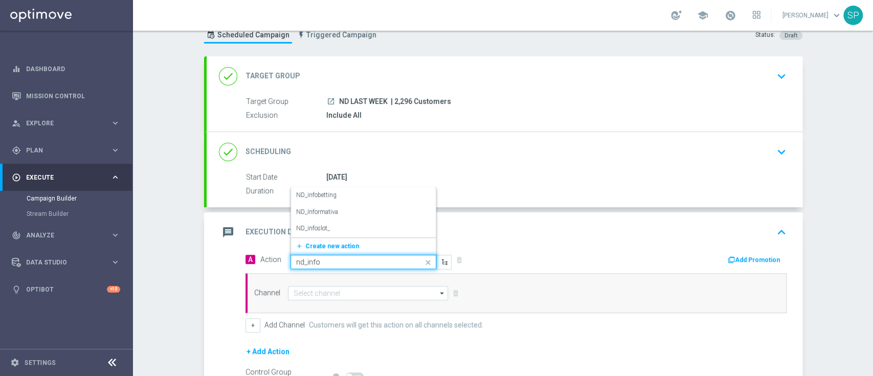
type input "nd_infos"
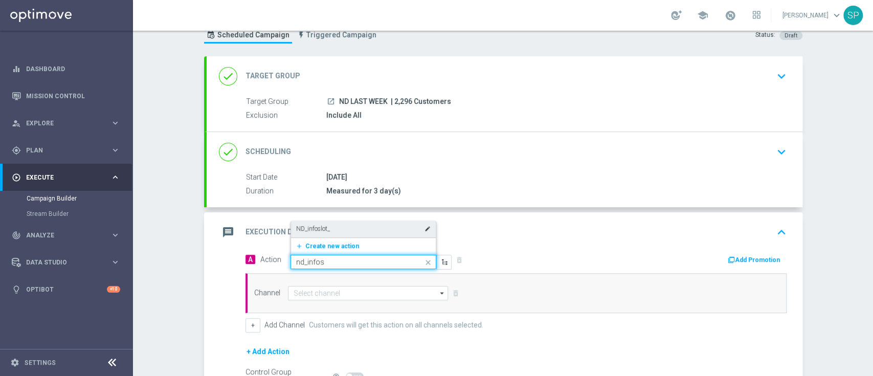
click at [390, 229] on div "ND_infoslot_ edit" at bounding box center [363, 228] width 135 height 17
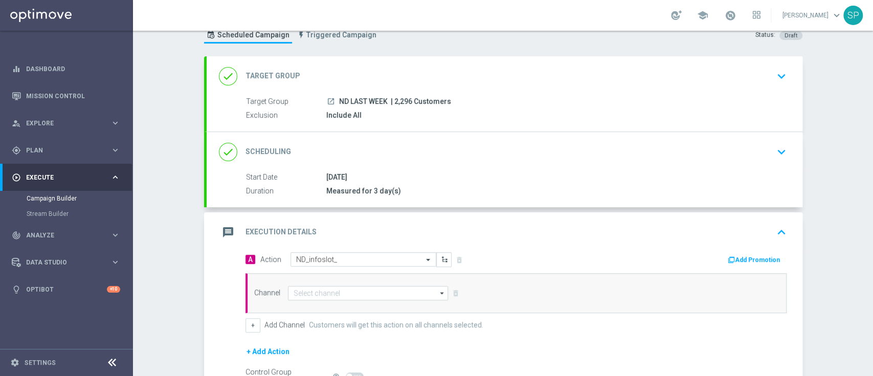
scroll to position [151, 0]
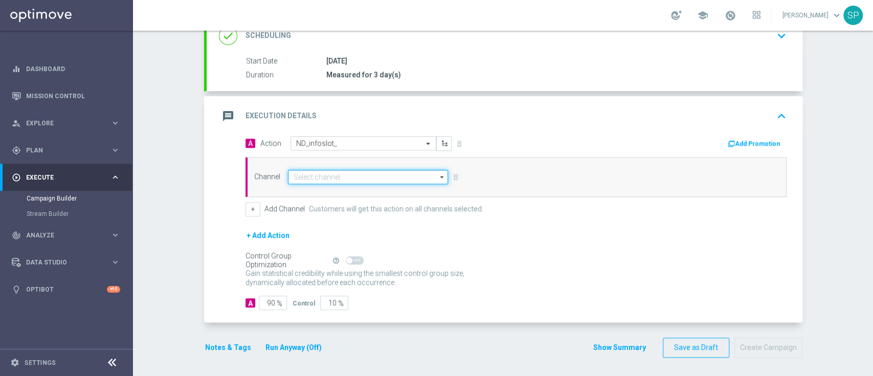
click at [407, 170] on input at bounding box center [368, 177] width 161 height 14
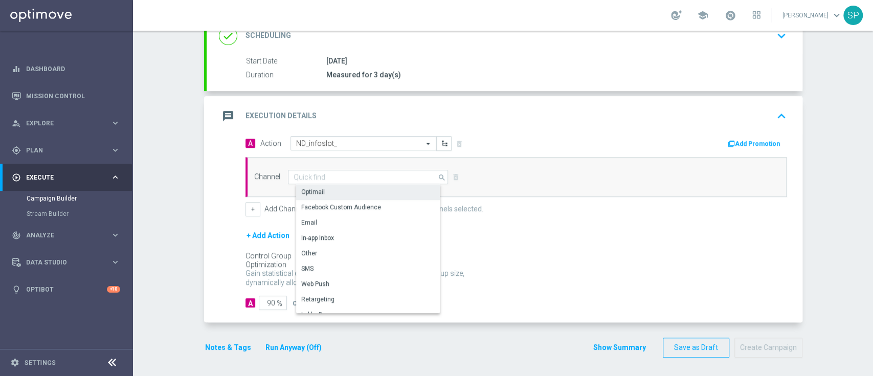
click at [400, 190] on div "Optimail" at bounding box center [372, 192] width 152 height 14
type input "Optimail"
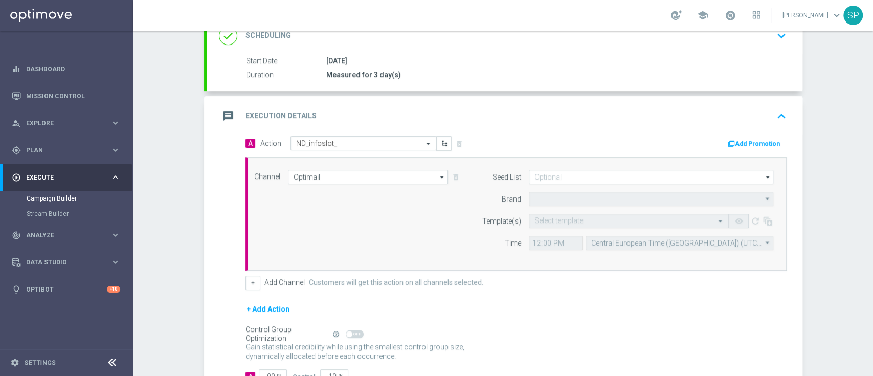
type input "Sisal Marketing"
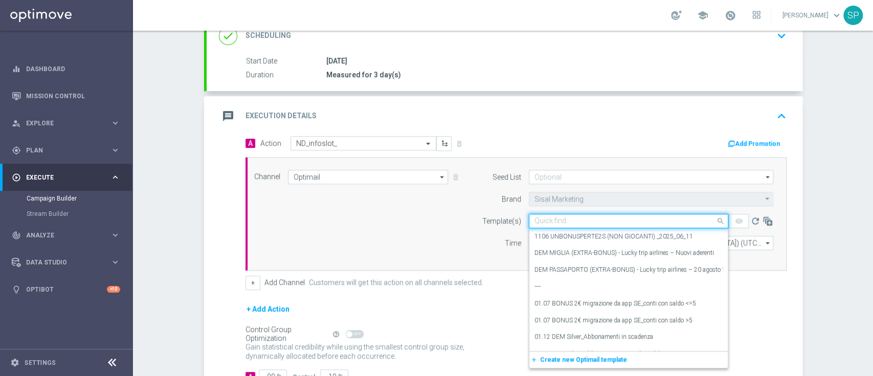
click at [611, 222] on input "text" at bounding box center [619, 221] width 168 height 9
paste input "https://areaprivata.sisal.it/area-riservata/invita_amici"
type input "https://areaprivata.sisal.it/area-riservata/invita_amici"
paste input "Slotseriessummeredition_1908"
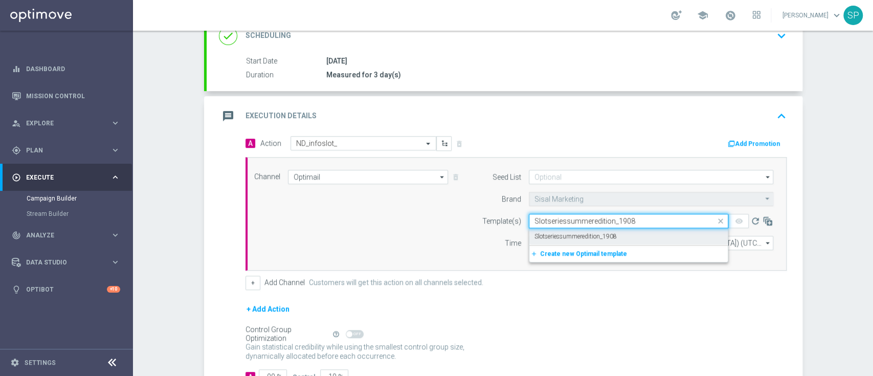
click at [585, 239] on div "Slotseriessummeredition_1908" at bounding box center [629, 236] width 188 height 17
type input "Slotseriessummeredition_1908"
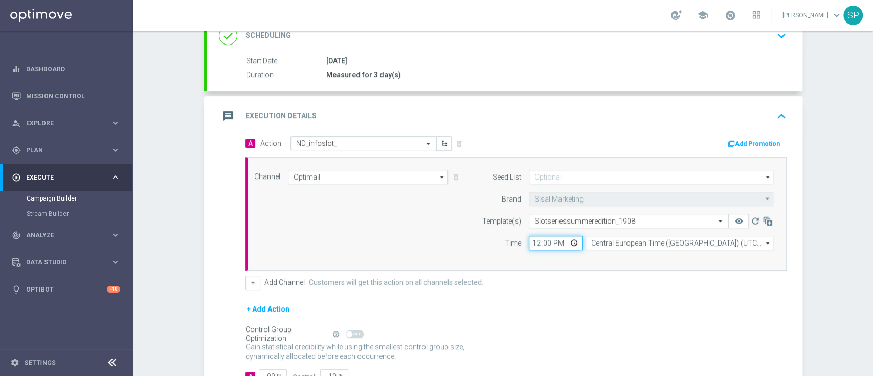
click at [530, 239] on input "12:00" at bounding box center [556, 243] width 54 height 14
type input "19:00"
click at [360, 235] on div "Channel Optimail Optimail arrow_drop_down Drag here to set row groups Drag here…" at bounding box center [514, 214] width 535 height 88
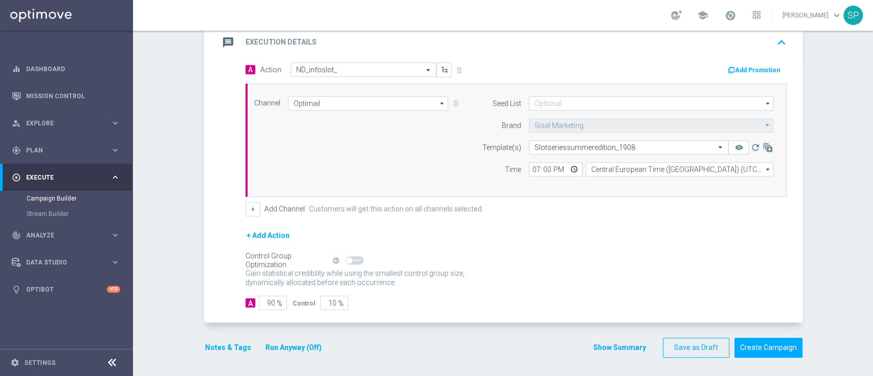
drag, startPoint x: 245, startPoint y: 338, endPoint x: 212, endPoint y: 354, distance: 36.4
click at [212, 354] on div "Notes & Tags Run Anyway (Off)" at bounding box center [269, 348] width 131 height 20
click at [216, 350] on button "Notes & Tags" at bounding box center [228, 347] width 48 height 13
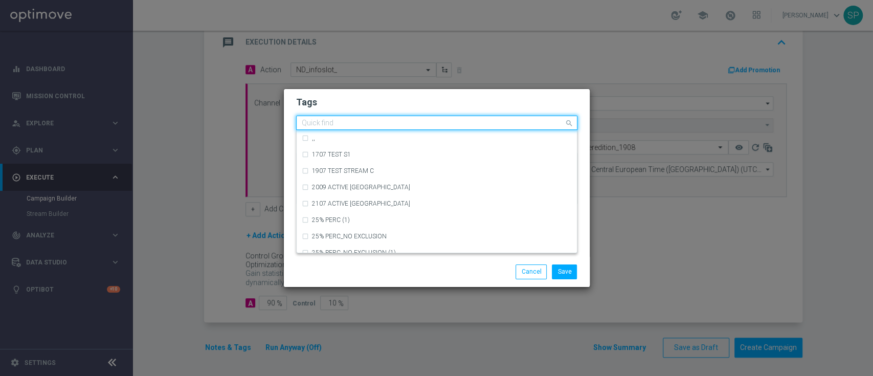
click at [429, 119] on input "text" at bounding box center [433, 123] width 262 height 9
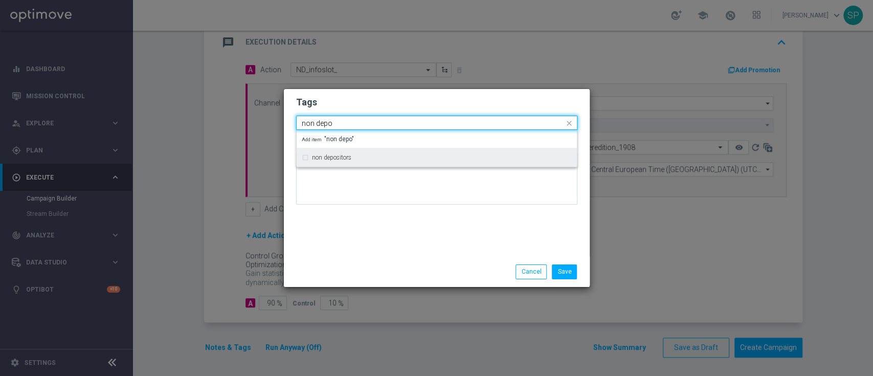
type input "non depo"
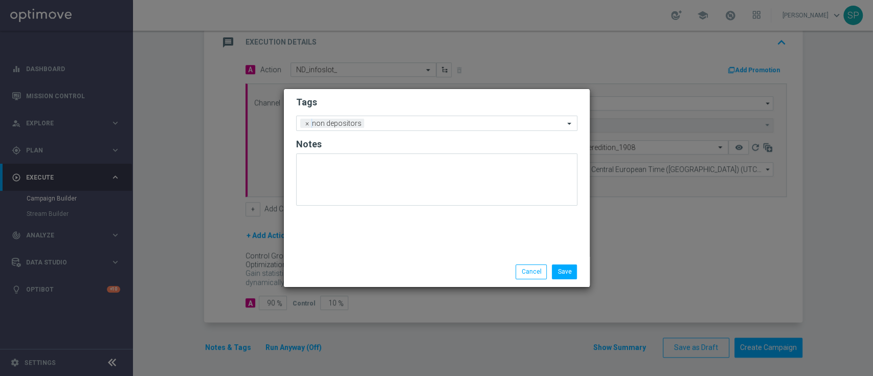
click at [432, 112] on form "Tags Add a new tag × non depositors Notes" at bounding box center [436, 154] width 281 height 120
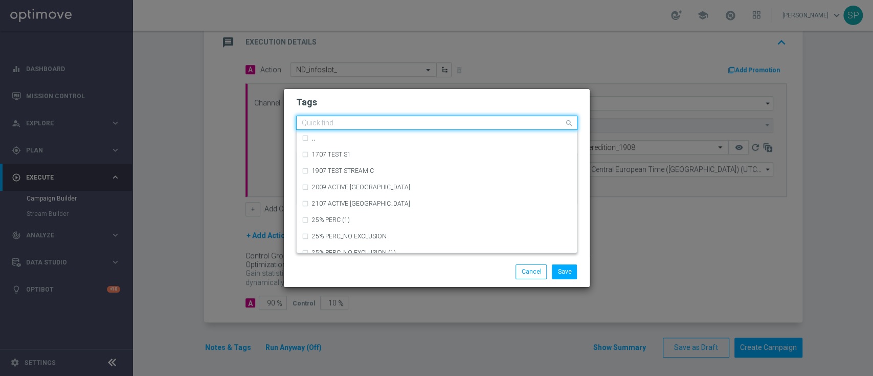
click at [433, 119] on div "Quick find × non depositors" at bounding box center [431, 123] width 268 height 13
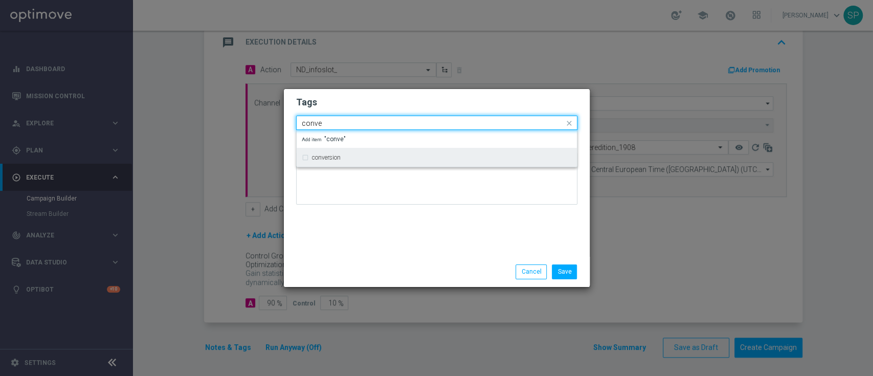
type input "conve"
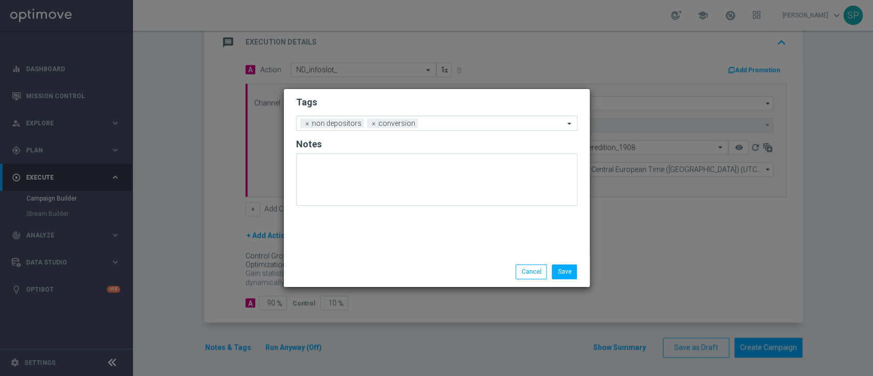
click at [449, 106] on h2 "Tags" at bounding box center [436, 102] width 281 height 12
click at [444, 127] on input "text" at bounding box center [493, 124] width 142 height 9
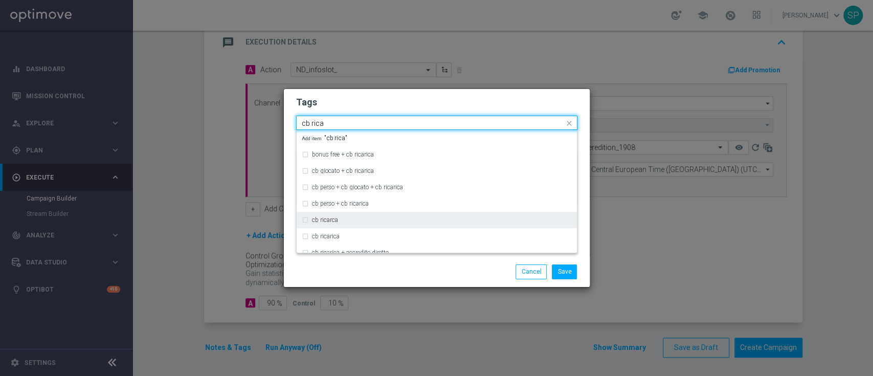
type input "cb rica"
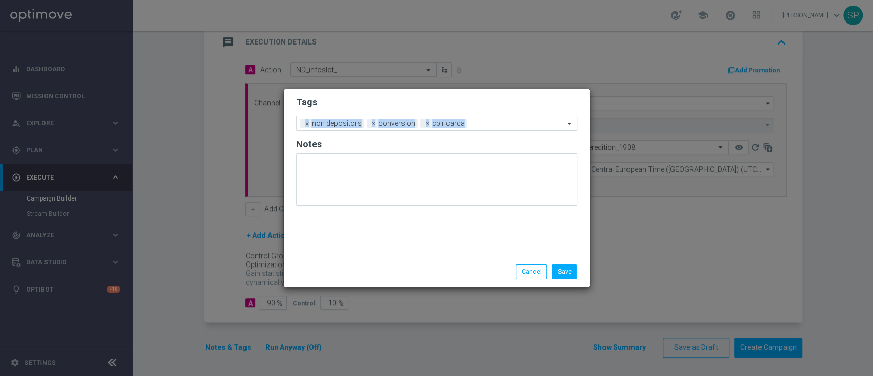
drag, startPoint x: 462, startPoint y: 109, endPoint x: 473, endPoint y: 127, distance: 21.1
click at [473, 127] on form "Tags Add a new tag × non depositors × conversion × cb ricarca Notes" at bounding box center [436, 154] width 281 height 120
click at [473, 127] on input "text" at bounding box center [518, 124] width 93 height 9
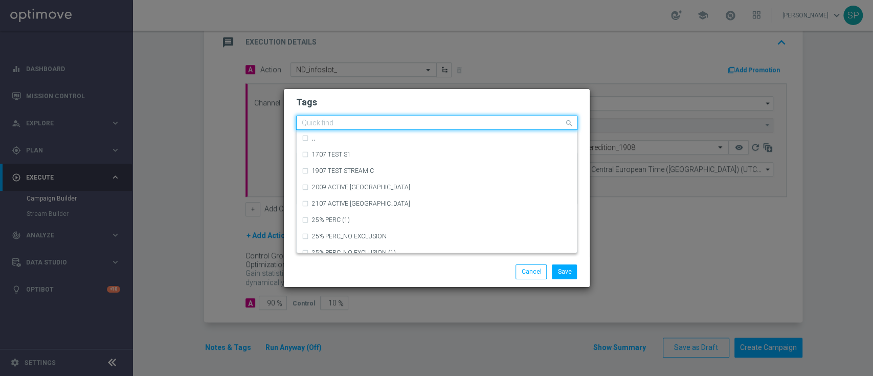
type input "a"
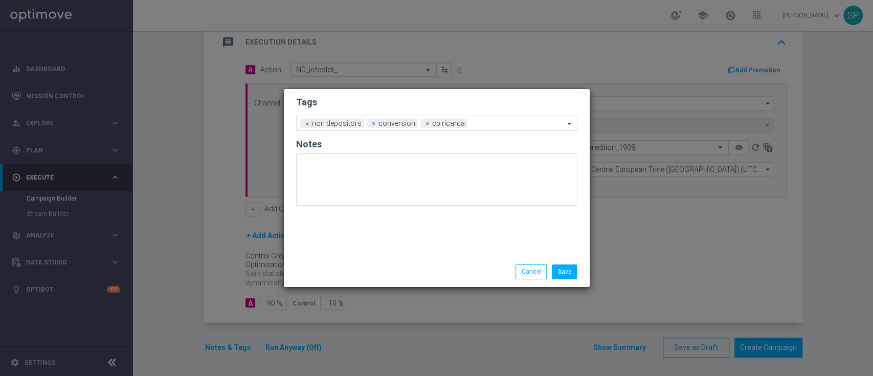
click at [494, 97] on h2 "Tags" at bounding box center [436, 102] width 281 height 12
click at [426, 123] on span "×" at bounding box center [427, 123] width 9 height 9
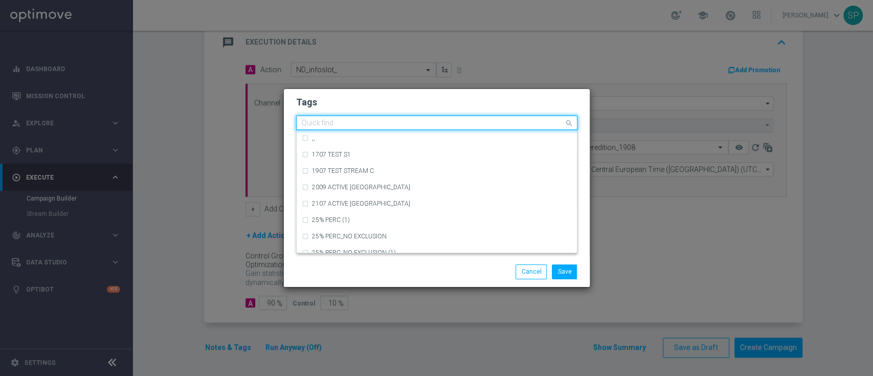
click at [426, 123] on input "text" at bounding box center [433, 123] width 262 height 9
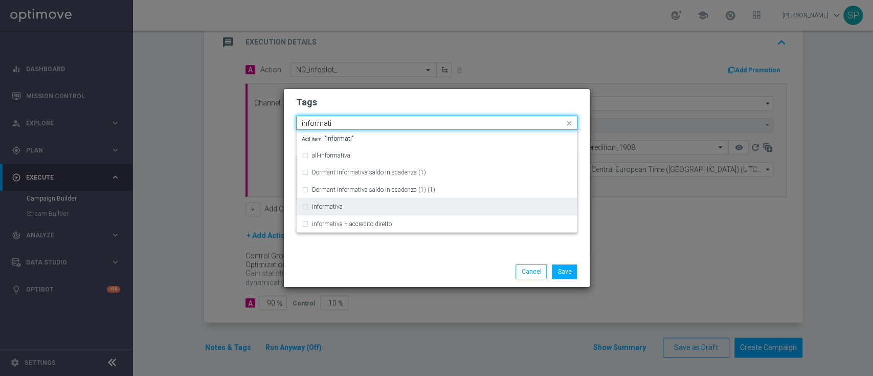
type input "informati"
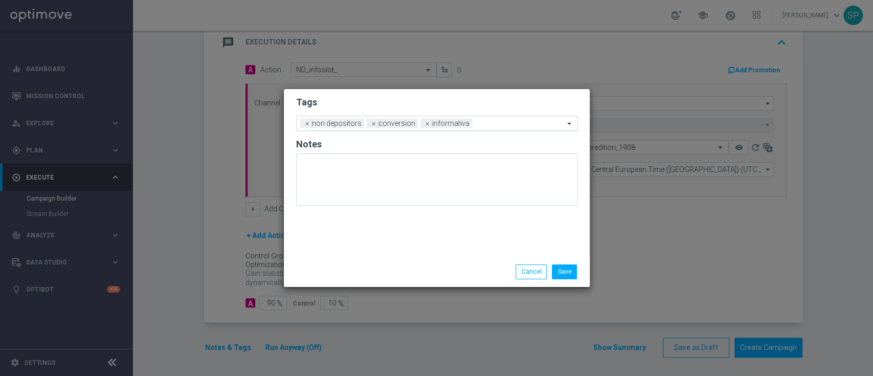
click at [460, 105] on h2 "Tags" at bounding box center [436, 102] width 281 height 12
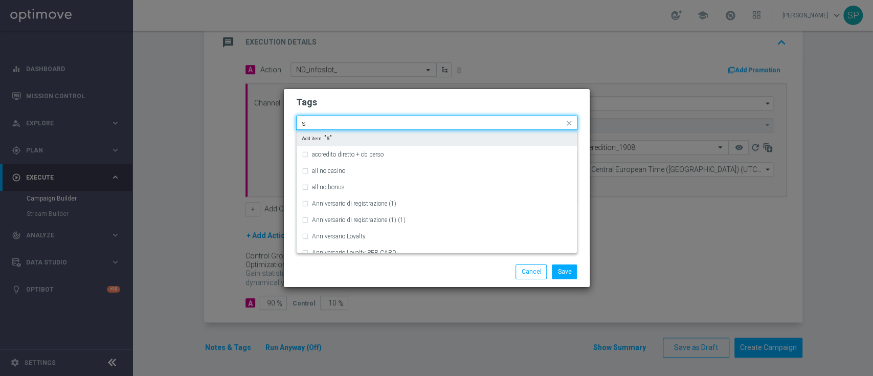
click at [482, 119] on div "Quick find × non depositors × conversion × informativa s" at bounding box center [431, 123] width 268 height 13
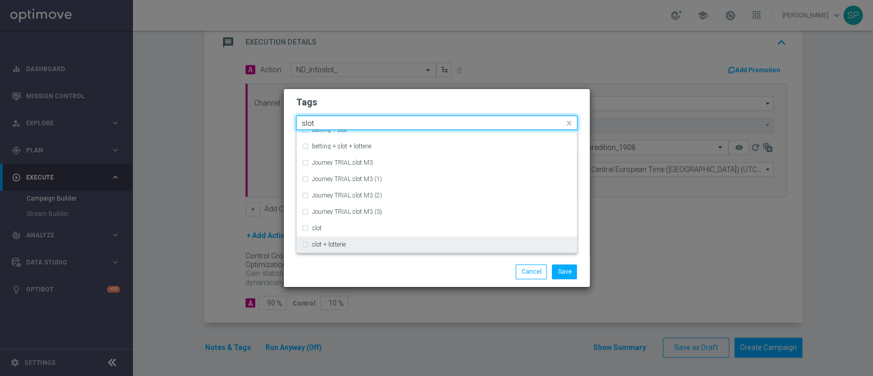
scroll to position [25, 0]
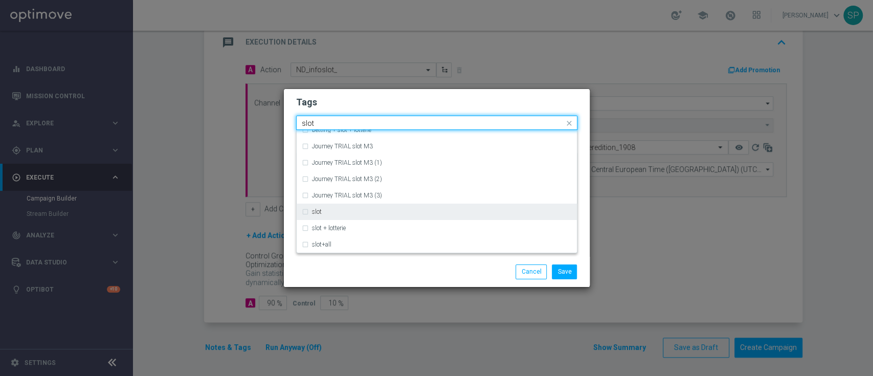
type input "slot"
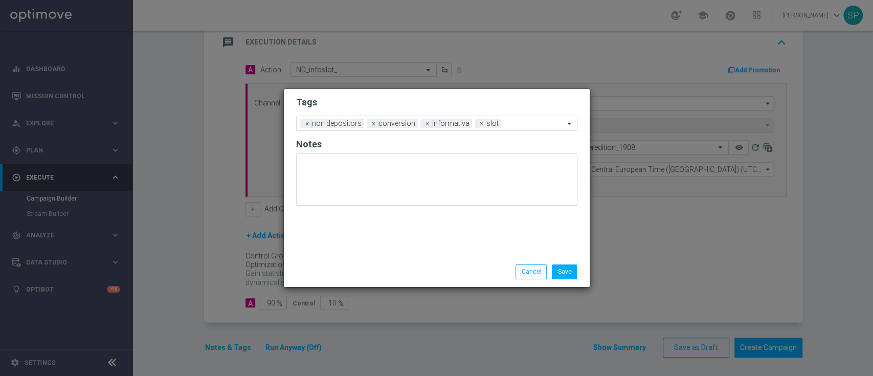
click at [488, 114] on form "Tags Add a new tag × non depositors × conversion × informativa × slot Notes" at bounding box center [436, 154] width 281 height 120
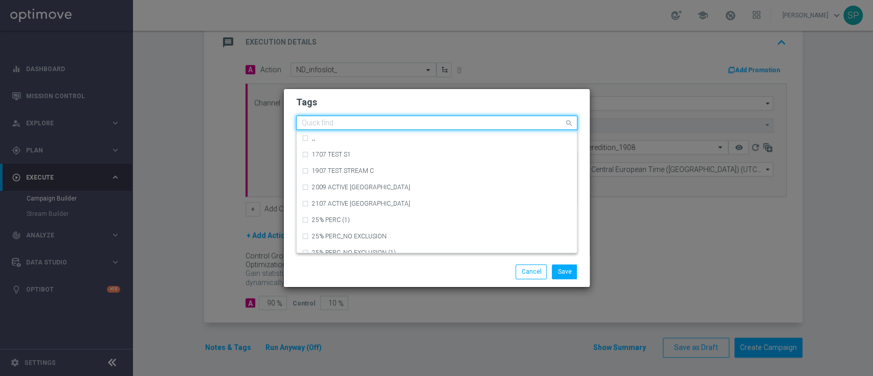
click at [501, 121] on input "text" at bounding box center [433, 123] width 262 height 9
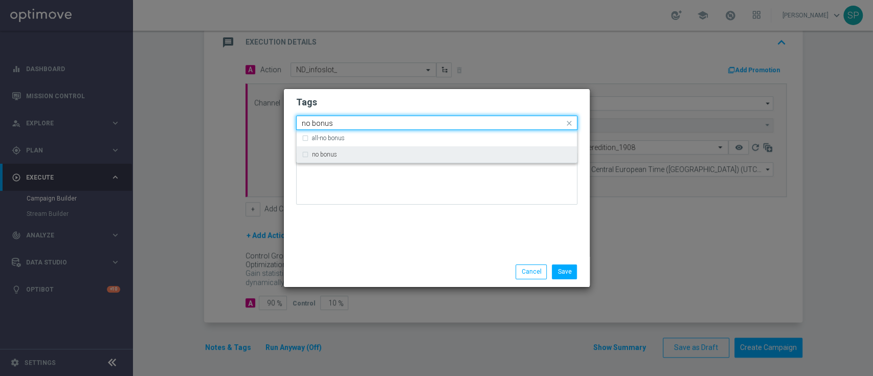
click at [490, 151] on div "no bonus" at bounding box center [442, 154] width 260 height 6
type input "no bonus"
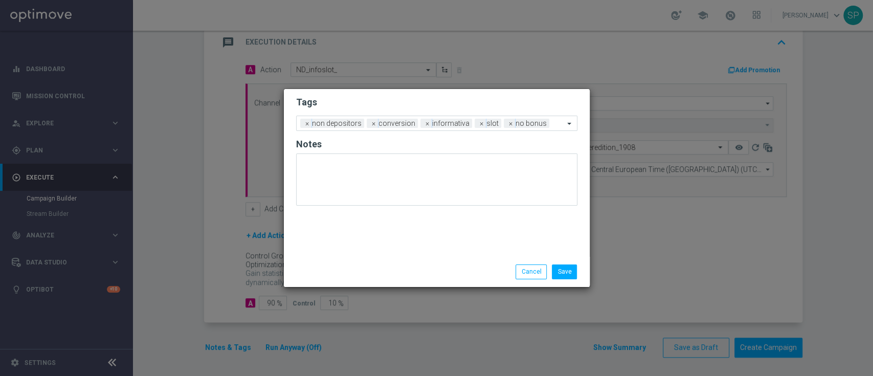
click at [539, 223] on div "Tags Add a new tag × non depositors × conversion × informativa × slot × no bonu…" at bounding box center [437, 173] width 306 height 168
click at [575, 270] on button "Save" at bounding box center [564, 271] width 25 height 14
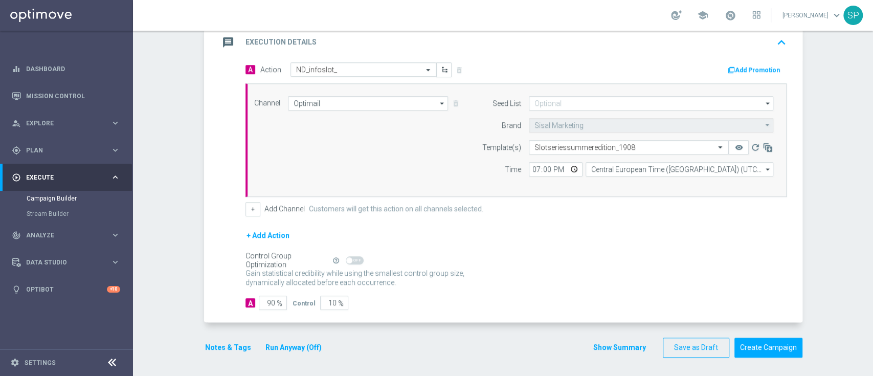
click at [626, 349] on button "Show Summary" at bounding box center [620, 348] width 54 height 12
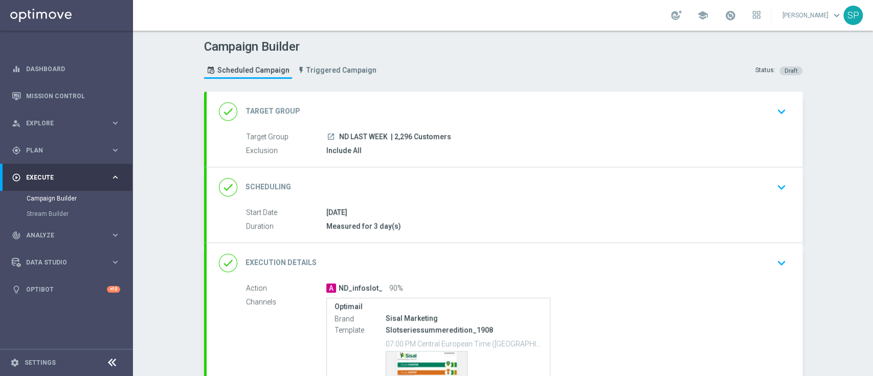
scroll to position [122, 0]
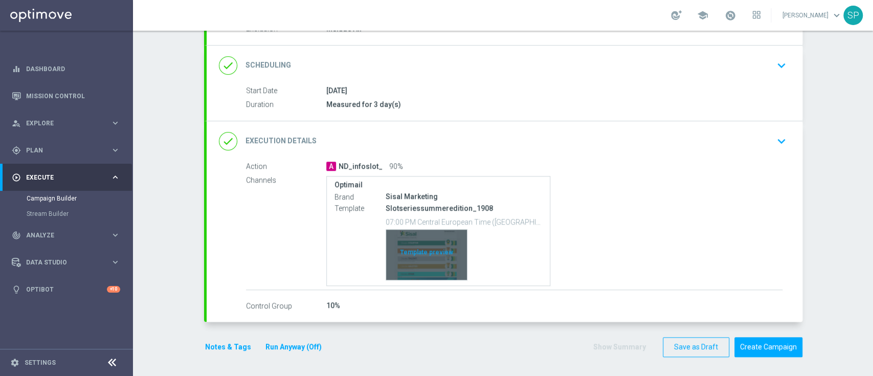
click at [420, 271] on div "Template preview" at bounding box center [426, 255] width 81 height 50
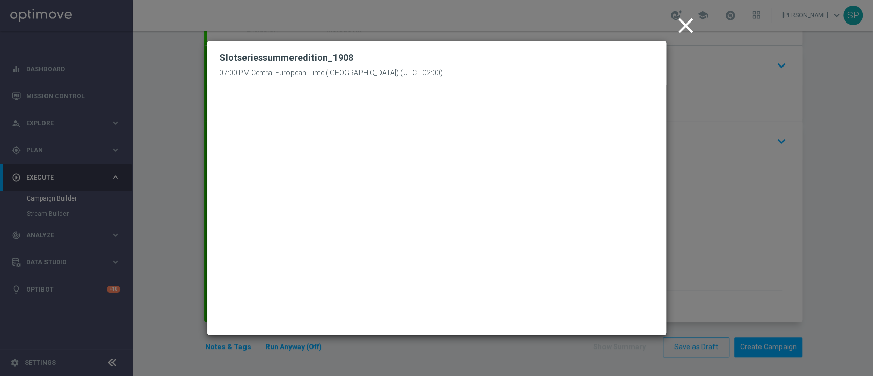
click at [688, 23] on icon "close" at bounding box center [686, 26] width 26 height 26
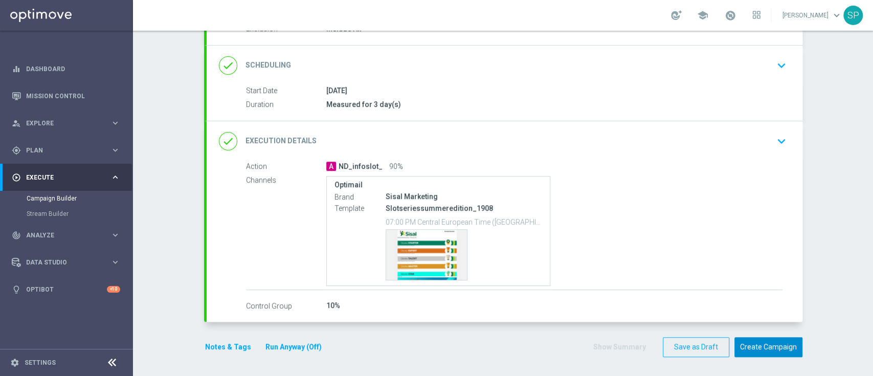
click at [757, 355] on button "Create Campaign" at bounding box center [769, 347] width 68 height 20
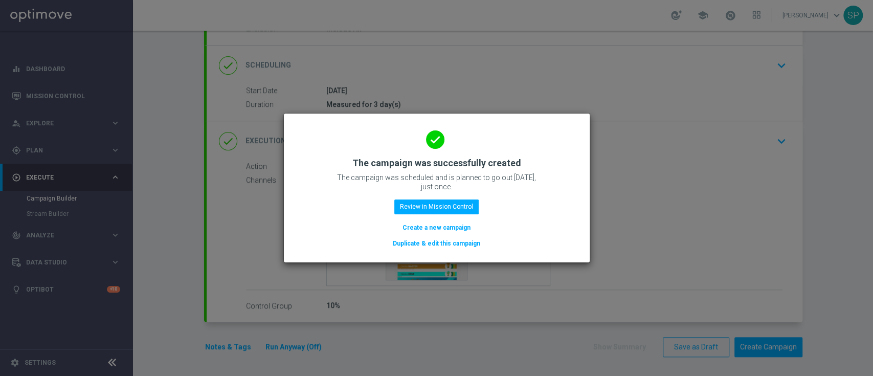
click at [437, 224] on button "Create a new campaign" at bounding box center [437, 227] width 70 height 11
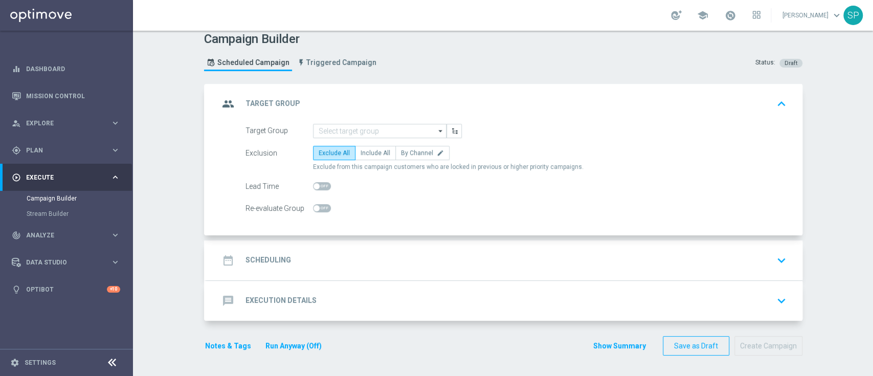
scroll to position [0, 0]
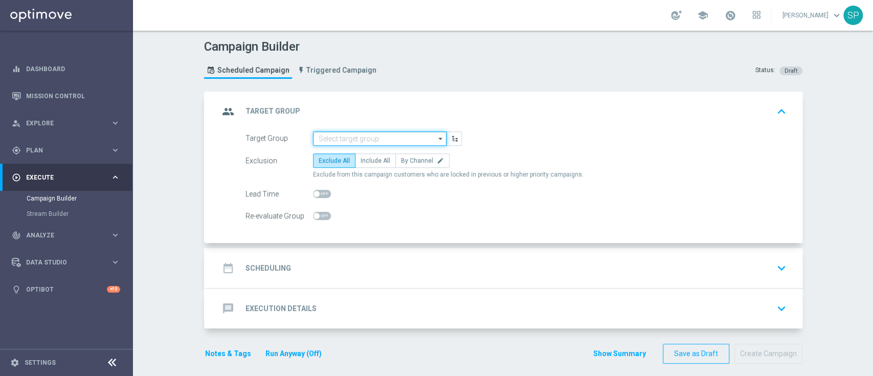
click at [398, 138] on input at bounding box center [380, 138] width 134 height 14
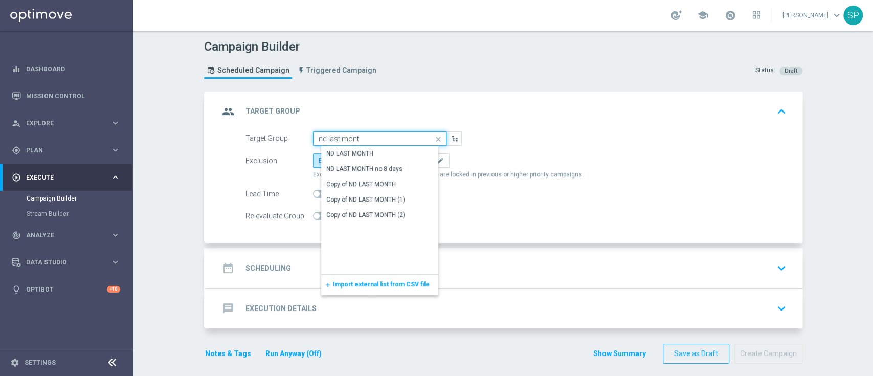
type input "ND LAST MONTH"
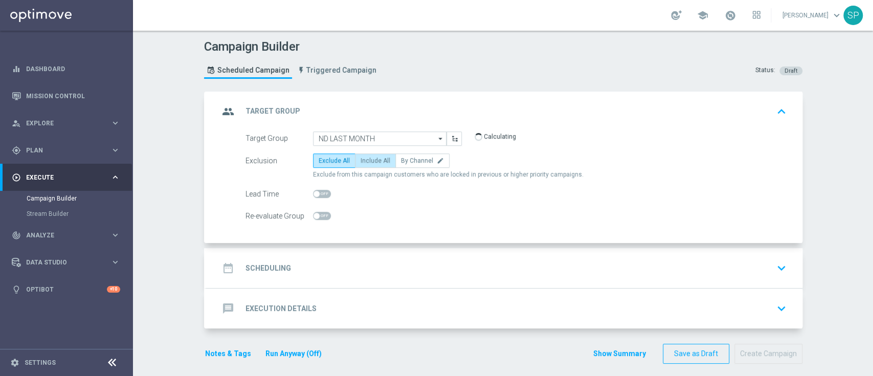
click at [368, 158] on span "Include All" at bounding box center [376, 160] width 30 height 7
click at [367, 159] on input "Include All" at bounding box center [364, 162] width 7 height 7
radio input "true"
click at [358, 271] on div "date_range Scheduling keyboard_arrow_down" at bounding box center [504, 267] width 571 height 19
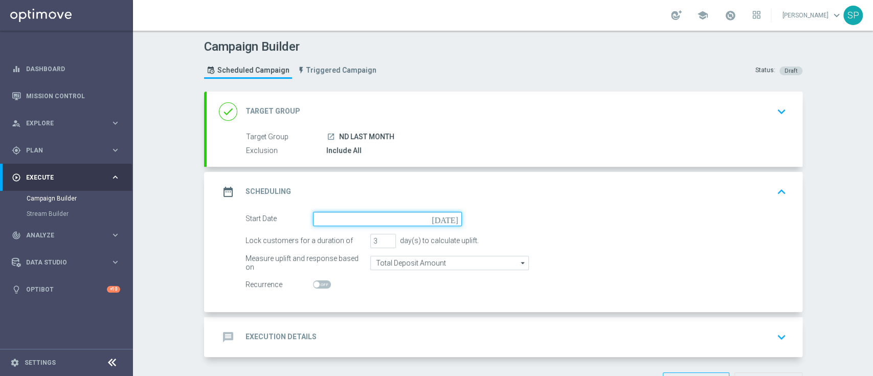
click at [400, 218] on input at bounding box center [387, 219] width 149 height 14
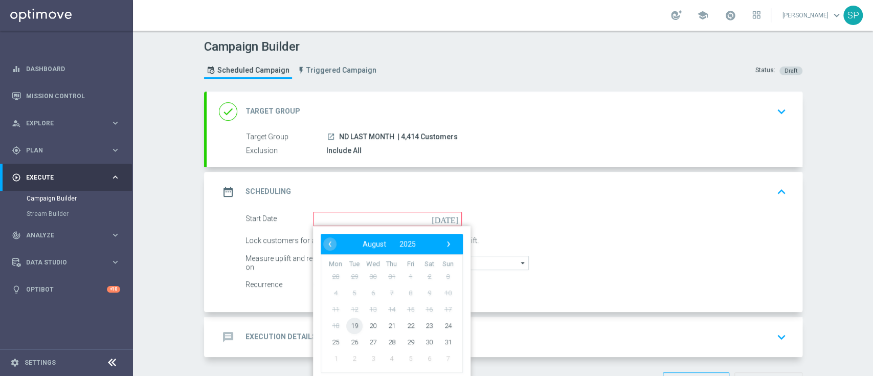
click at [346, 327] on span "19" at bounding box center [354, 325] width 16 height 16
type input "19 Aug 2025"
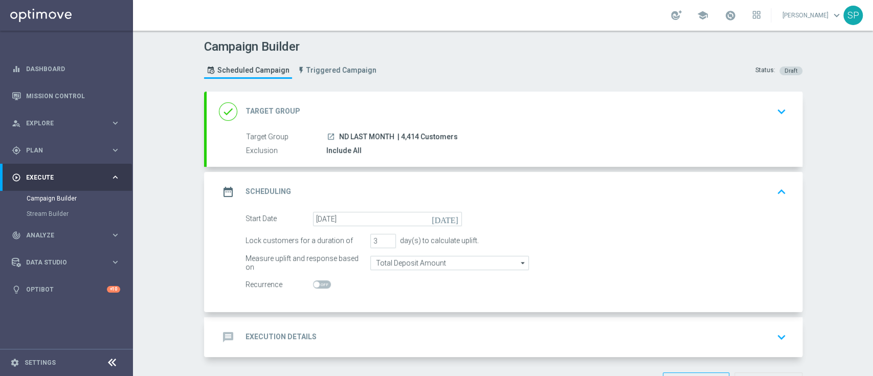
click at [391, 337] on div "message Execution Details keyboard_arrow_down" at bounding box center [504, 336] width 571 height 19
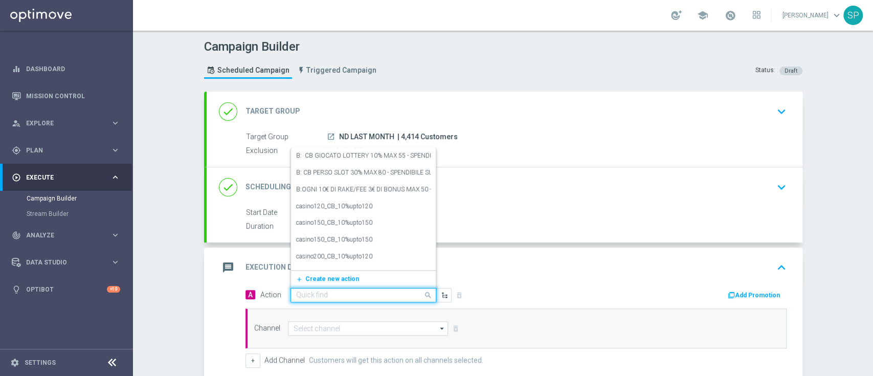
click at [393, 293] on input "text" at bounding box center [353, 295] width 114 height 9
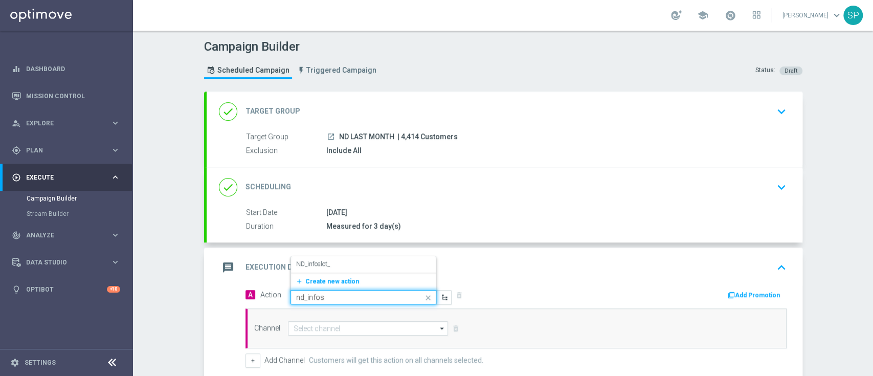
type input "nd_infosl"
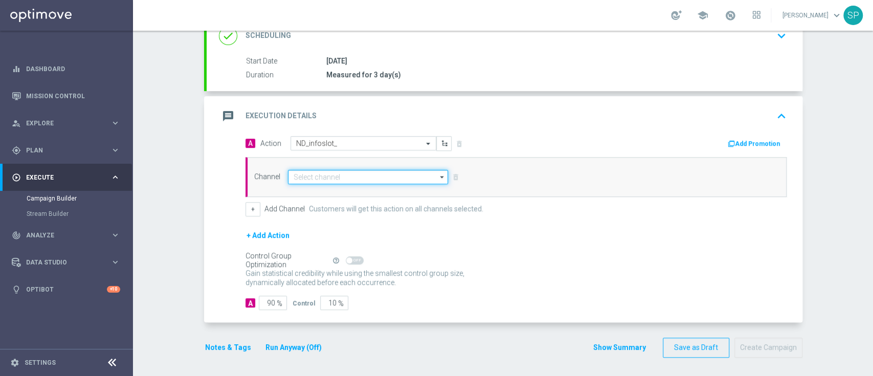
click at [364, 182] on input at bounding box center [368, 177] width 161 height 14
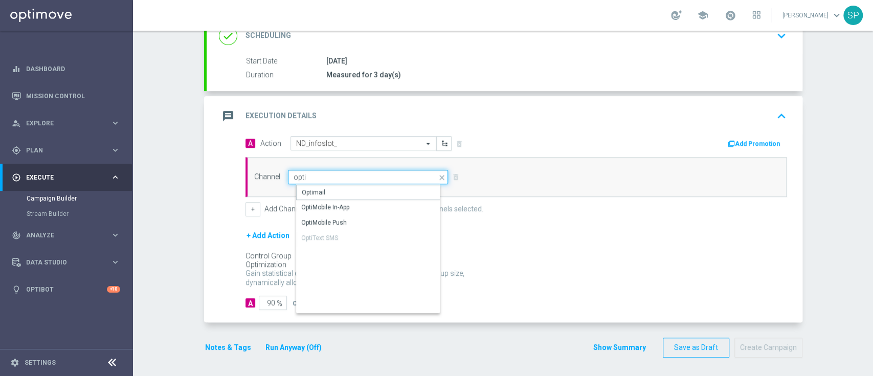
type input "Optimail"
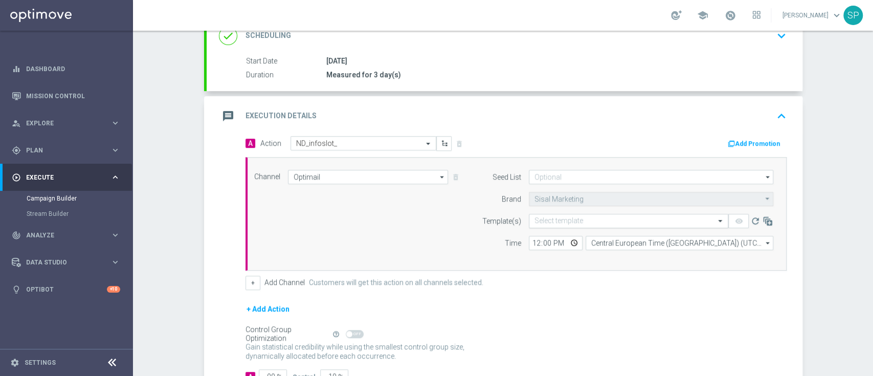
click at [601, 221] on input "text" at bounding box center [619, 221] width 168 height 9
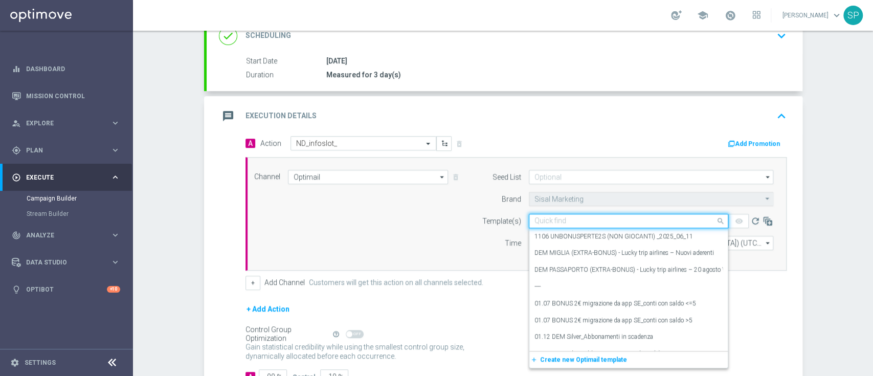
paste input "Slotseriessummeredition_1908"
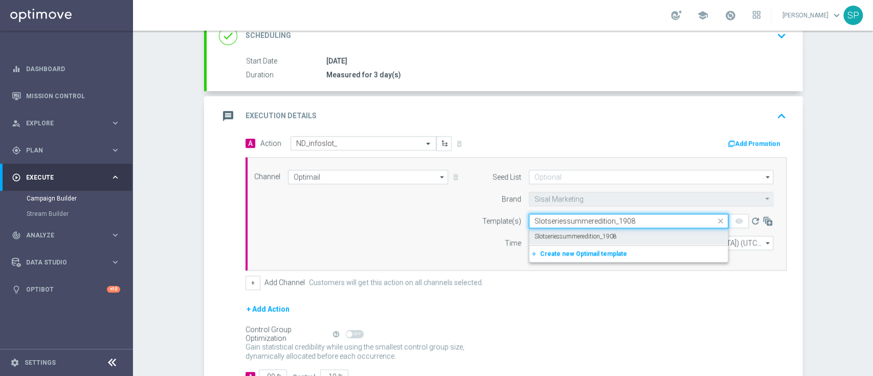
click at [605, 232] on label "Slotseriessummeredition_1908" at bounding box center [576, 236] width 82 height 9
type input "Slotseriessummeredition_1908"
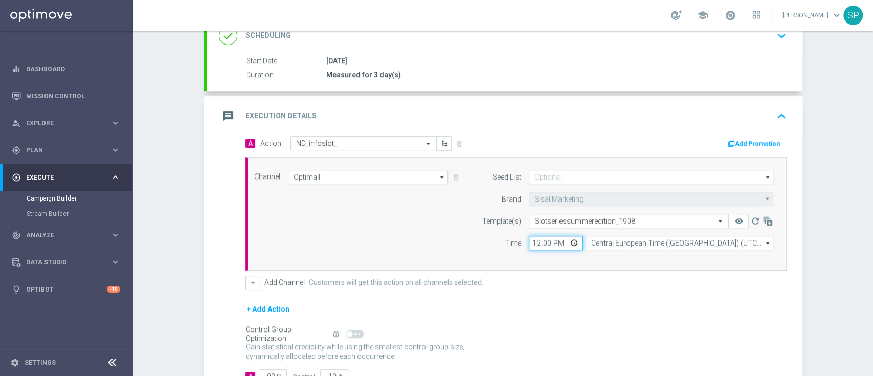
click at [535, 239] on input "12:00" at bounding box center [556, 243] width 54 height 14
type input "19:00"
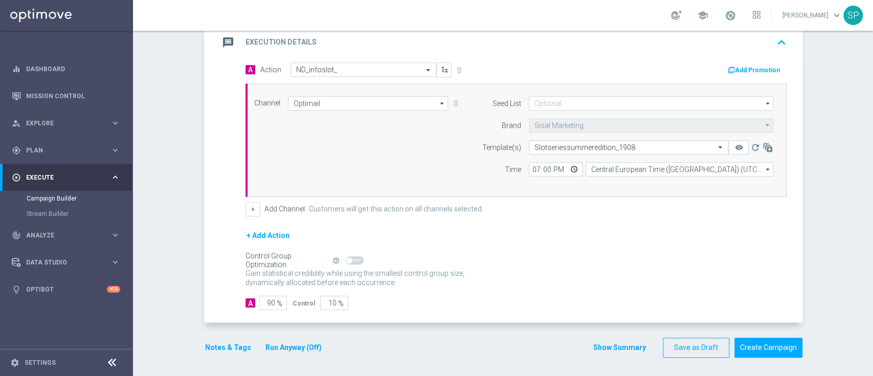
click at [231, 341] on button "Notes & Tags" at bounding box center [228, 347] width 48 height 13
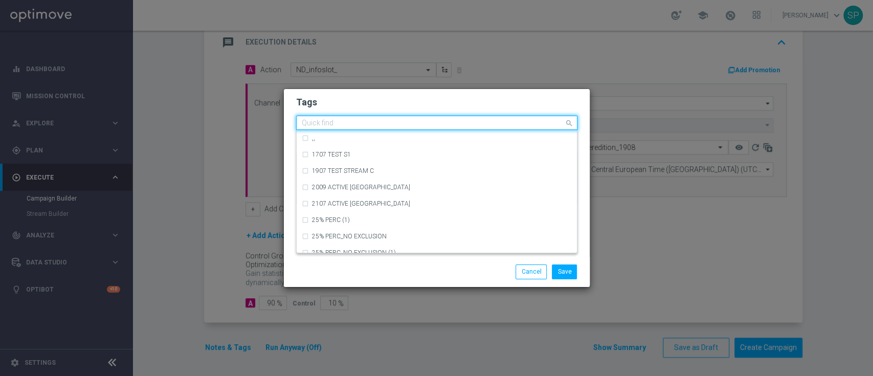
click at [454, 124] on input "text" at bounding box center [433, 123] width 262 height 9
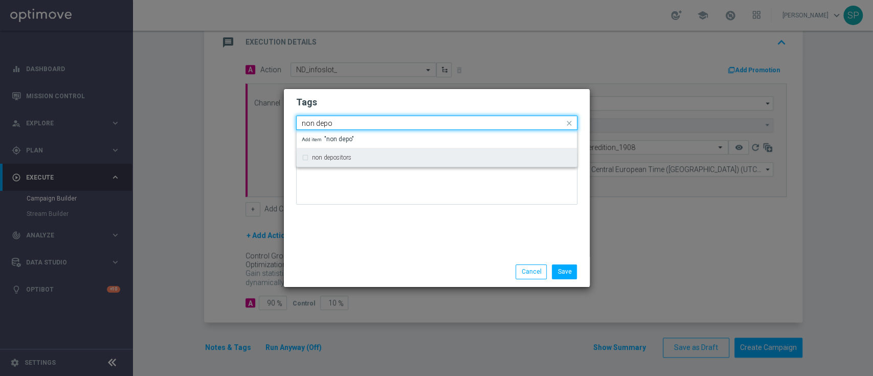
type input "non depo"
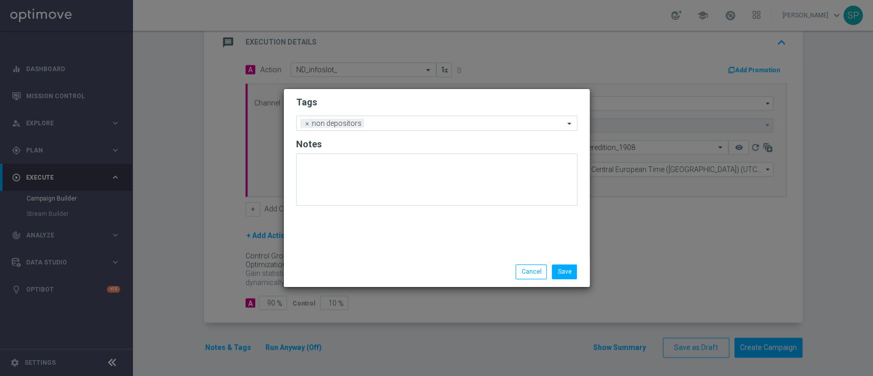
click at [503, 92] on div "Tags Add a new tag × non depositors Notes" at bounding box center [437, 173] width 306 height 168
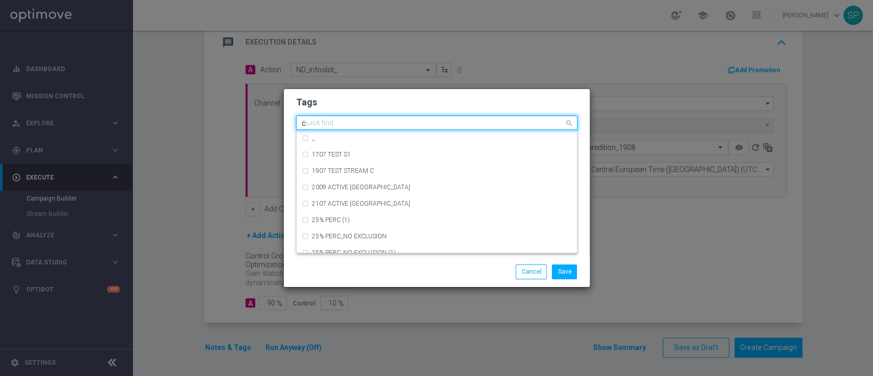
click at [504, 125] on input "c" at bounding box center [433, 123] width 262 height 9
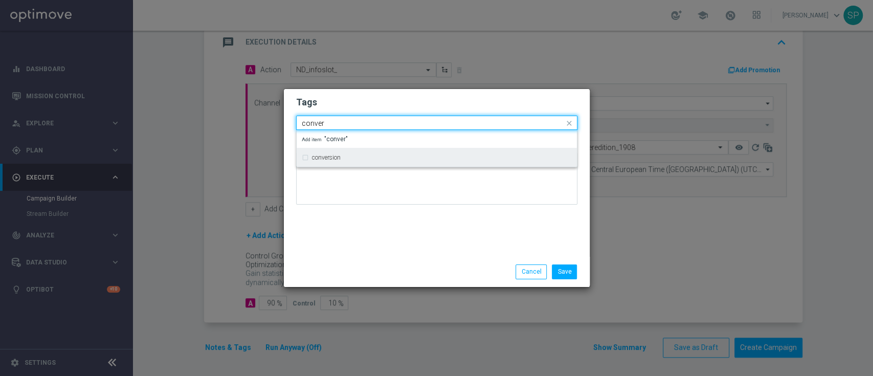
type input "conver"
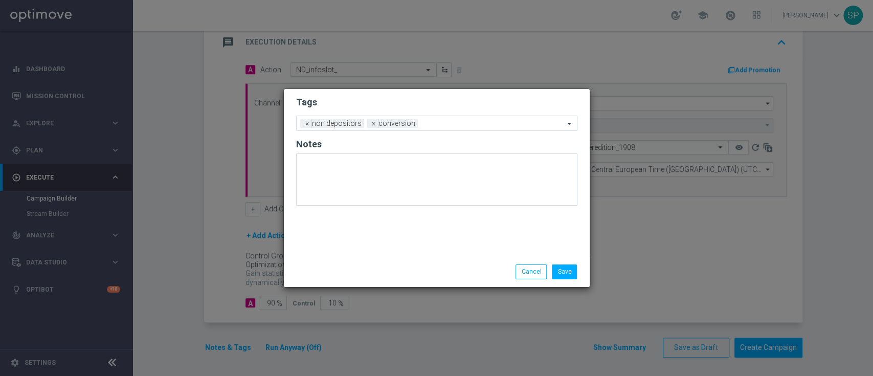
click at [540, 100] on h2 "Tags" at bounding box center [436, 102] width 281 height 12
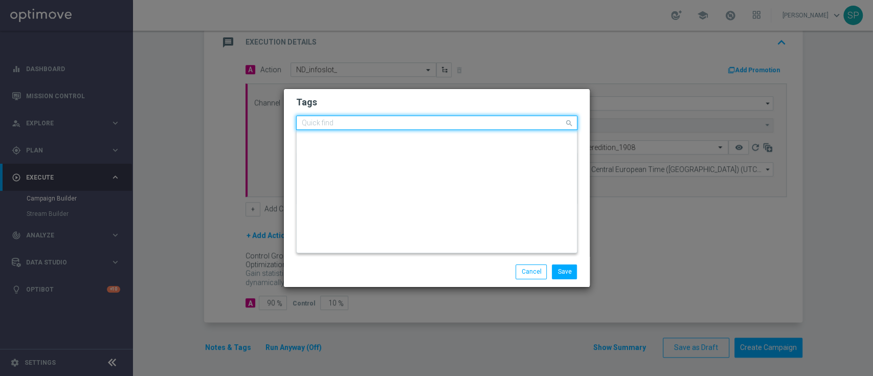
scroll to position [0, 0]
click at [526, 124] on input "text" at bounding box center [433, 123] width 262 height 9
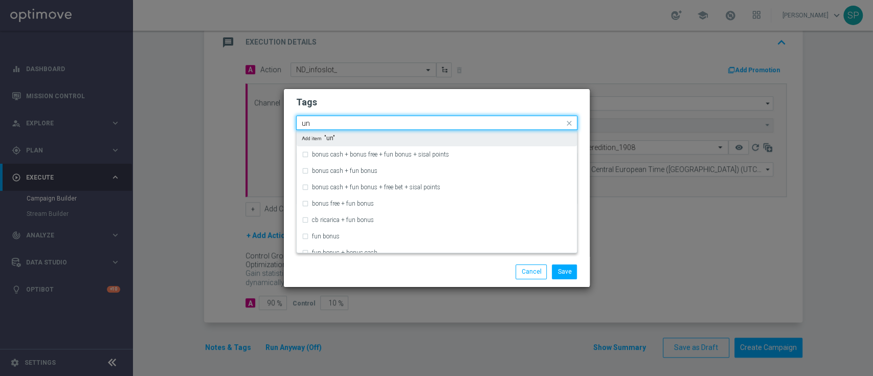
type input "u"
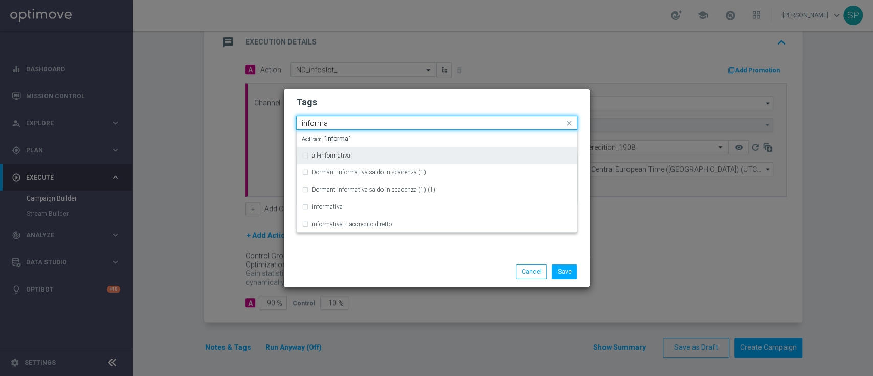
type input "informa"
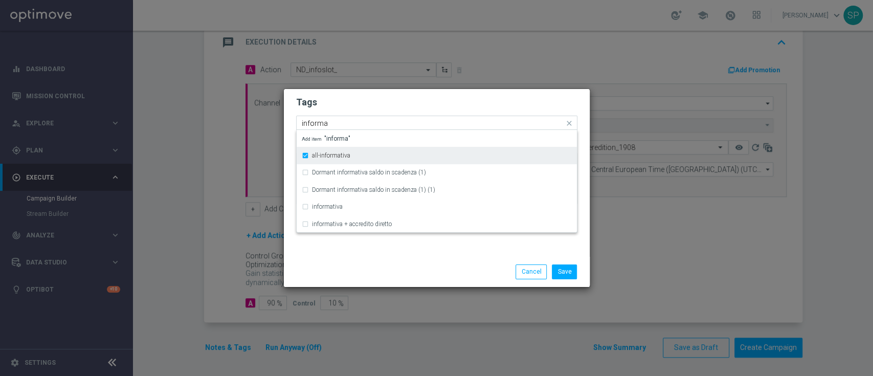
click at [390, 149] on div "all-informativa" at bounding box center [437, 155] width 270 height 16
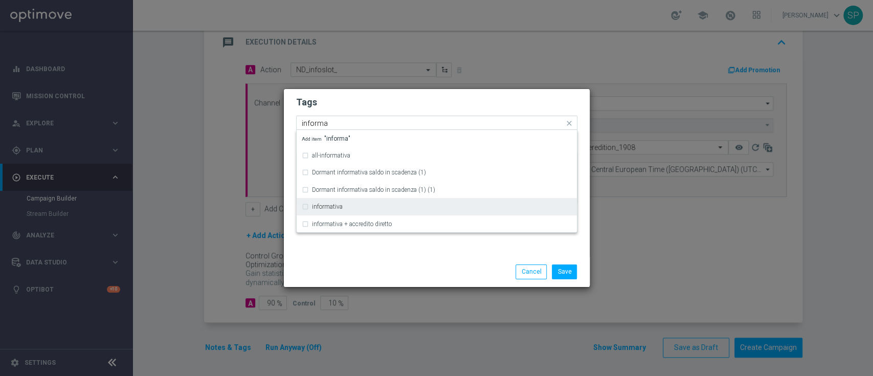
click at [372, 204] on div "informativa" at bounding box center [442, 207] width 260 height 6
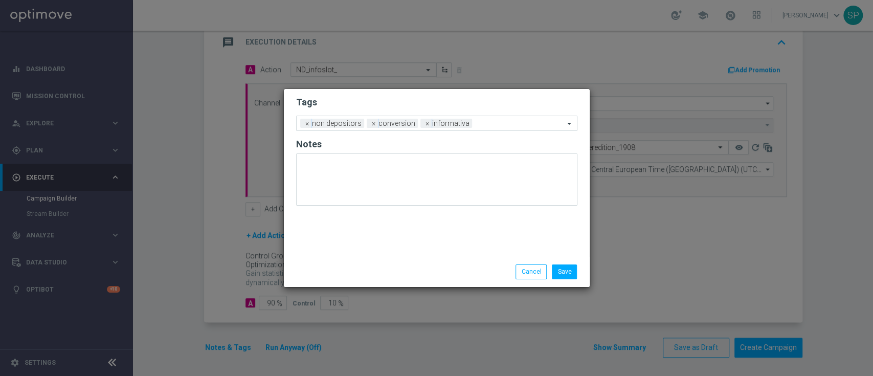
click at [438, 92] on div "Tags Add a new tag × non depositors × conversion × informativa Notes" at bounding box center [437, 173] width 306 height 168
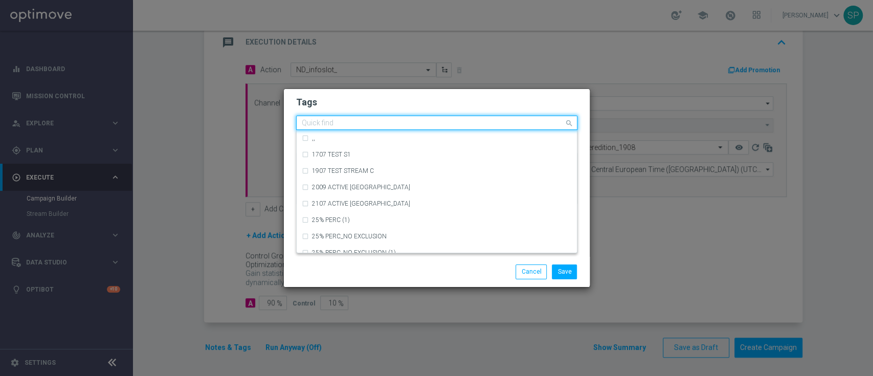
click at [474, 120] on input "text" at bounding box center [433, 123] width 262 height 9
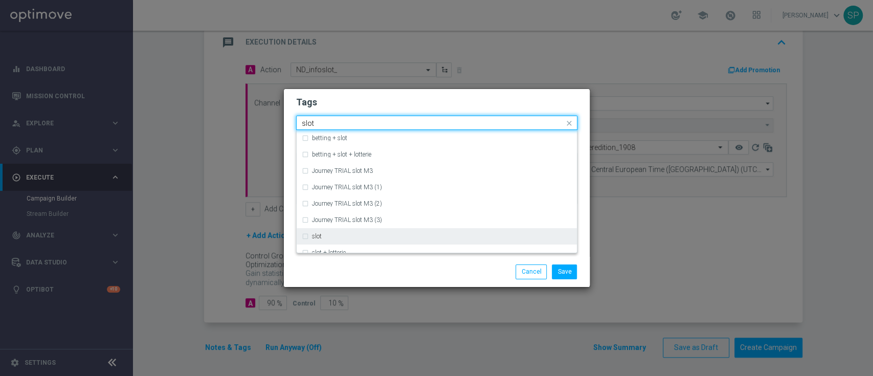
type input "slot"
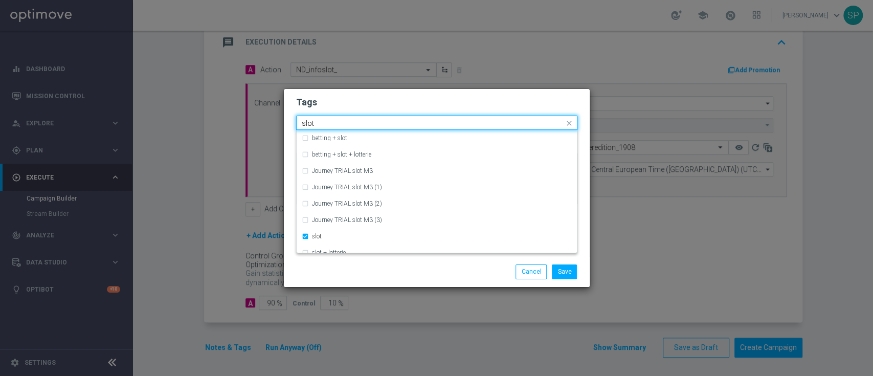
click at [480, 118] on div "Quick find × non depositors × conversion × informativa × slot slot" at bounding box center [431, 123] width 268 height 13
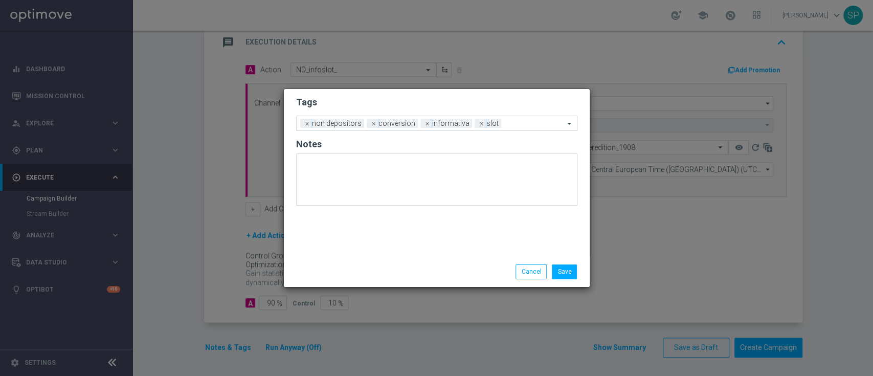
click at [494, 105] on h2 "Tags" at bounding box center [436, 102] width 281 height 12
click at [527, 129] on div "Add a new tag × non depositors × conversion × informativa × slot" at bounding box center [436, 123] width 281 height 15
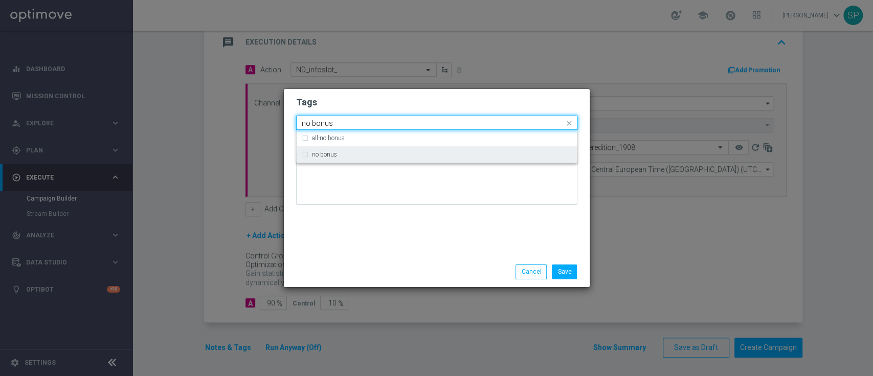
type input "no bonus"
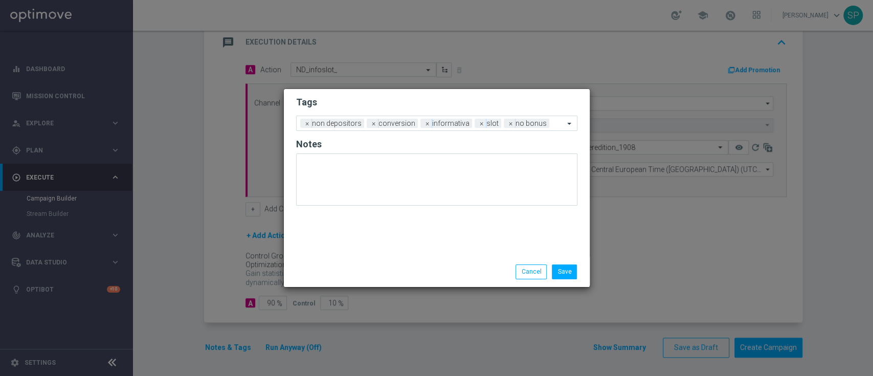
click at [537, 216] on div "Tags Add a new tag × non depositors × conversion × informativa × slot × no bonu…" at bounding box center [437, 173] width 306 height 168
click at [571, 264] on button "Save" at bounding box center [564, 271] width 25 height 14
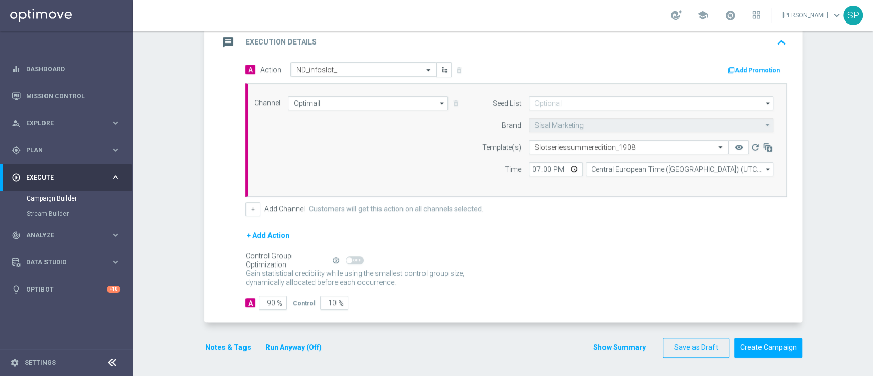
click at [622, 342] on button "Show Summary" at bounding box center [620, 348] width 54 height 12
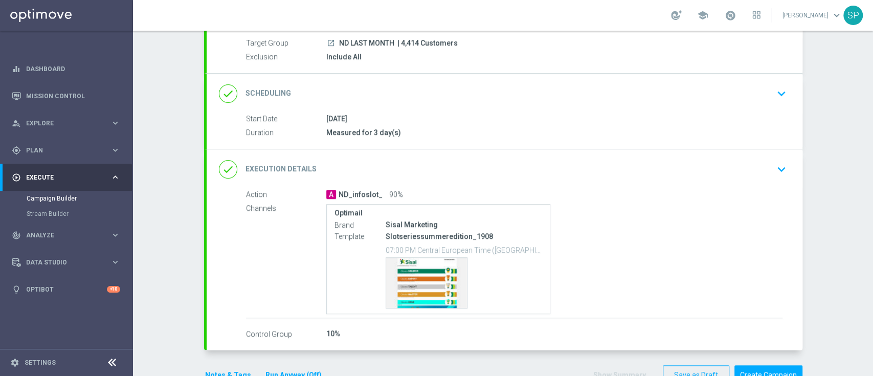
scroll to position [106, 0]
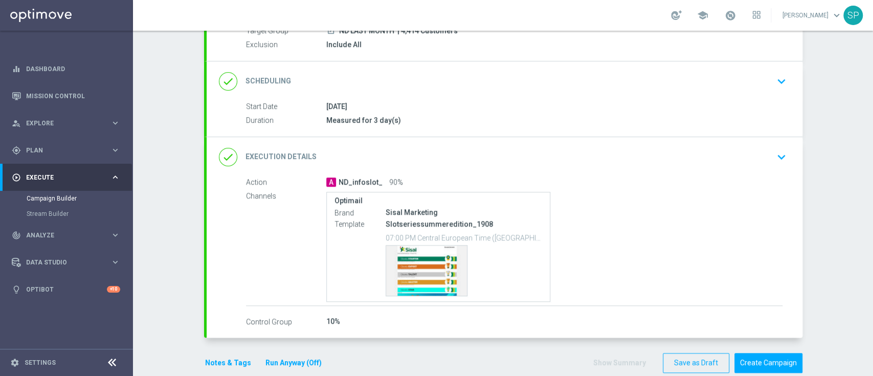
click at [393, 297] on div "Optimail Brand Sisal Marketing Template Slotseriessummeredition_1908 07:00 PM C…" at bounding box center [438, 247] width 225 height 110
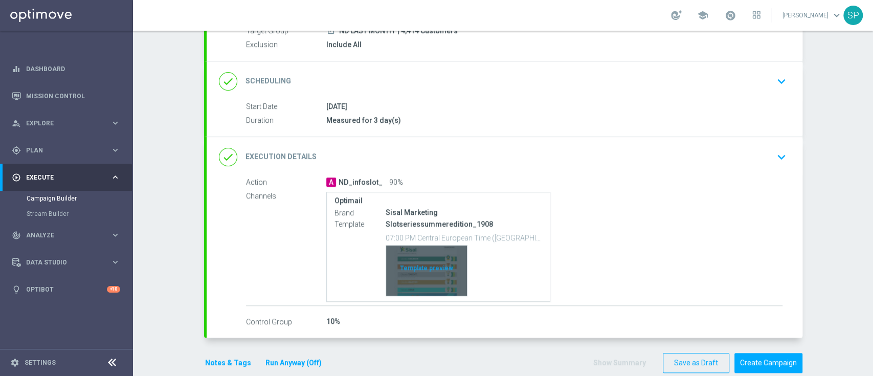
click at [427, 259] on div "Template preview" at bounding box center [426, 271] width 81 height 50
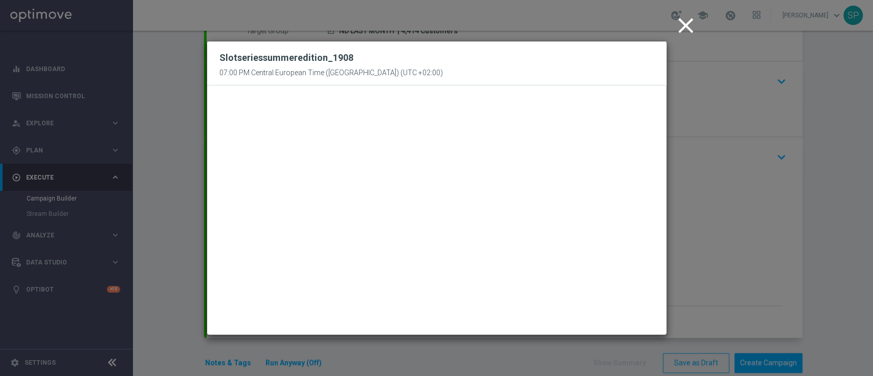
click at [680, 34] on icon "close" at bounding box center [686, 26] width 26 height 26
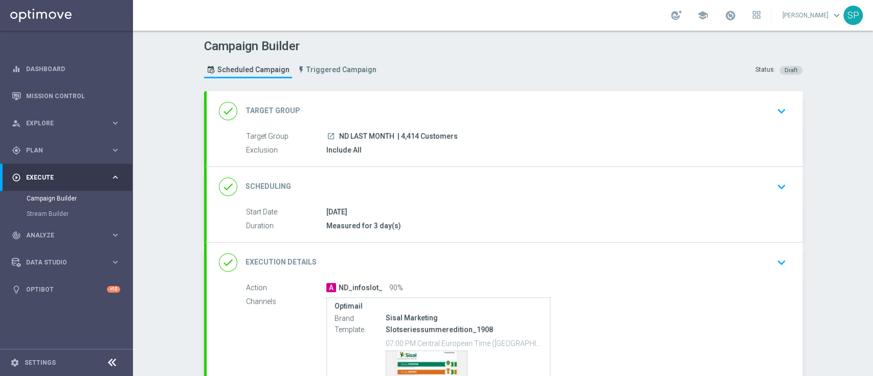
scroll to position [122, 0]
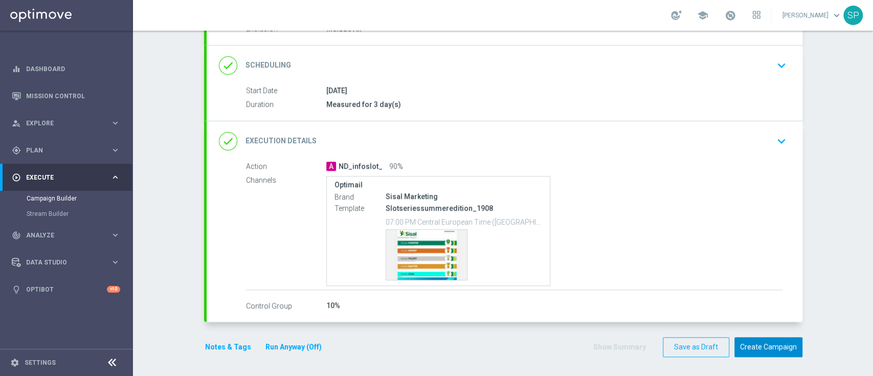
click at [755, 348] on button "Create Campaign" at bounding box center [769, 347] width 68 height 20
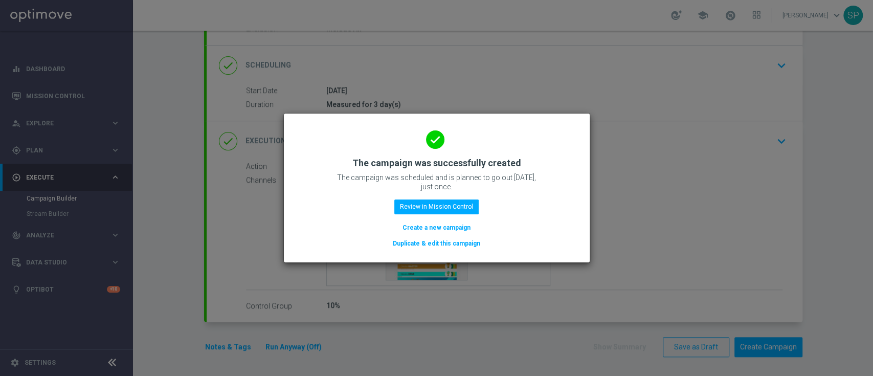
click at [464, 227] on button "Create a new campaign" at bounding box center [437, 227] width 70 height 11
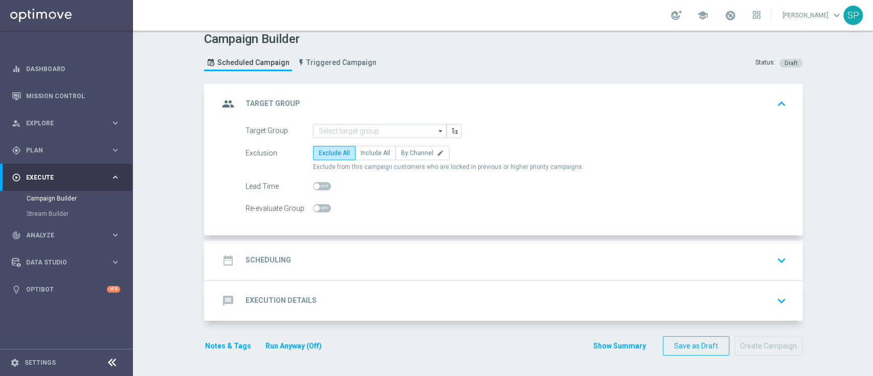
scroll to position [0, 0]
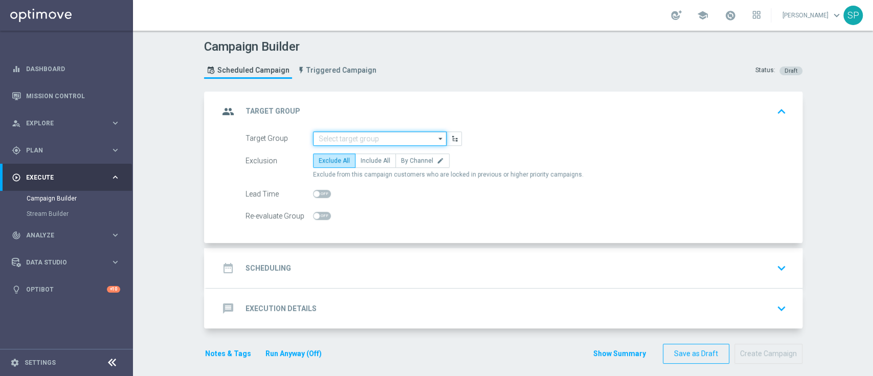
click at [320, 142] on input at bounding box center [380, 138] width 134 height 14
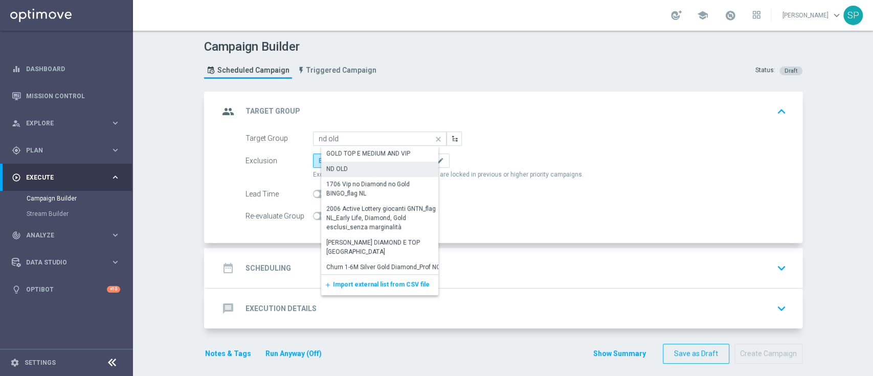
click at [326, 162] on div "ND OLD" at bounding box center [383, 169] width 125 height 14
type input "ND OLD"
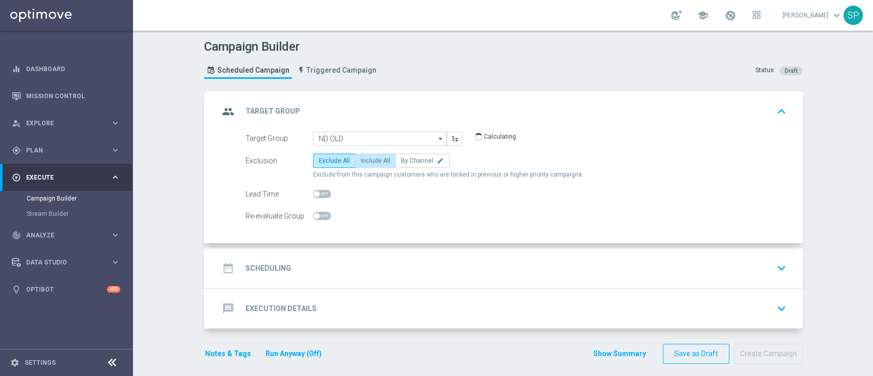
click at [360, 165] on label "Include All" at bounding box center [375, 160] width 41 height 14
click at [361, 165] on input "Include All" at bounding box center [364, 162] width 7 height 7
radio input "true"
click at [372, 270] on div "date_range Scheduling keyboard_arrow_down" at bounding box center [504, 267] width 571 height 19
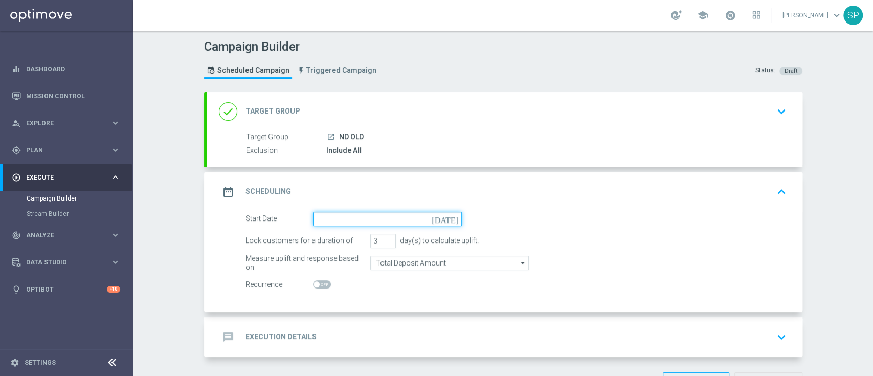
click at [394, 221] on input at bounding box center [387, 219] width 149 height 14
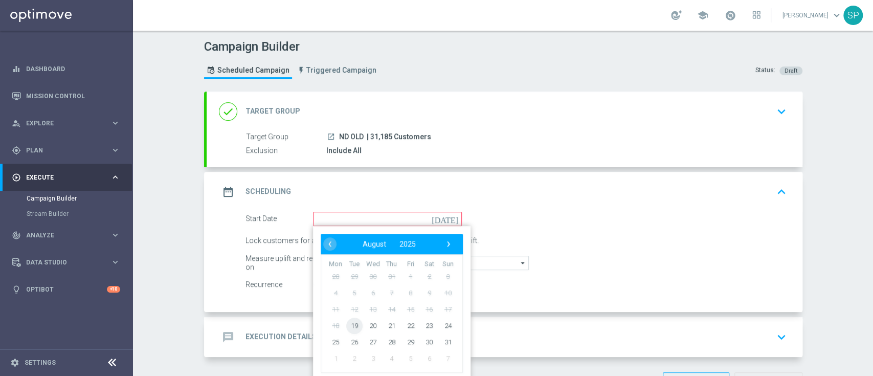
click at [351, 320] on span "19" at bounding box center [354, 325] width 16 height 16
type input "19 Aug 2025"
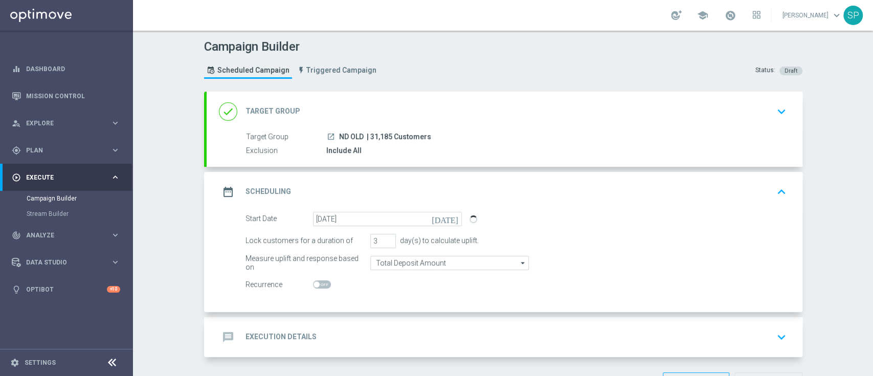
click at [409, 353] on div "message Execution Details keyboard_arrow_down" at bounding box center [505, 337] width 596 height 40
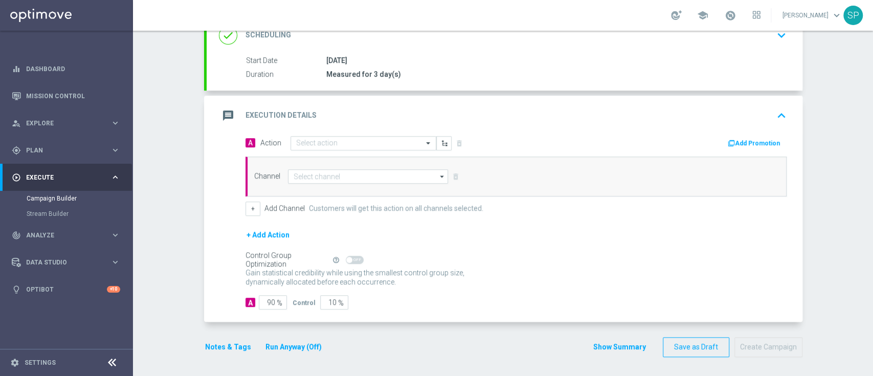
scroll to position [151, 0]
click at [398, 141] on input "text" at bounding box center [353, 144] width 114 height 9
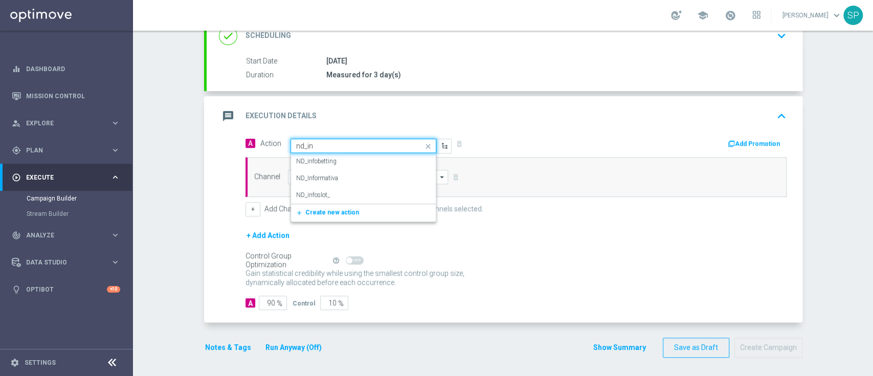
type input "nd_inf"
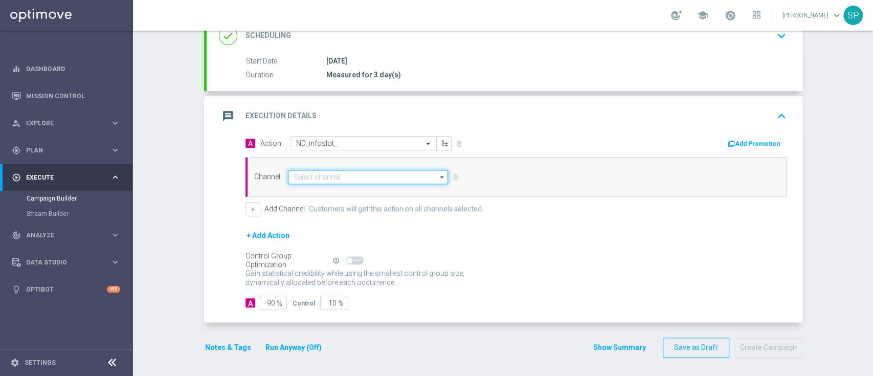
click at [385, 174] on input at bounding box center [368, 177] width 161 height 14
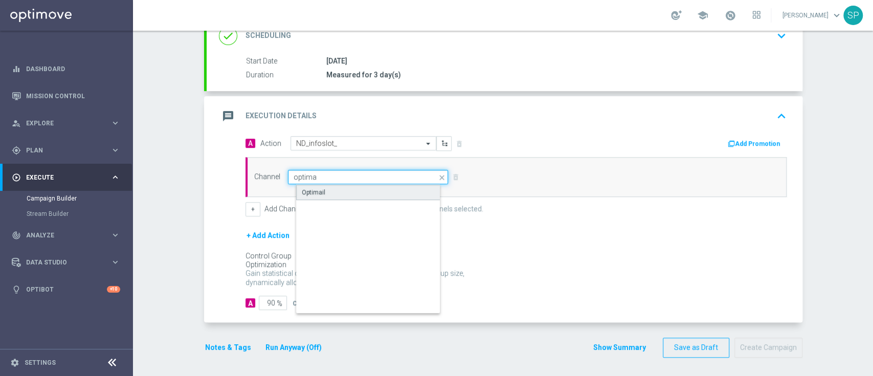
type input "Optimail"
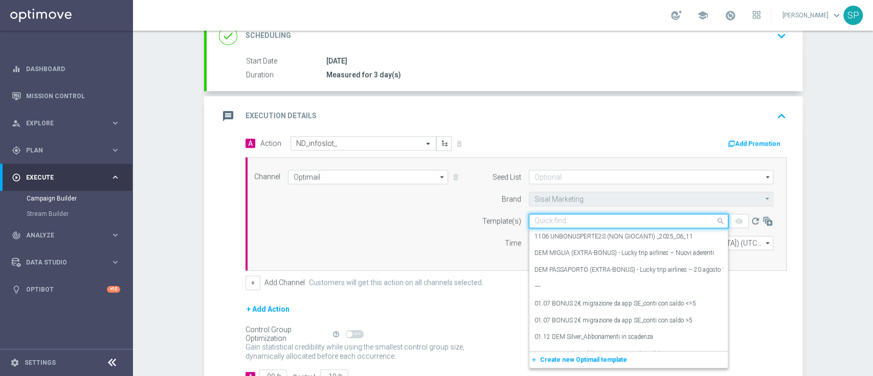
click at [562, 217] on input "text" at bounding box center [619, 221] width 168 height 9
paste input "Slotseriessummeredition_1908"
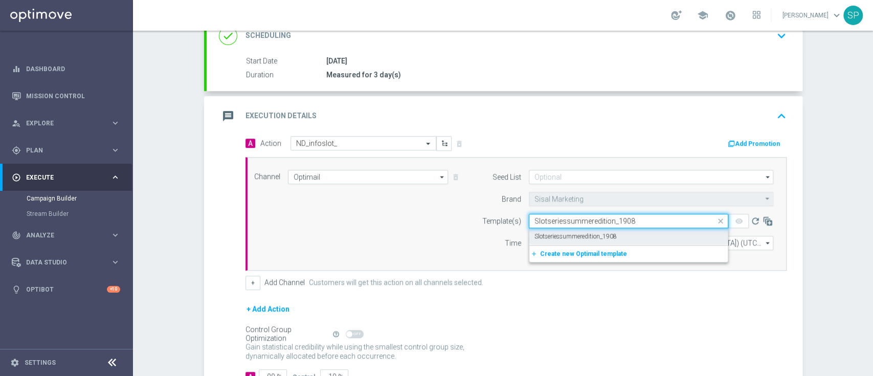
type input "Slotseriessummeredition_1908"
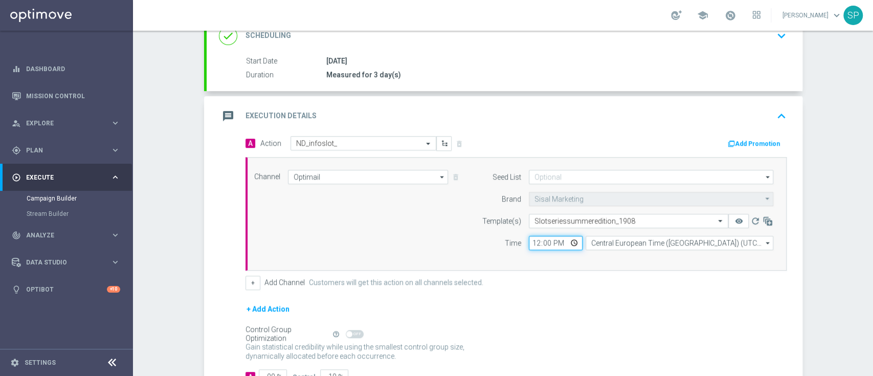
click at [529, 238] on input "12:00" at bounding box center [556, 243] width 54 height 14
type input "19:00"
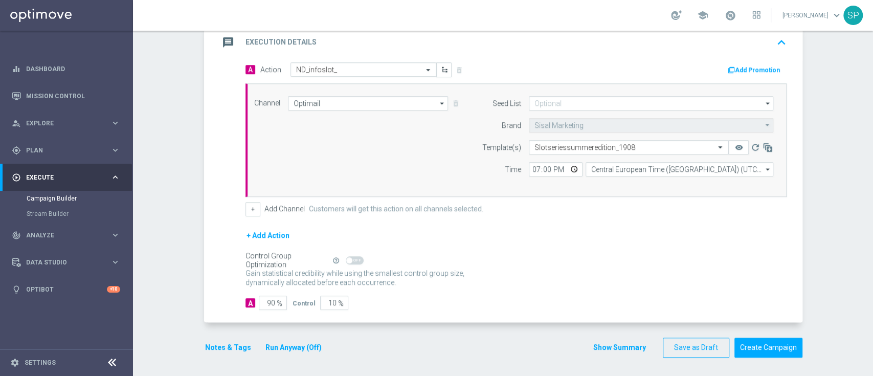
click at [223, 341] on button "Notes & Tags" at bounding box center [228, 347] width 48 height 13
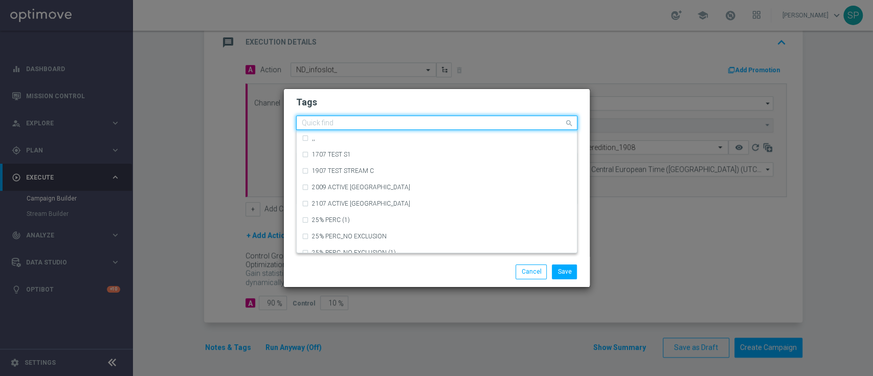
click at [423, 121] on input "text" at bounding box center [433, 123] width 262 height 9
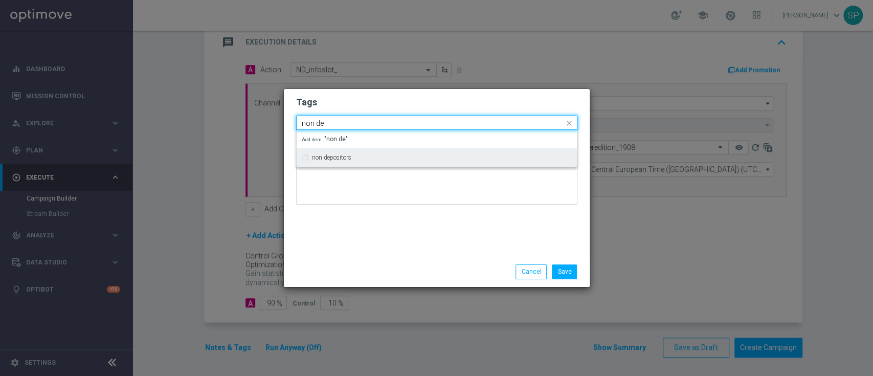
type input "non de"
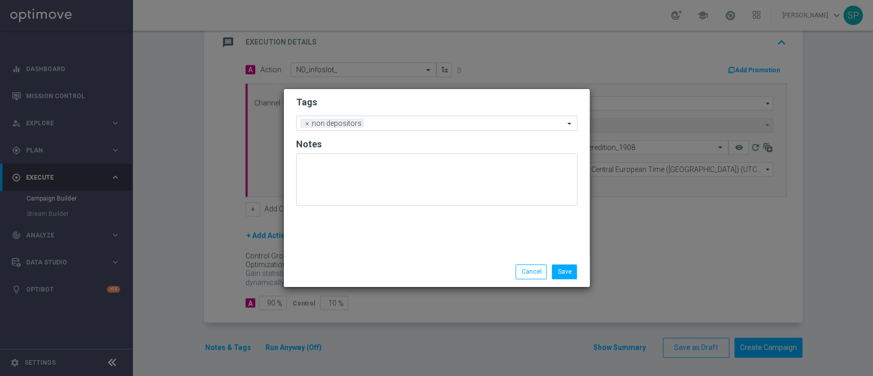
click at [435, 107] on h2 "Tags" at bounding box center [436, 102] width 281 height 12
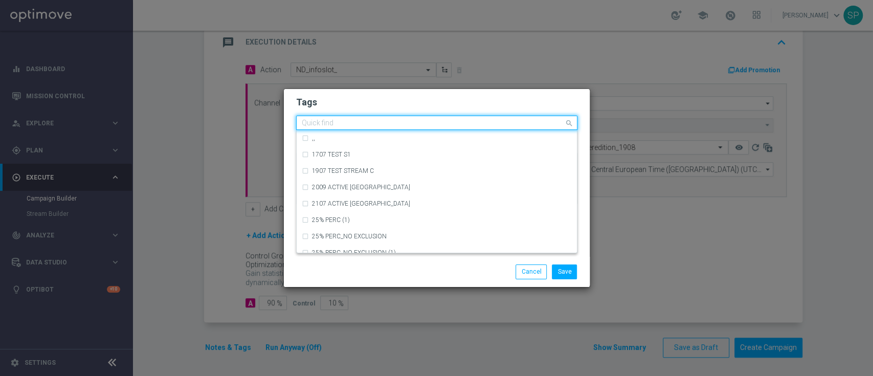
click at [442, 120] on input "text" at bounding box center [433, 123] width 262 height 9
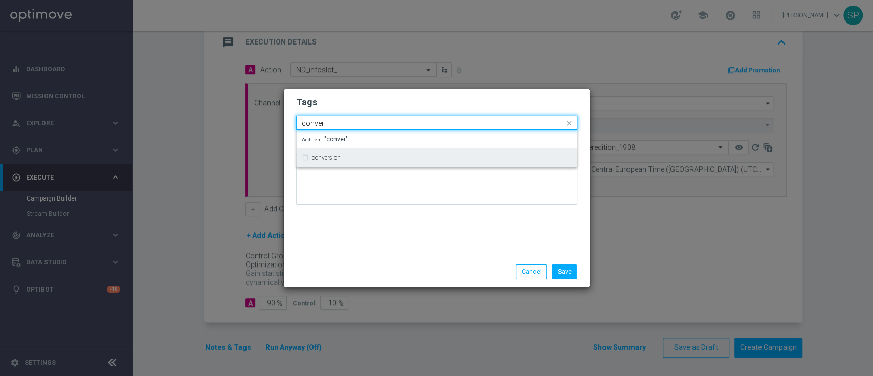
type input "conver"
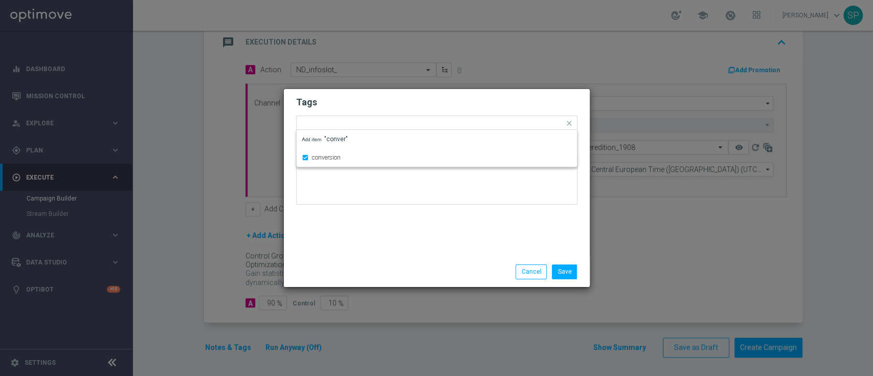
click at [451, 248] on div "Tags Quick find × non depositors × conversion conversion Add item "conver" Notes" at bounding box center [437, 173] width 306 height 168
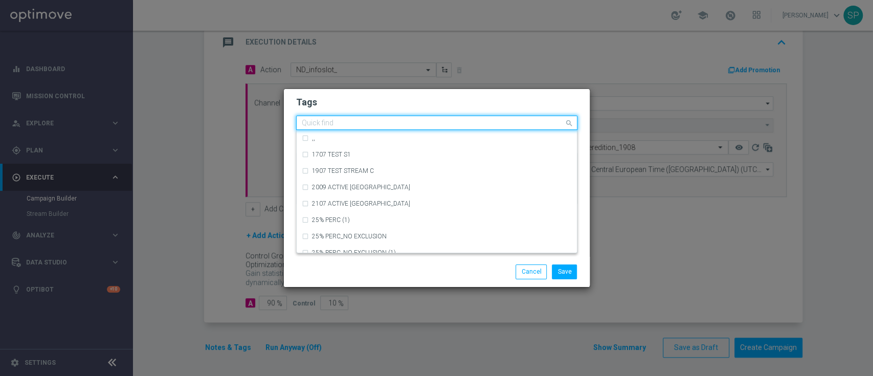
click at [487, 123] on input "text" at bounding box center [433, 123] width 262 height 9
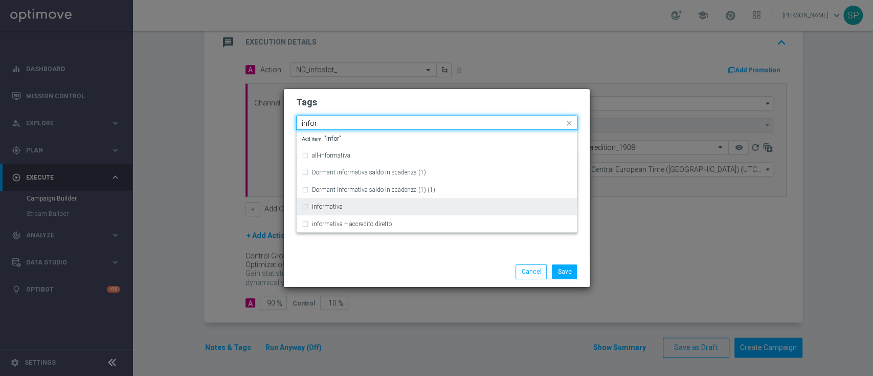
type input "infor"
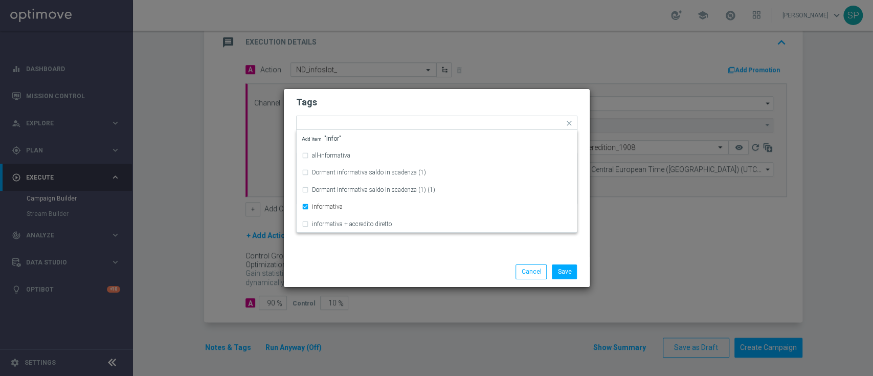
click at [497, 101] on h2 "Tags" at bounding box center [436, 102] width 281 height 12
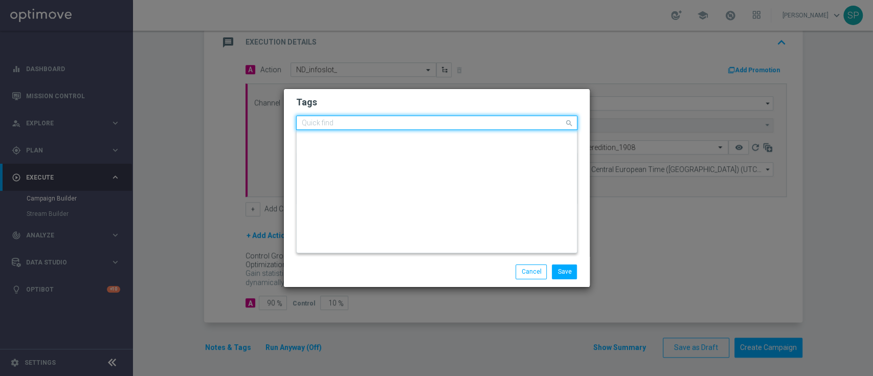
scroll to position [0, 0]
click at [501, 124] on input "text" at bounding box center [433, 123] width 262 height 9
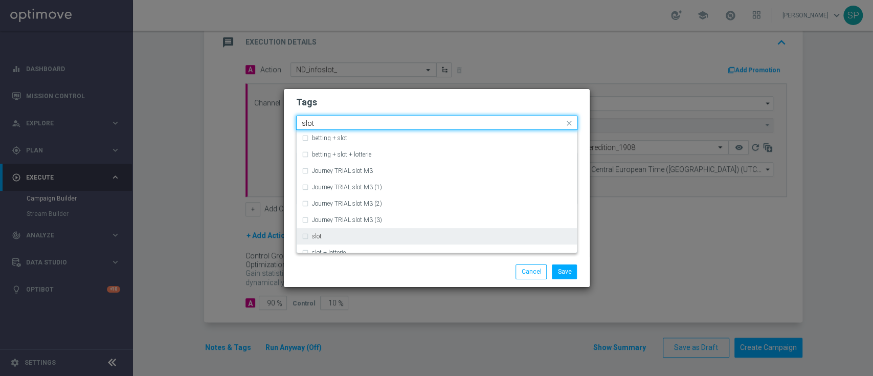
scroll to position [25, 0]
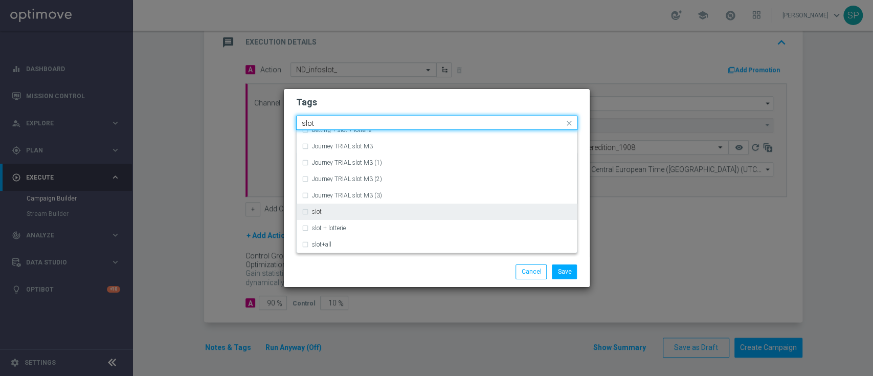
type input "slot"
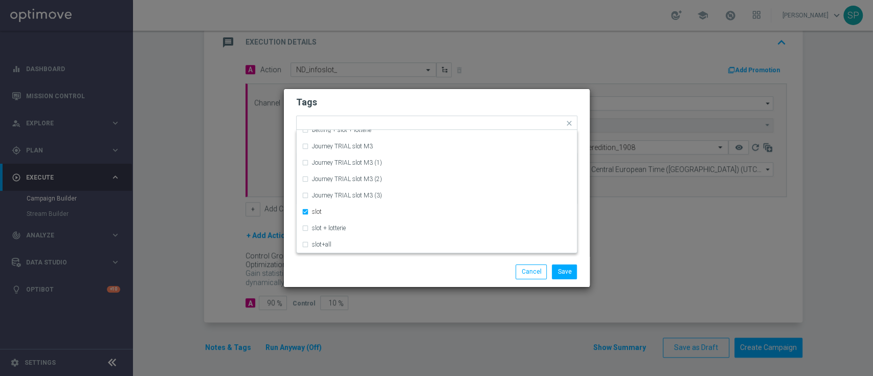
click at [509, 115] on form "Tags Quick find × non depositors × conversion × informativa × slot betting + sl…" at bounding box center [436, 153] width 281 height 119
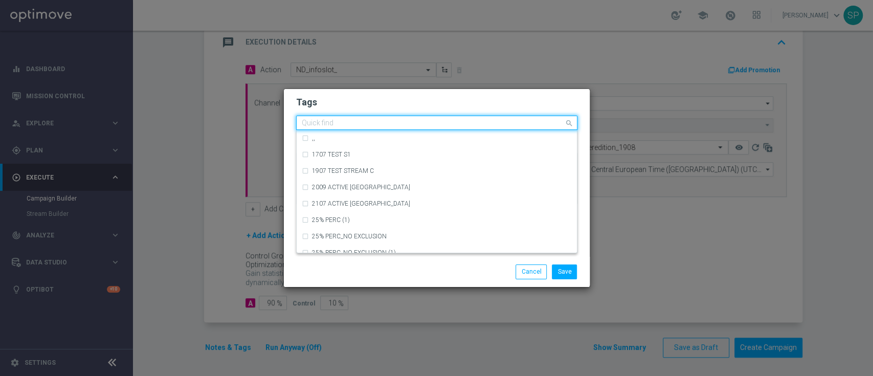
click at [512, 121] on input "text" at bounding box center [433, 123] width 262 height 9
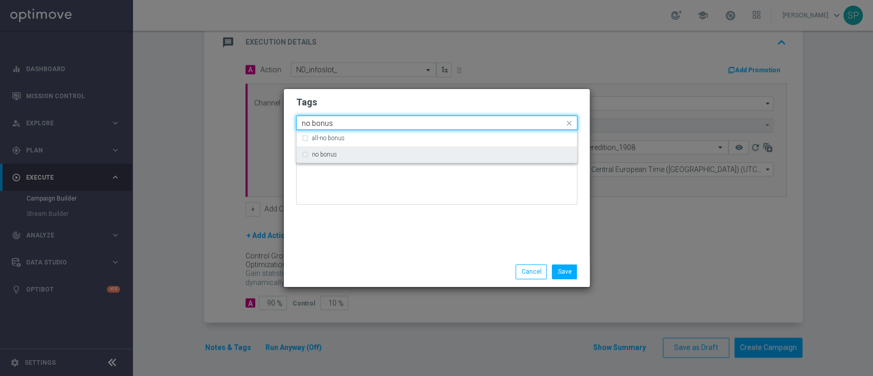
click at [505, 149] on div "no bonus" at bounding box center [437, 154] width 270 height 16
type input "no bonus"
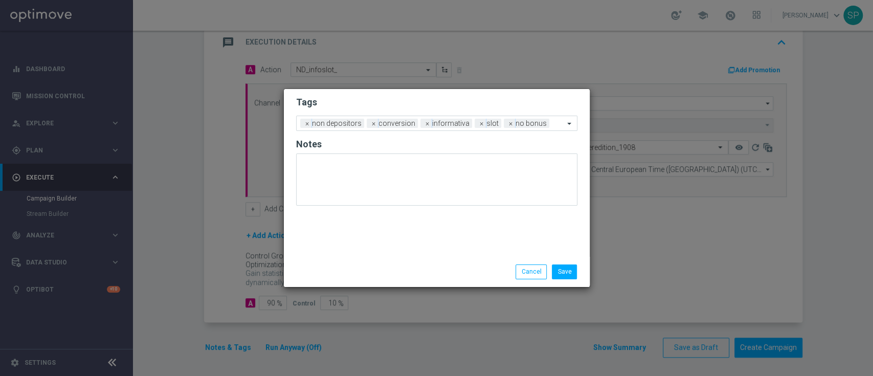
click at [561, 263] on div "Save Cancel" at bounding box center [437, 272] width 306 height 30
click at [563, 269] on button "Save" at bounding box center [564, 271] width 25 height 14
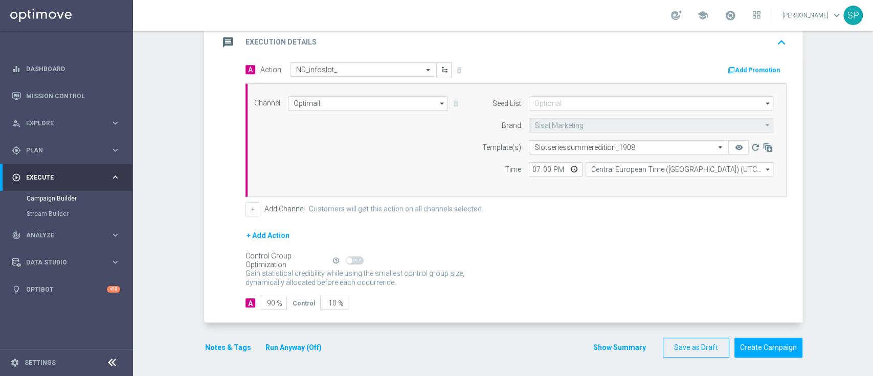
click at [613, 349] on button "Show Summary" at bounding box center [620, 348] width 54 height 12
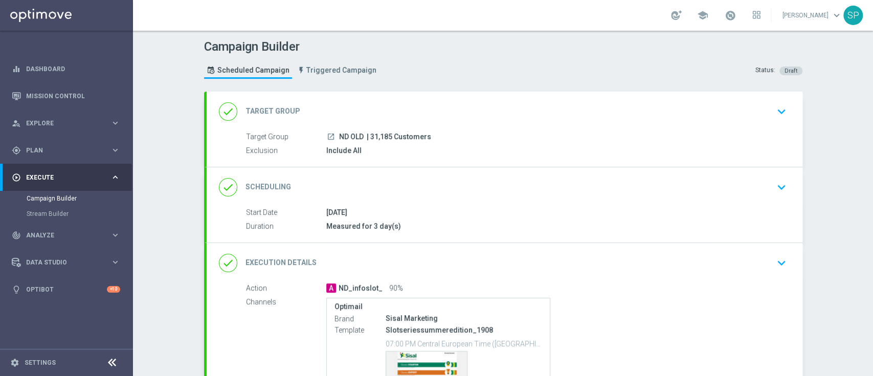
scroll to position [122, 0]
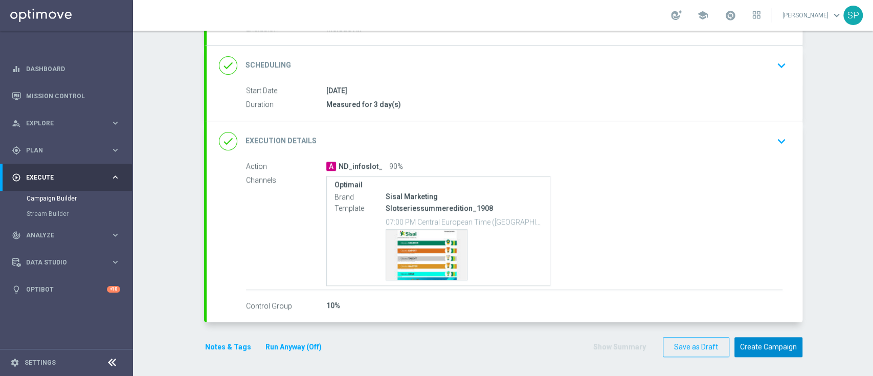
click at [764, 343] on button "Create Campaign" at bounding box center [769, 347] width 68 height 20
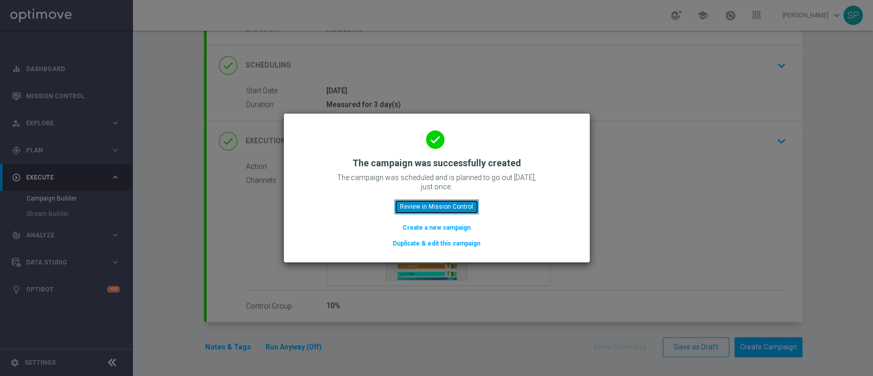
click at [474, 208] on button "Review in Mission Control" at bounding box center [436, 207] width 84 height 14
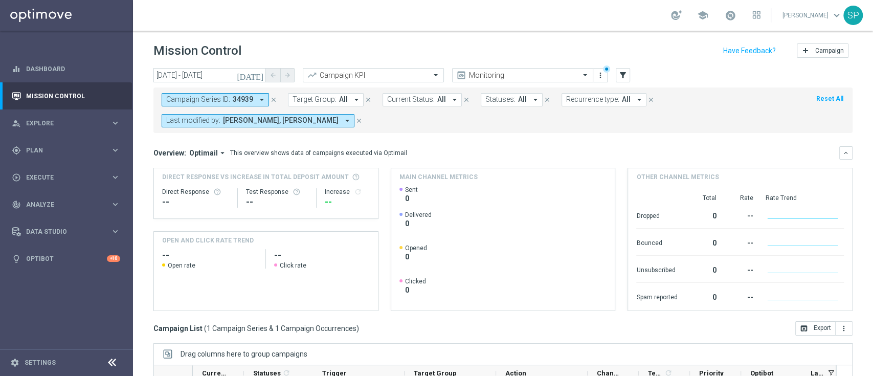
click at [343, 117] on icon "arrow_drop_down" at bounding box center [347, 120] width 9 height 9
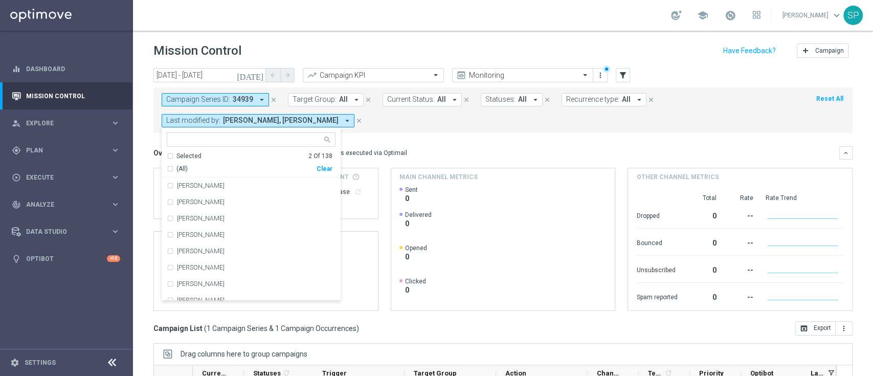
click at [273, 99] on icon "close" at bounding box center [273, 99] width 7 height 7
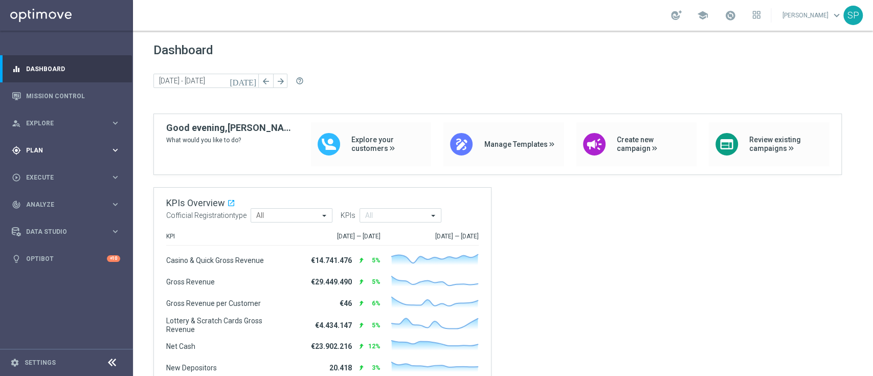
click at [111, 156] on div "gps_fixed Plan keyboard_arrow_right" at bounding box center [66, 150] width 132 height 27
click at [33, 202] on span "Templates" at bounding box center [63, 202] width 73 height 6
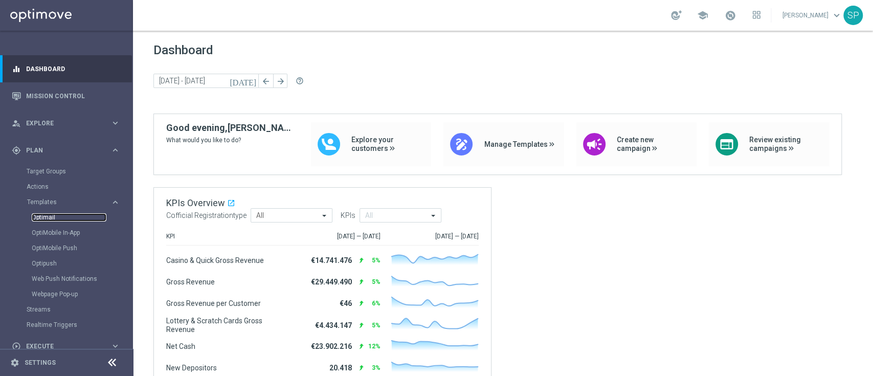
click at [44, 216] on link "Optimail" at bounding box center [69, 217] width 75 height 8
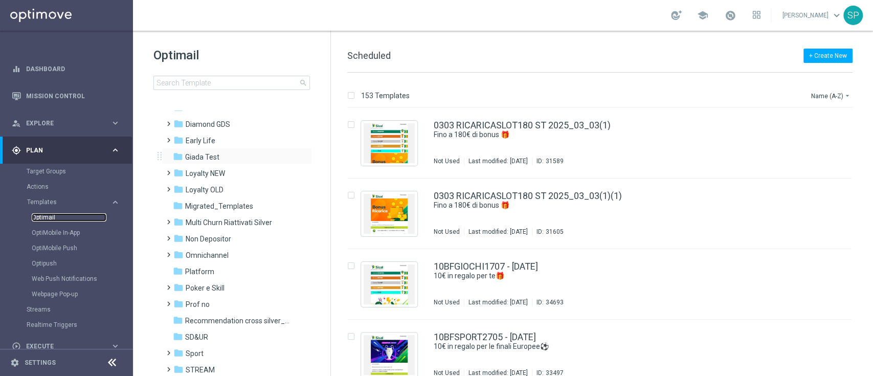
scroll to position [143, 0]
click at [246, 228] on div "folder Non Depositor" at bounding box center [232, 223] width 118 height 12
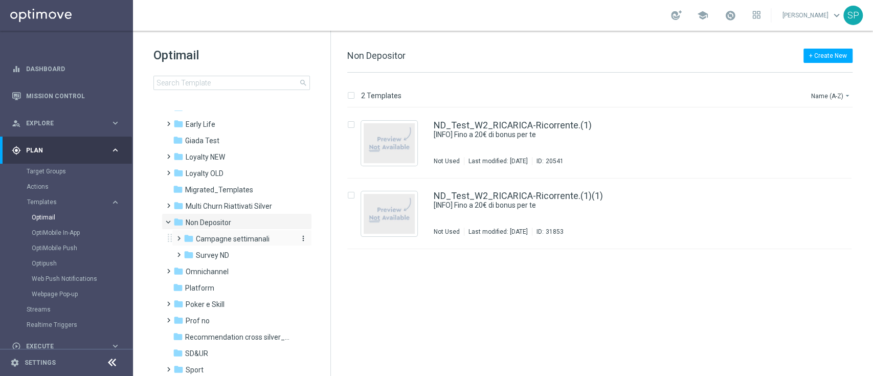
click at [257, 242] on span "Campagne settimanali" at bounding box center [233, 238] width 74 height 9
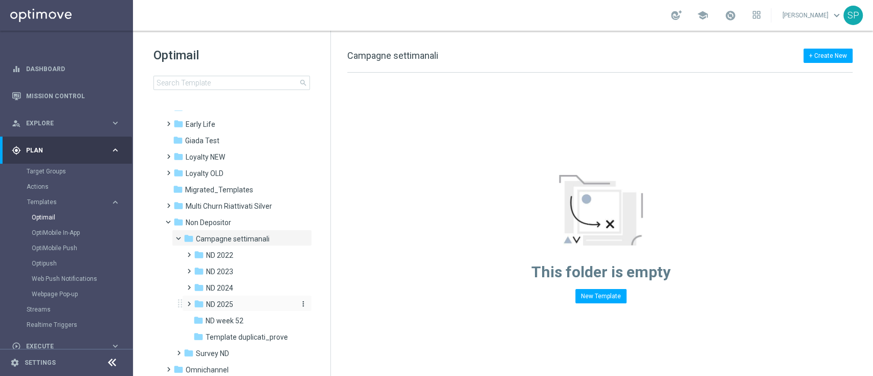
click at [243, 301] on div "folder ND 2025" at bounding box center [244, 305] width 100 height 12
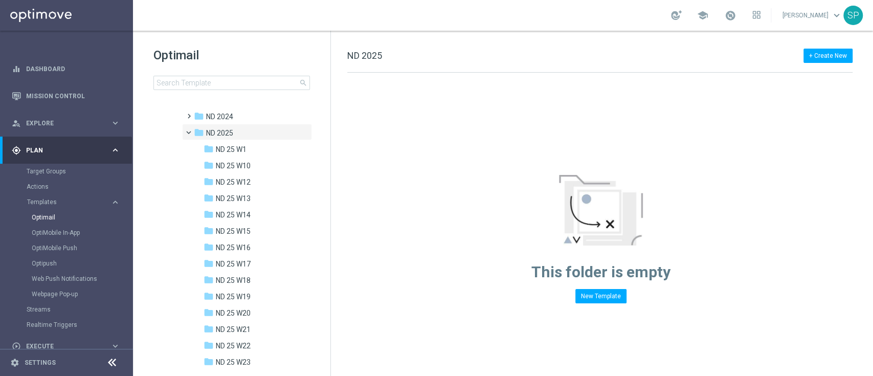
scroll to position [280, 0]
click at [299, 167] on icon "more_vert" at bounding box center [303, 166] width 8 height 8
click at [340, 149] on button "create_new_folder New Folder" at bounding box center [345, 154] width 67 height 12
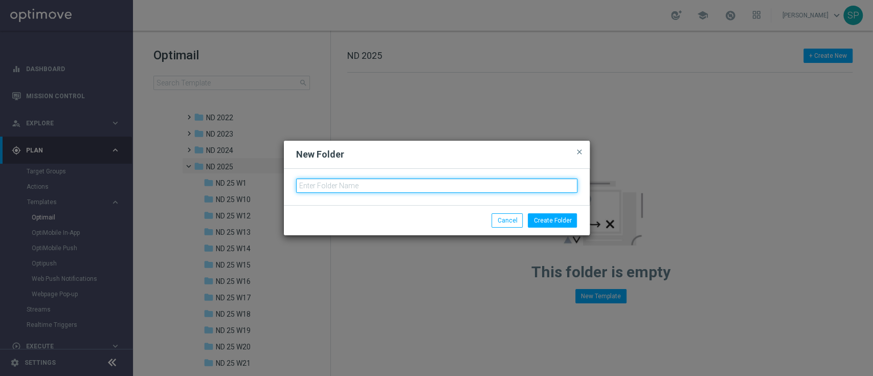
click at [358, 189] on input "text" at bounding box center [436, 186] width 281 height 14
type input "ND 25 W34"
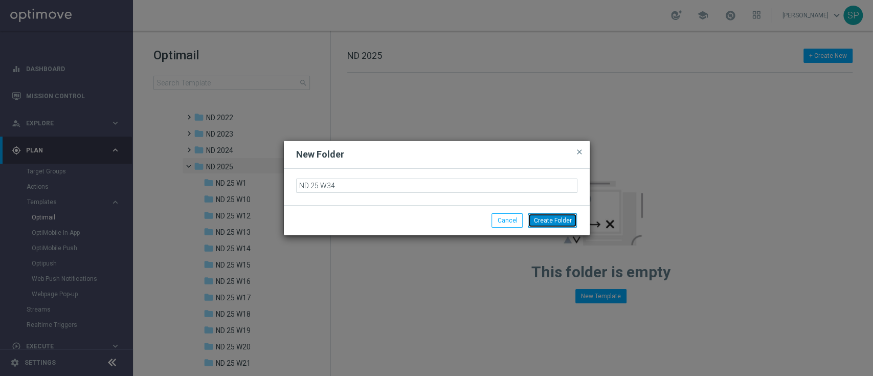
click at [573, 219] on button "Create Folder" at bounding box center [552, 220] width 49 height 14
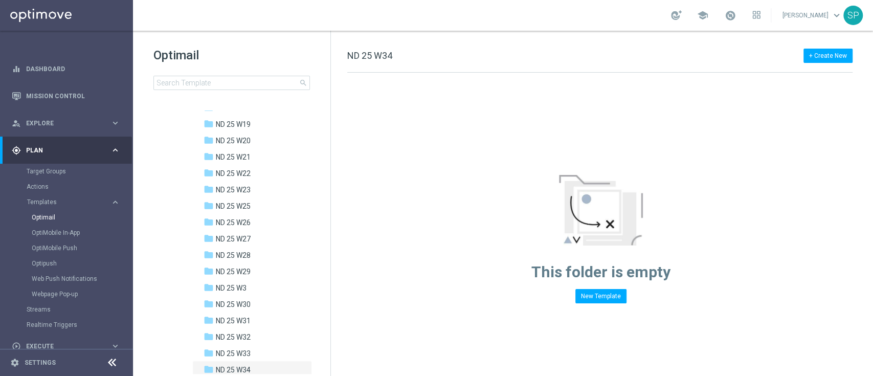
scroll to position [487, 0]
click at [262, 349] on div "folder ND 25 W33" at bounding box center [250, 353] width 92 height 12
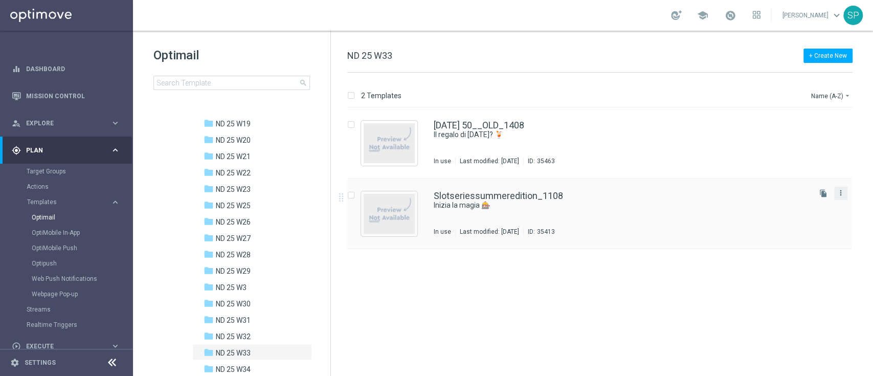
click at [839, 194] on icon "more_vert" at bounding box center [841, 193] width 8 height 8
click at [815, 217] on div "Copy To" at bounding box center [800, 218] width 62 height 7
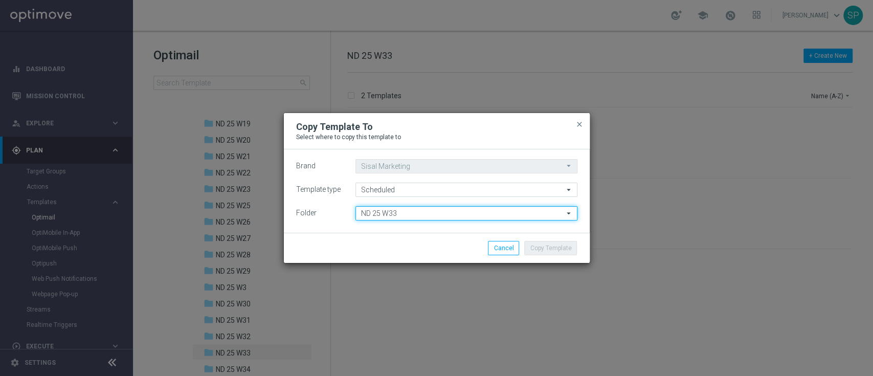
click at [486, 208] on input "ND 25 W33" at bounding box center [467, 213] width 222 height 14
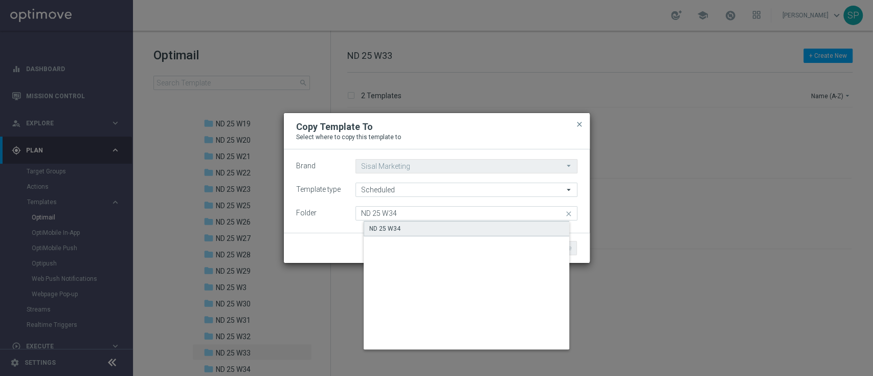
click at [494, 229] on div "ND 25 W34" at bounding box center [475, 228] width 222 height 15
type input "ND 25 W34"
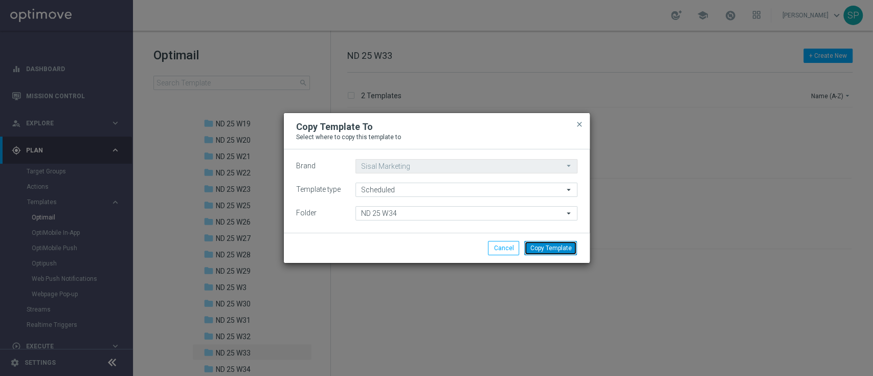
click at [566, 246] on button "Copy Template" at bounding box center [550, 248] width 53 height 14
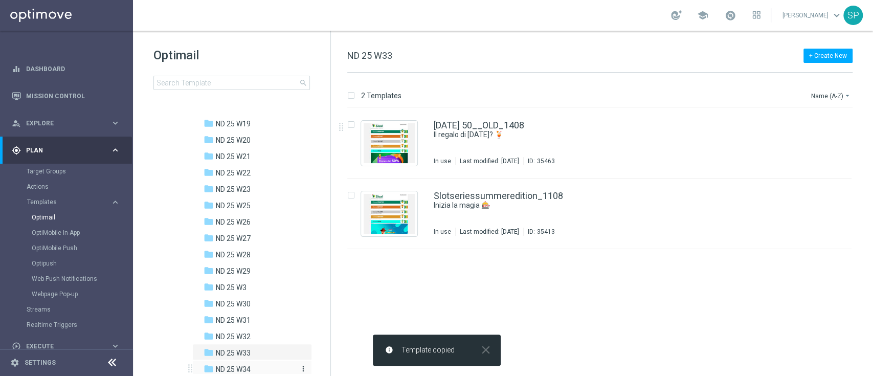
click at [254, 370] on div "folder ND 25 W34" at bounding box center [250, 370] width 92 height 12
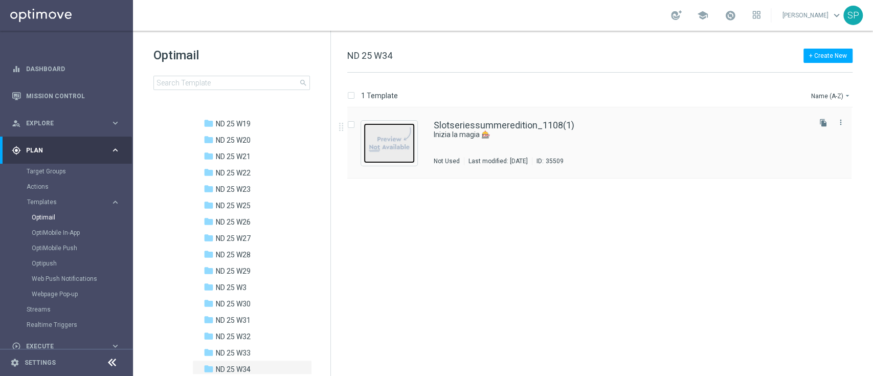
click at [404, 145] on img "Press SPACE to select this row." at bounding box center [389, 143] width 51 height 40
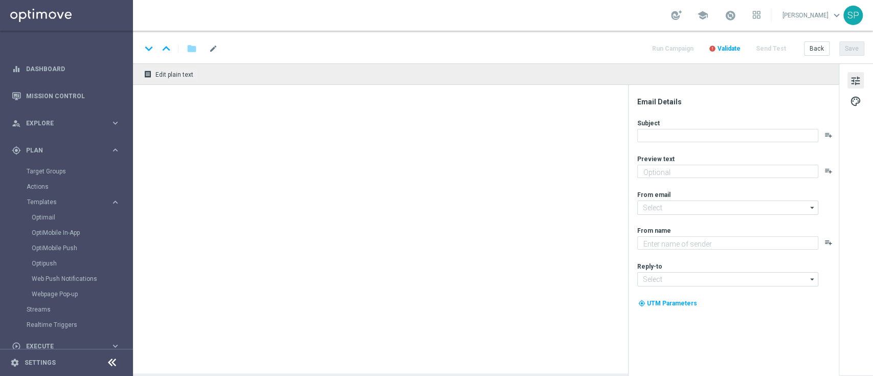
type input "Slotseriessummeredition_1108(1)"
type textarea "15 milioni"
type textarea "SISAL"
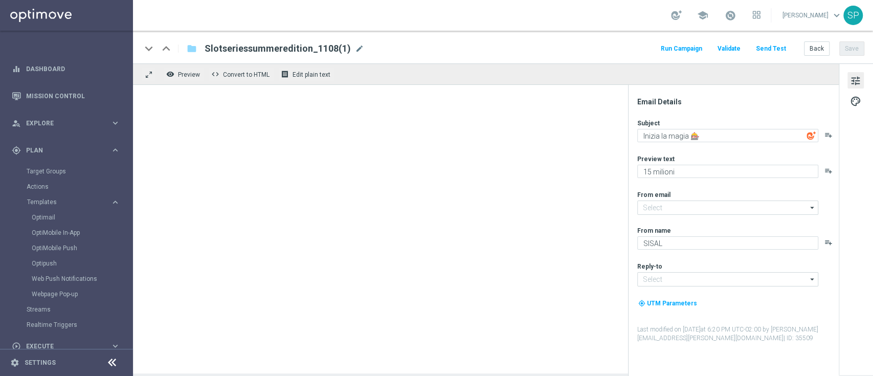
type input "[EMAIL_ADDRESS][DOMAIN_NAME]"
click at [357, 44] on span "mode_edit" at bounding box center [359, 48] width 9 height 9
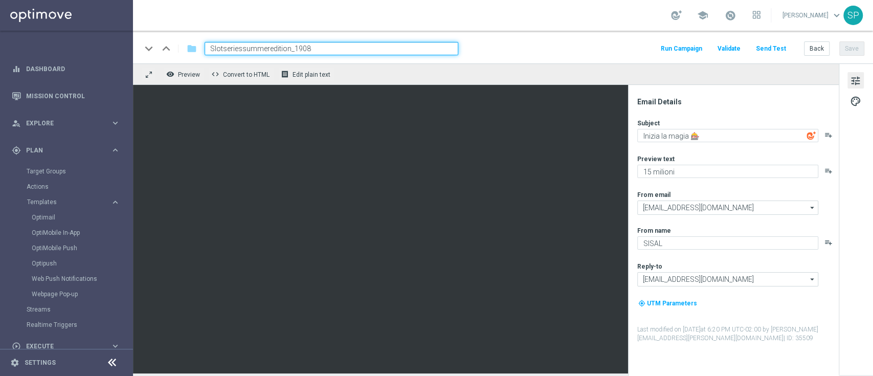
type input "Slotseriessummeredition_1908"
click at [520, 50] on div "keyboard_arrow_down keyboard_arrow_up folder Slotseriessummeredition_1908 Run C…" at bounding box center [502, 48] width 723 height 13
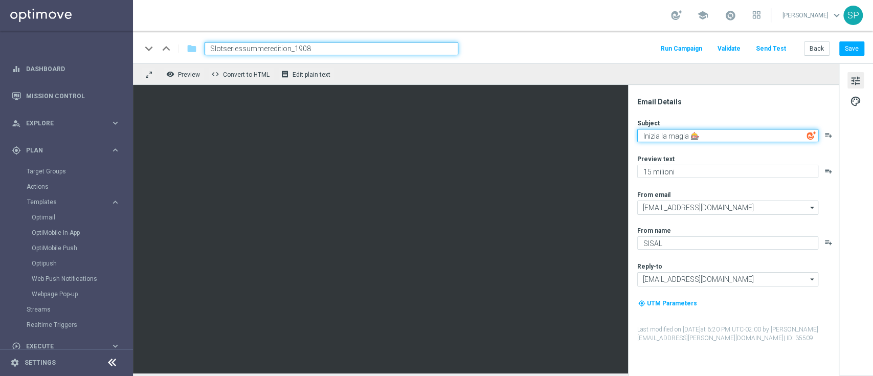
click at [687, 138] on textarea "Inizia la magia 🎰" at bounding box center [727, 135] width 181 height 13
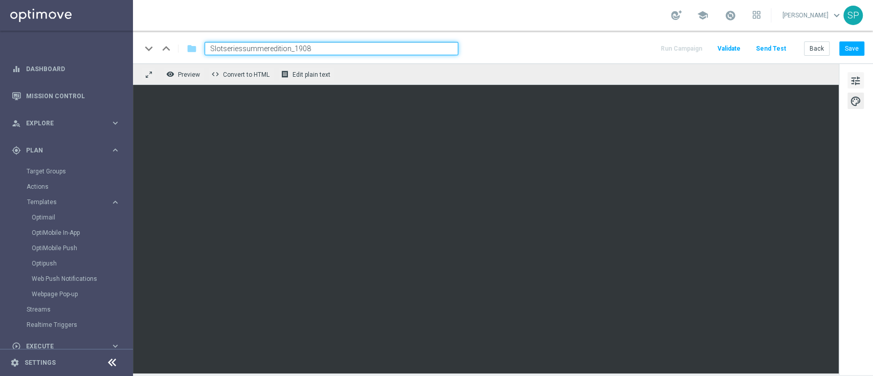
click at [856, 76] on span "tune" at bounding box center [855, 80] width 11 height 13
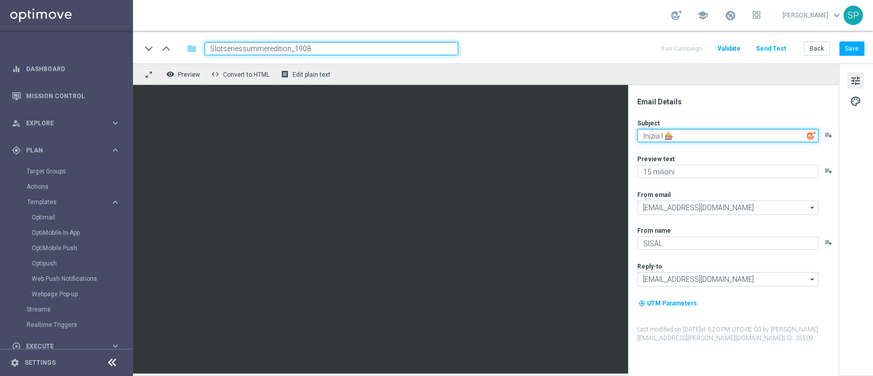
click at [684, 137] on textarea "Inizia l 🎰" at bounding box center [727, 135] width 181 height 13
type textarea "I"
paste textarea "🔥"
type textarea "Slot [PERSON_NAME] 🔥"
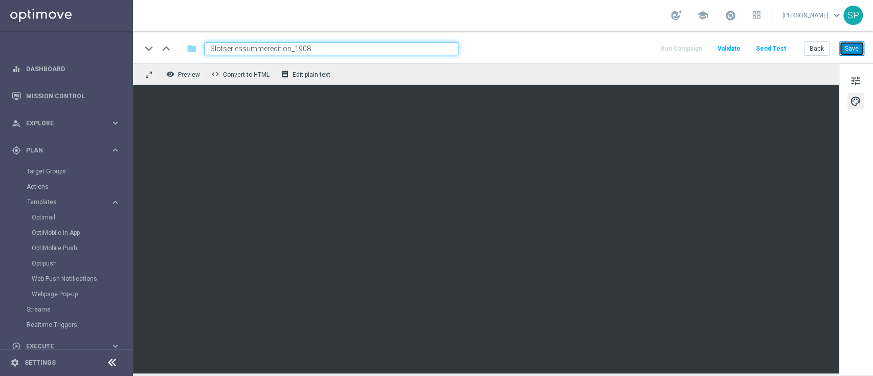
click at [853, 49] on button "Save" at bounding box center [851, 48] width 25 height 14
click at [324, 51] on input "Slotseriessummeredition_1908" at bounding box center [332, 48] width 254 height 13
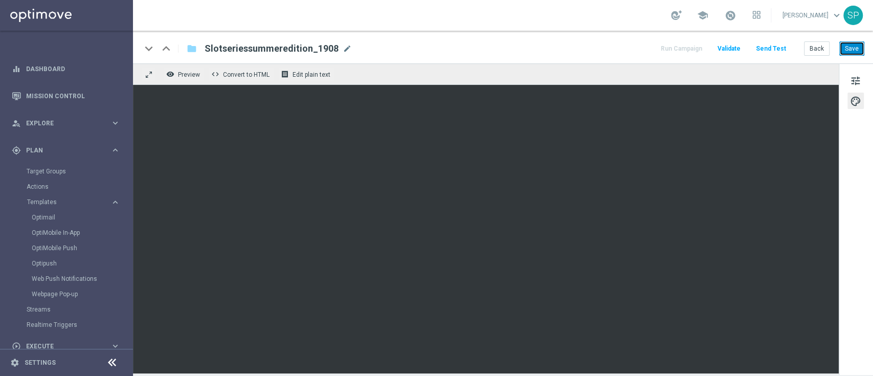
click at [847, 44] on button "Save" at bounding box center [851, 48] width 25 height 14
click at [866, 51] on div "keyboard_arrow_down keyboard_arrow_up folder Slotseriessummeredition_1908 Slots…" at bounding box center [503, 47] width 740 height 33
click at [851, 51] on button "Save" at bounding box center [851, 48] width 25 height 14
